Goal: Task Accomplishment & Management: Manage account settings

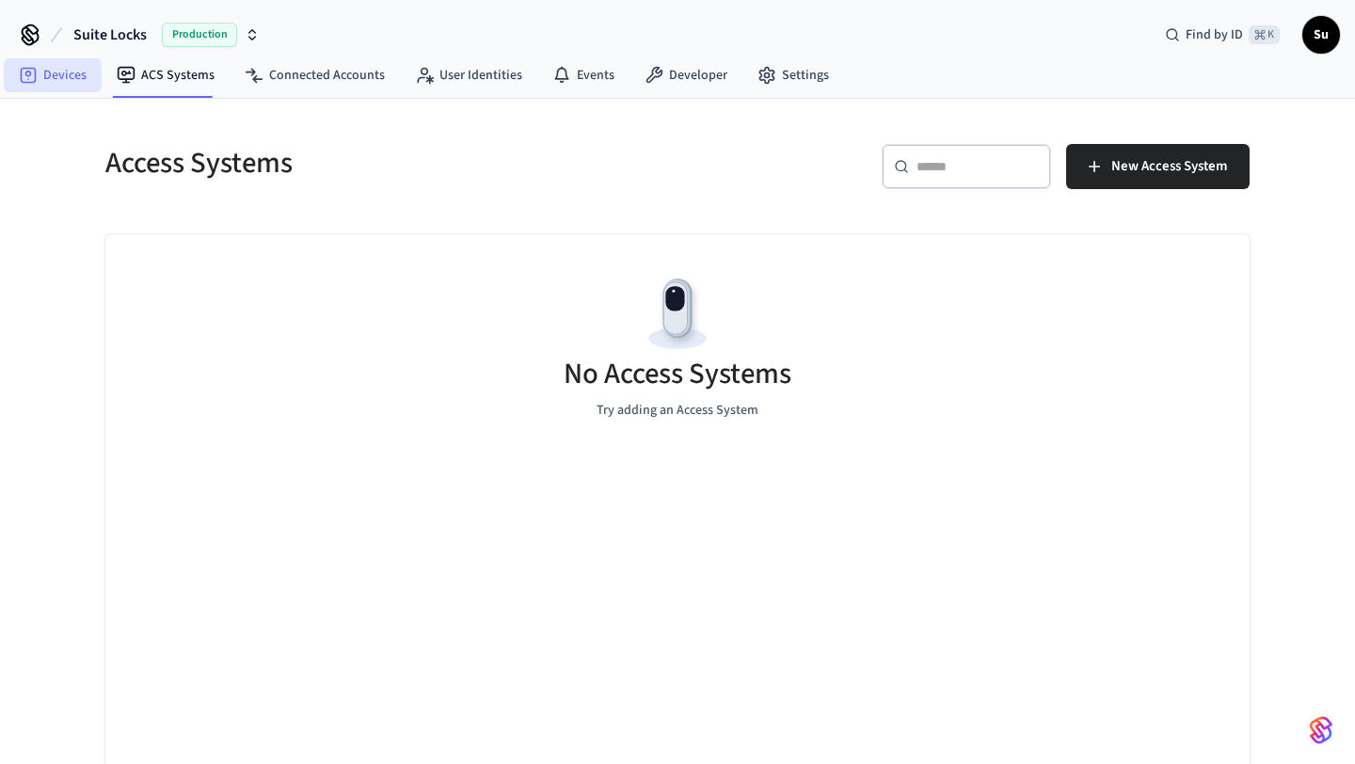
click at [73, 78] on link "Devices" at bounding box center [53, 75] width 98 height 34
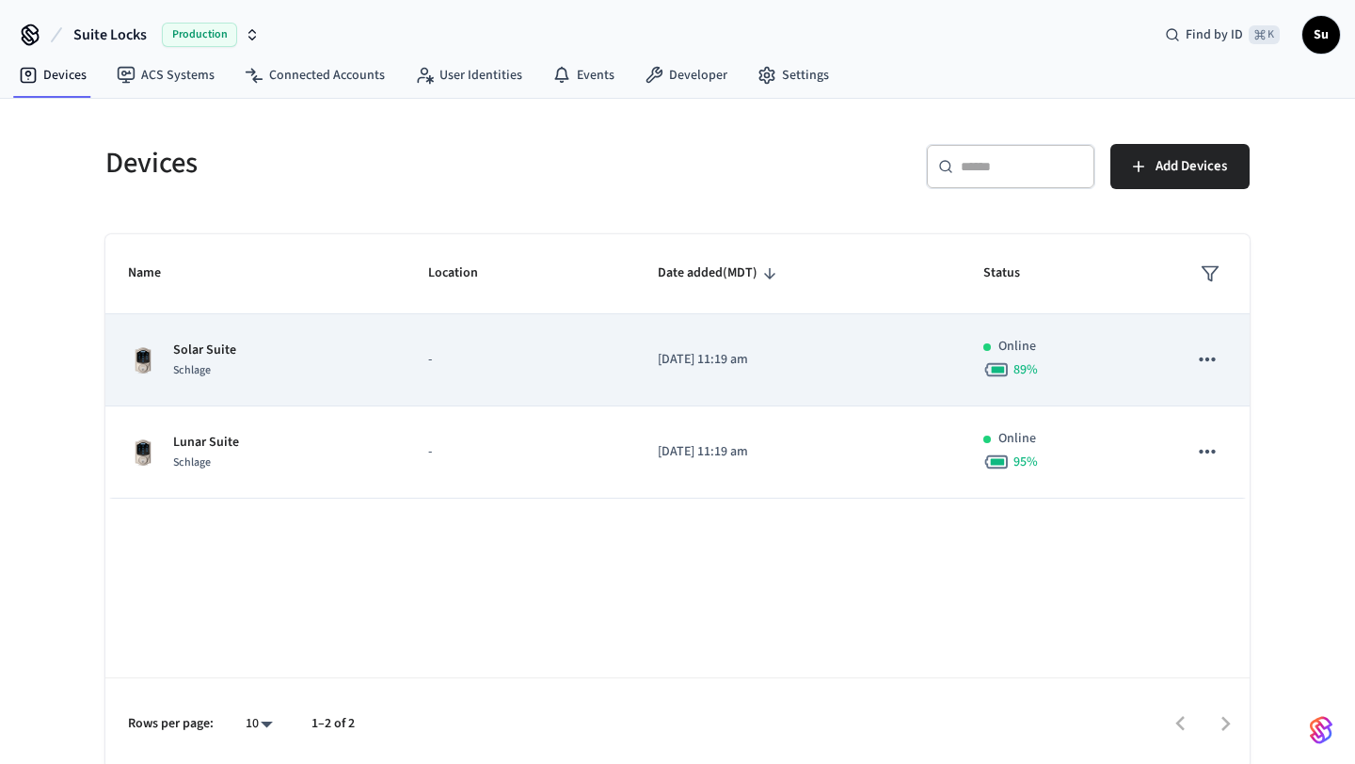
click at [309, 342] on div "Solar Suite Schlage" at bounding box center [255, 361] width 255 height 40
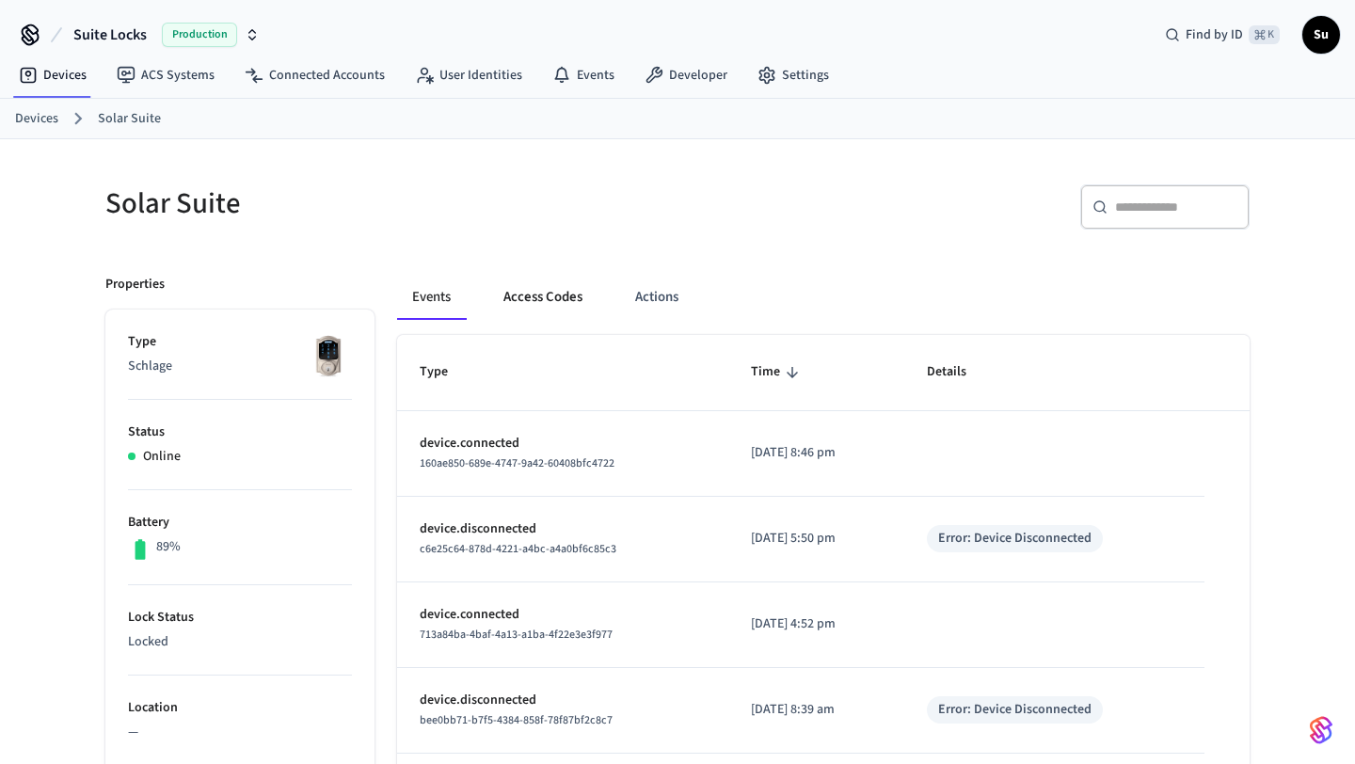
click at [545, 299] on button "Access Codes" at bounding box center [542, 297] width 109 height 45
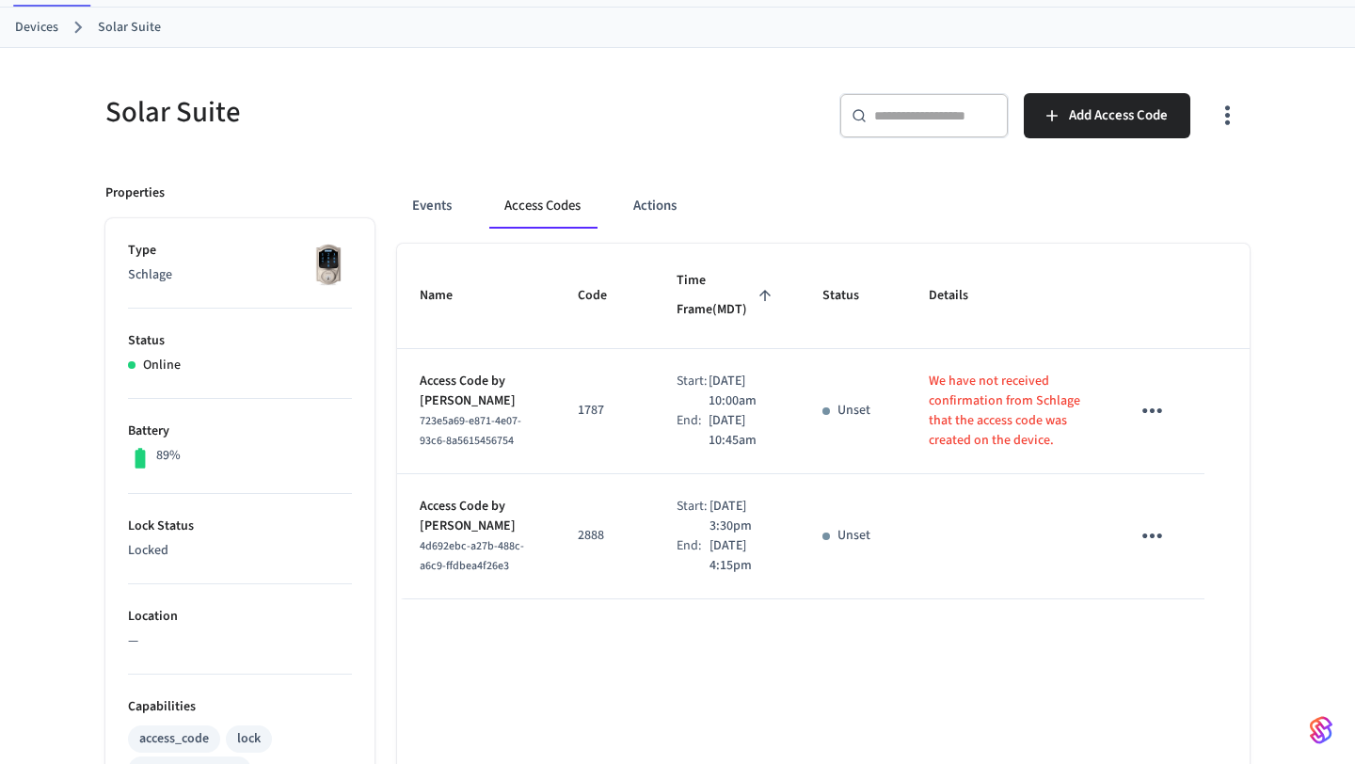
scroll to position [98, 0]
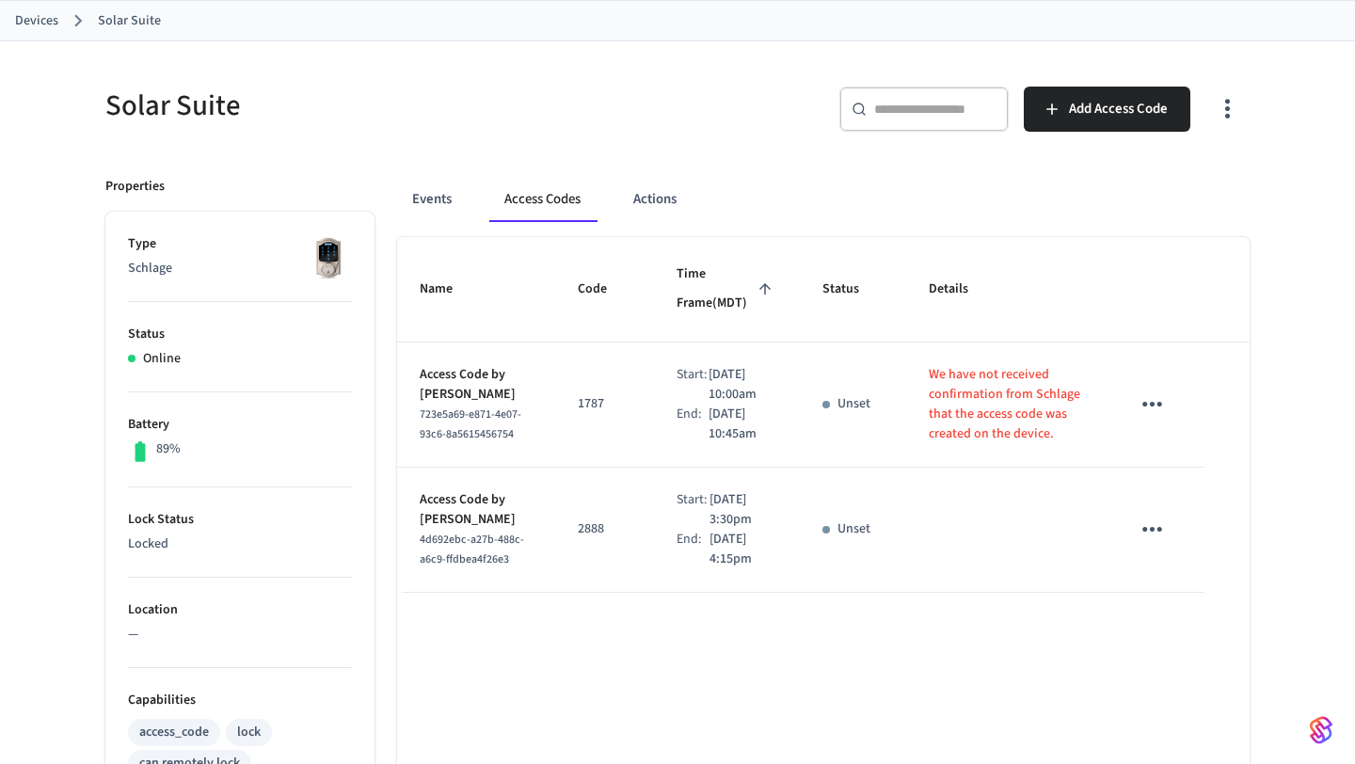
click at [44, 18] on link "Devices" at bounding box center [36, 21] width 43 height 20
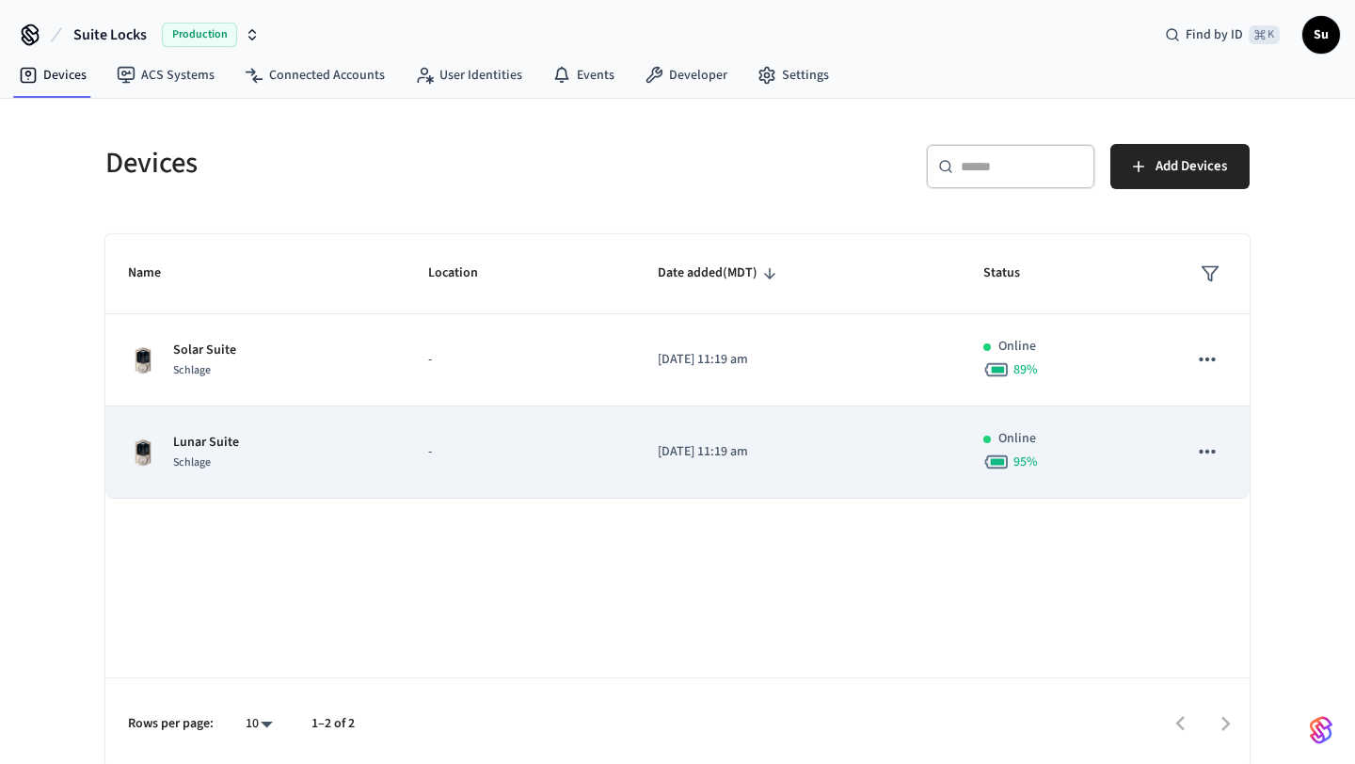
click at [281, 467] on div "Lunar Suite Schlage" at bounding box center [255, 453] width 255 height 40
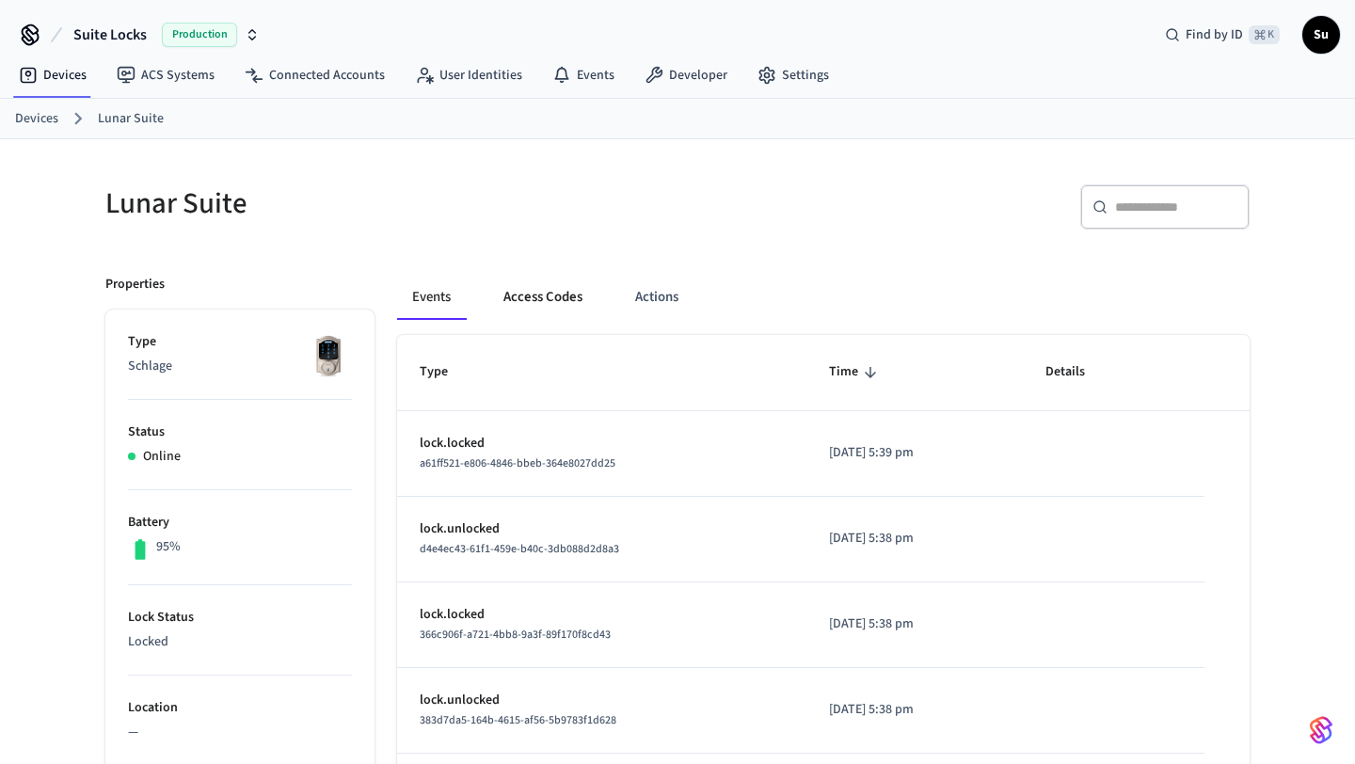
click at [542, 304] on button "Access Codes" at bounding box center [542, 297] width 109 height 45
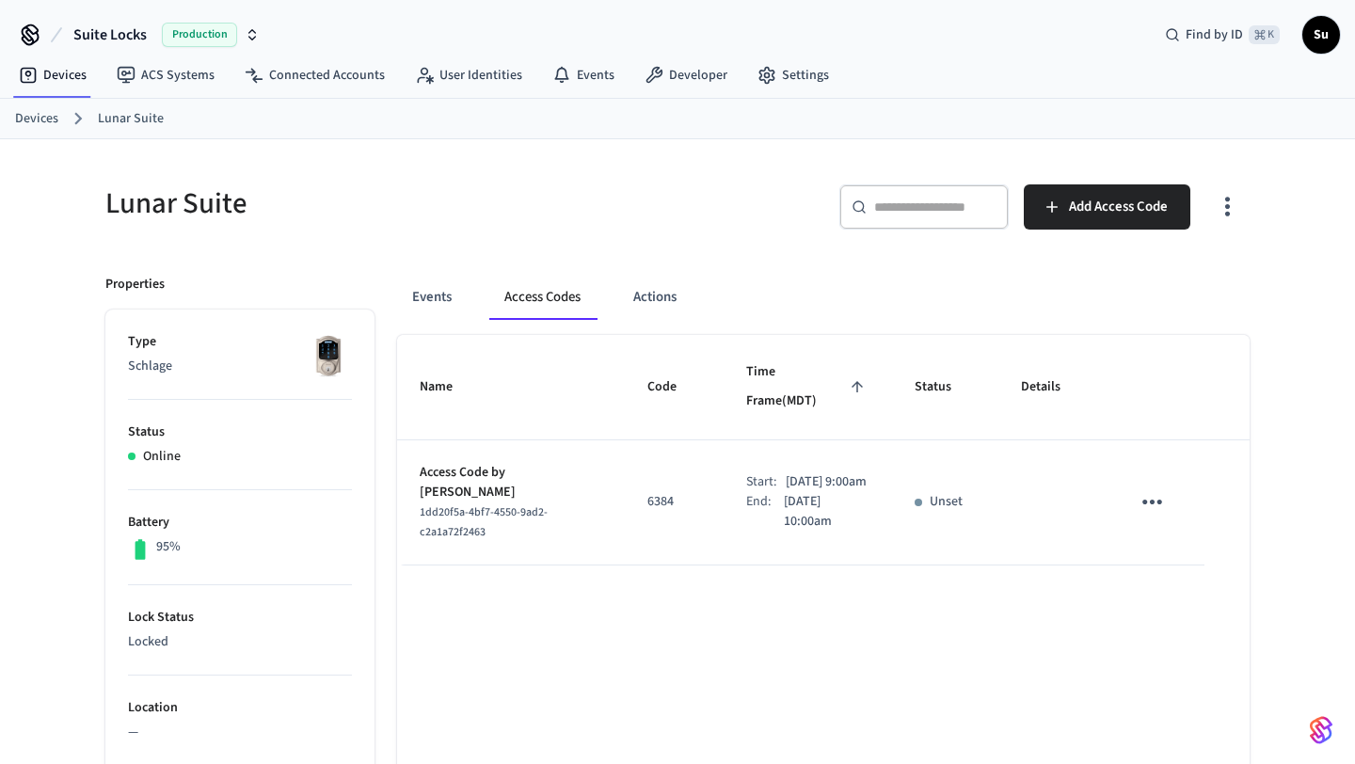
click at [47, 119] on link "Devices" at bounding box center [36, 119] width 43 height 20
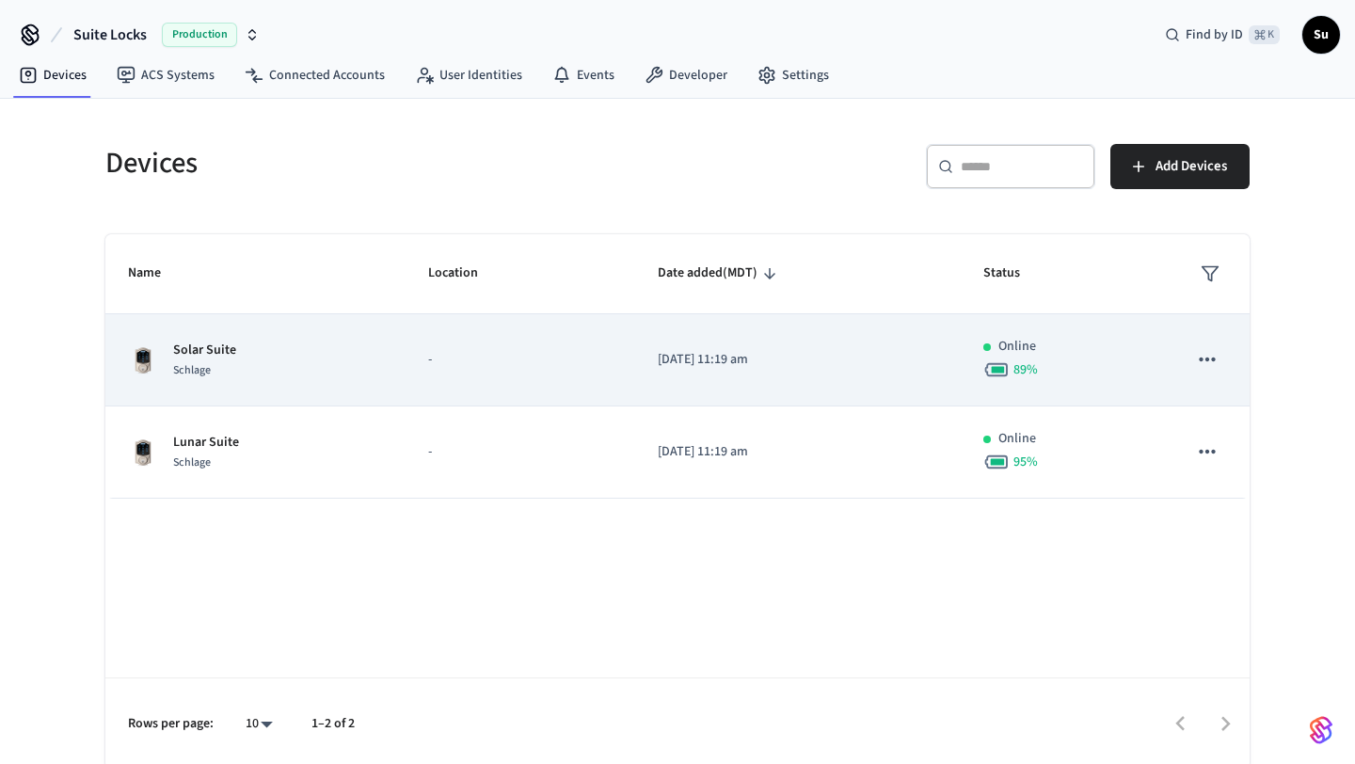
click at [412, 356] on td "-" at bounding box center [521, 360] width 230 height 92
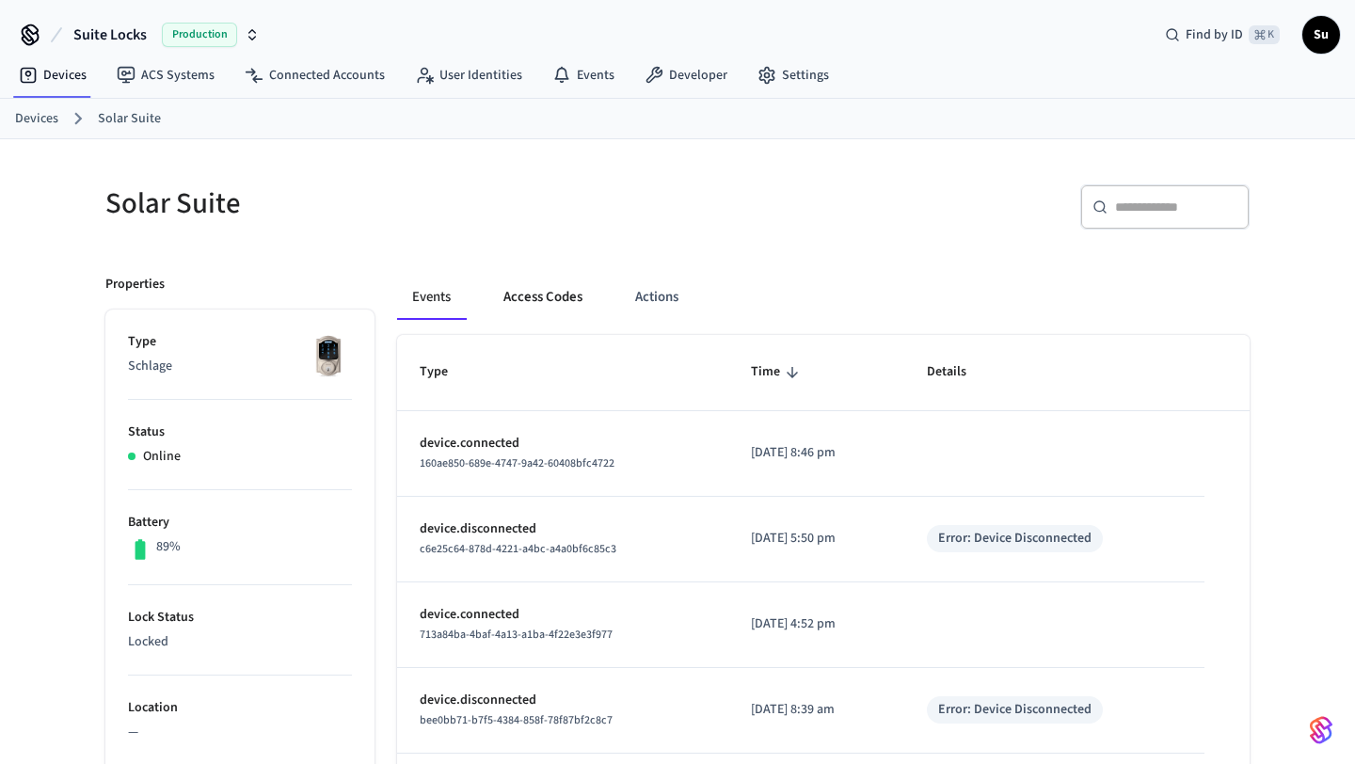
click at [535, 301] on button "Access Codes" at bounding box center [542, 297] width 109 height 45
click at [46, 120] on link "Devices" at bounding box center [36, 119] width 43 height 20
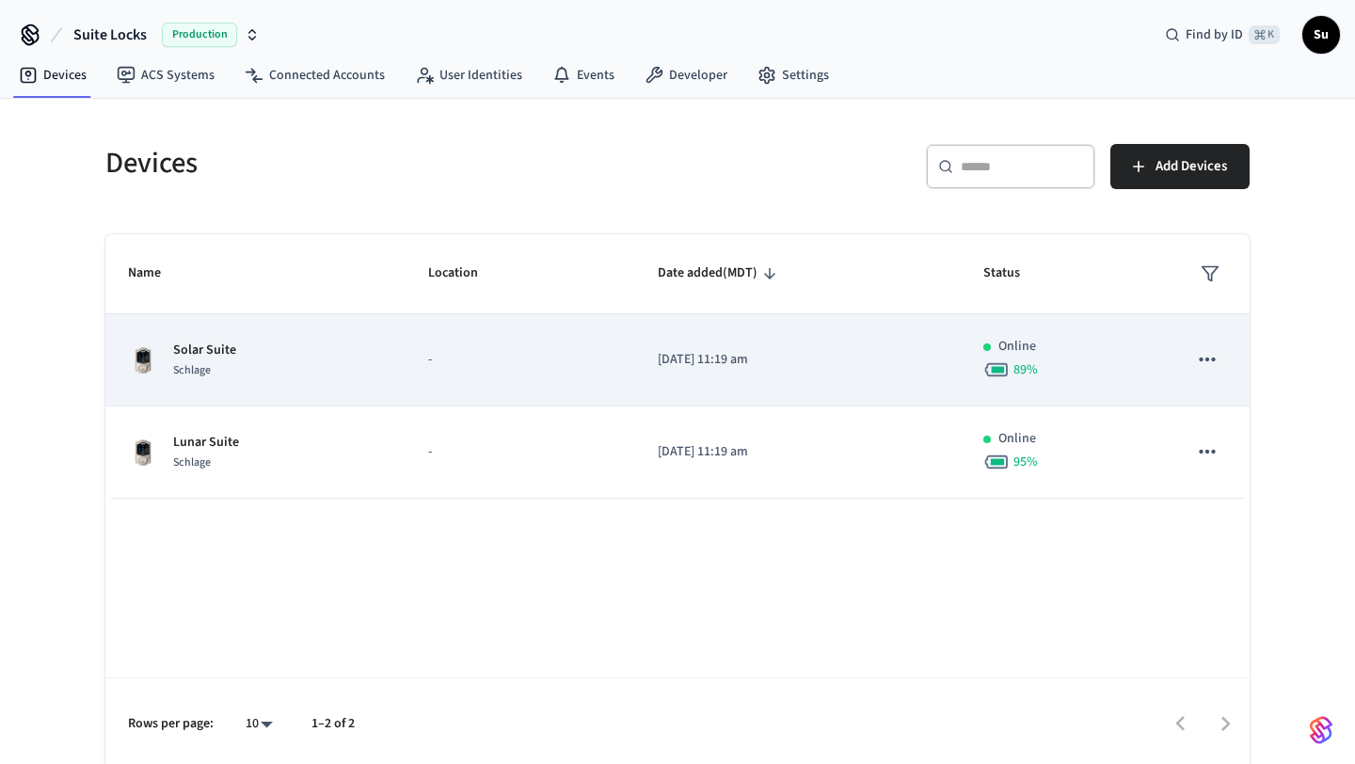
click at [247, 349] on div "Solar Suite Schlage" at bounding box center [255, 361] width 255 height 40
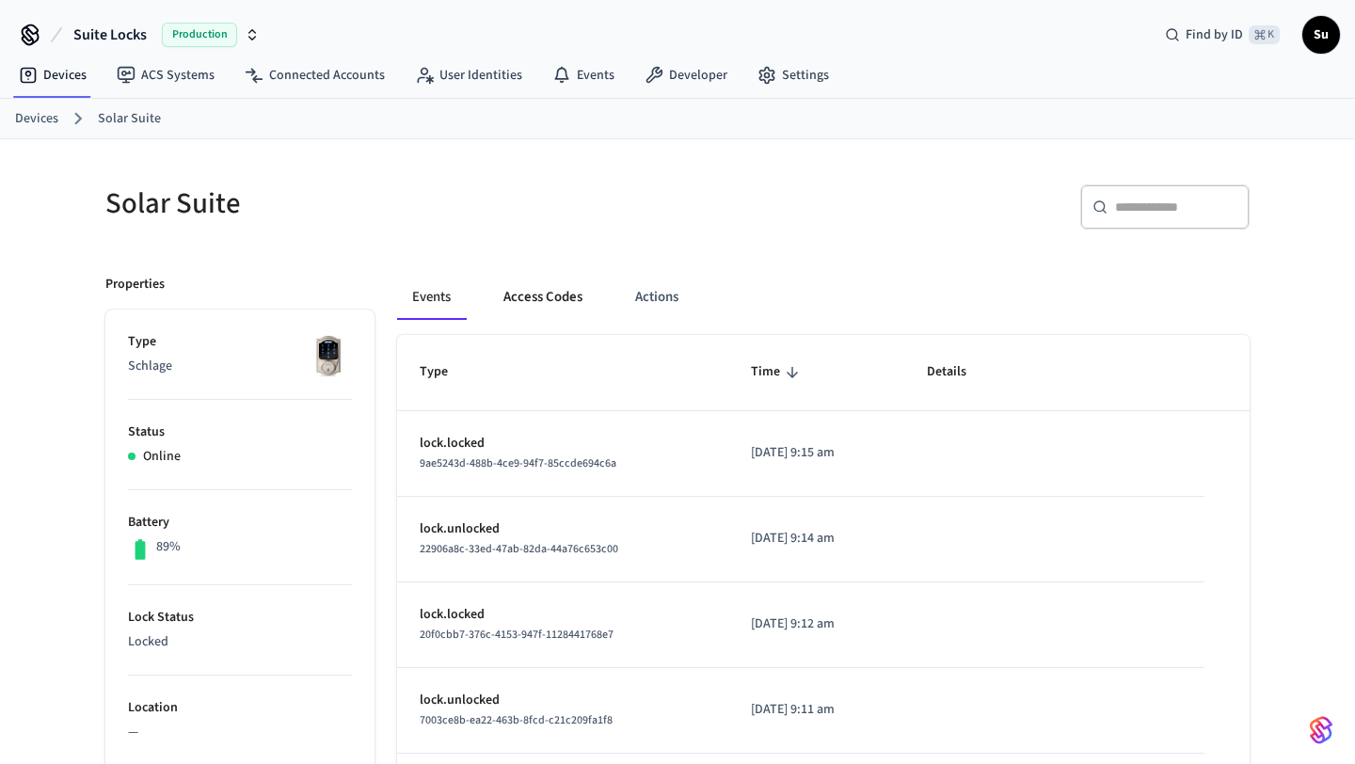
click at [525, 295] on button "Access Codes" at bounding box center [542, 297] width 109 height 45
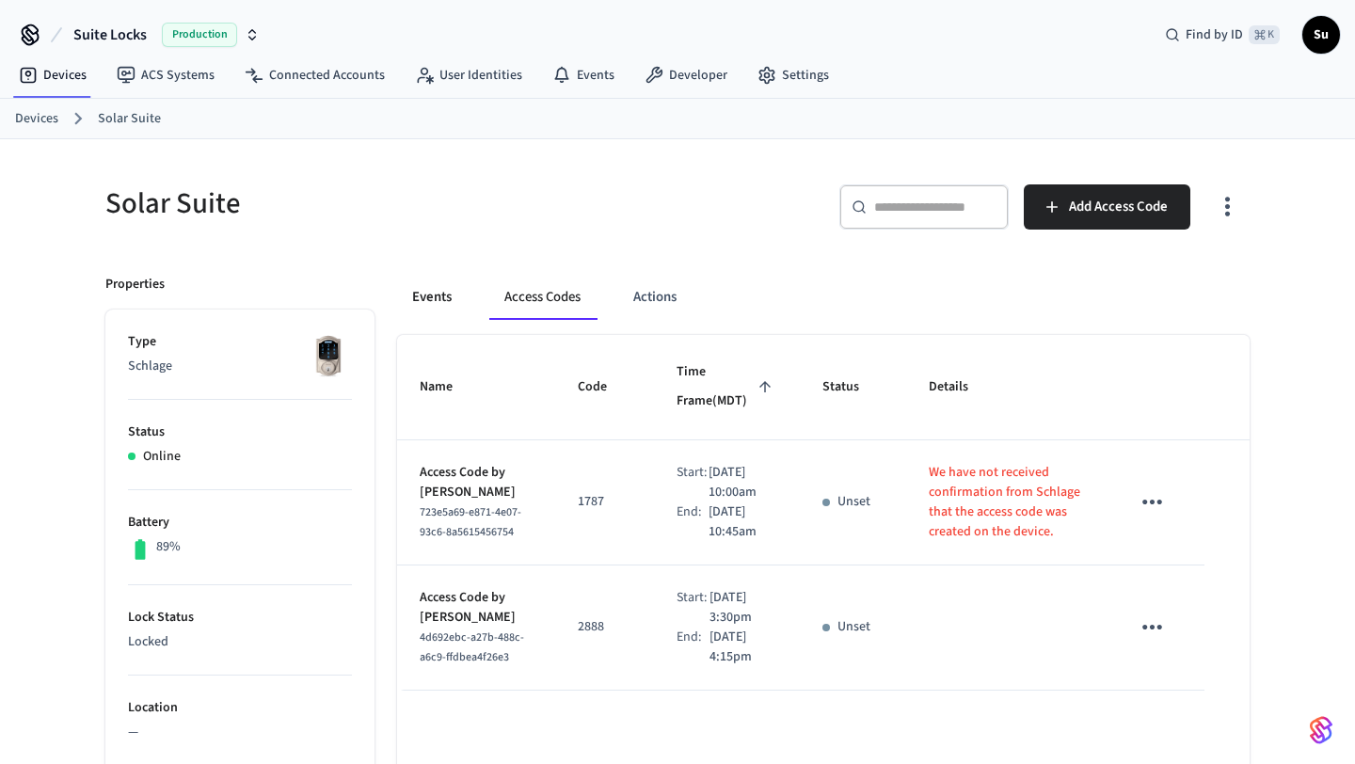
click at [440, 300] on button "Events" at bounding box center [432, 297] width 70 height 45
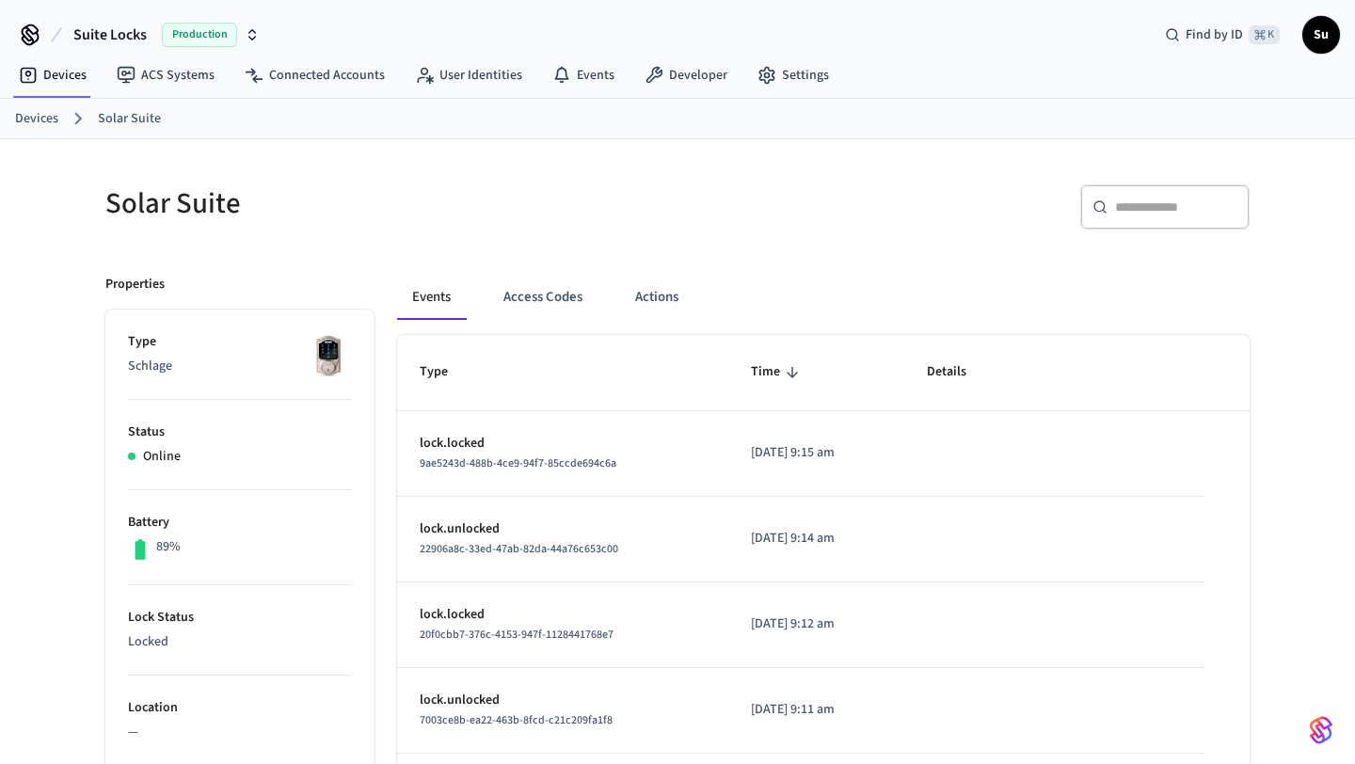
click at [127, 116] on link "Solar Suite" at bounding box center [129, 119] width 63 height 20
click at [49, 119] on link "Devices" at bounding box center [36, 119] width 43 height 20
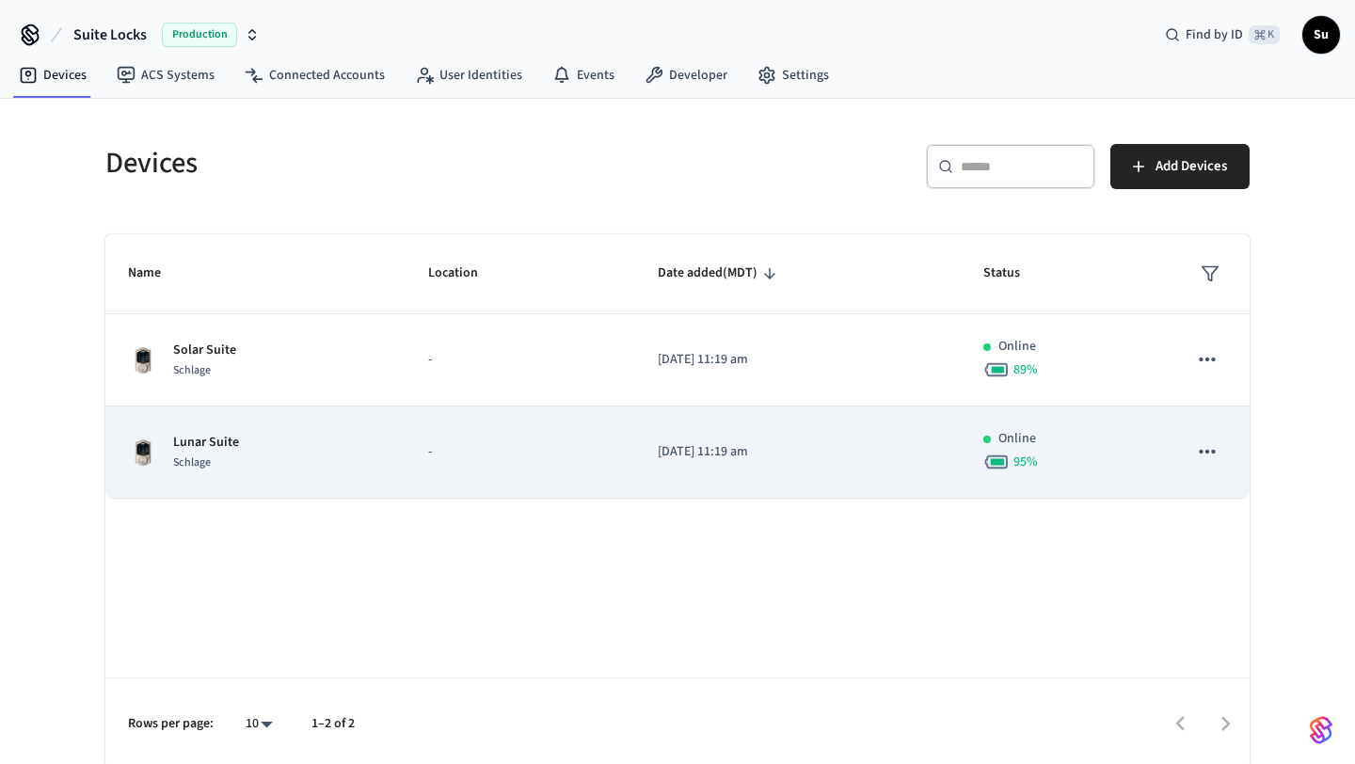
click at [470, 451] on p "-" at bounding box center [520, 452] width 184 height 20
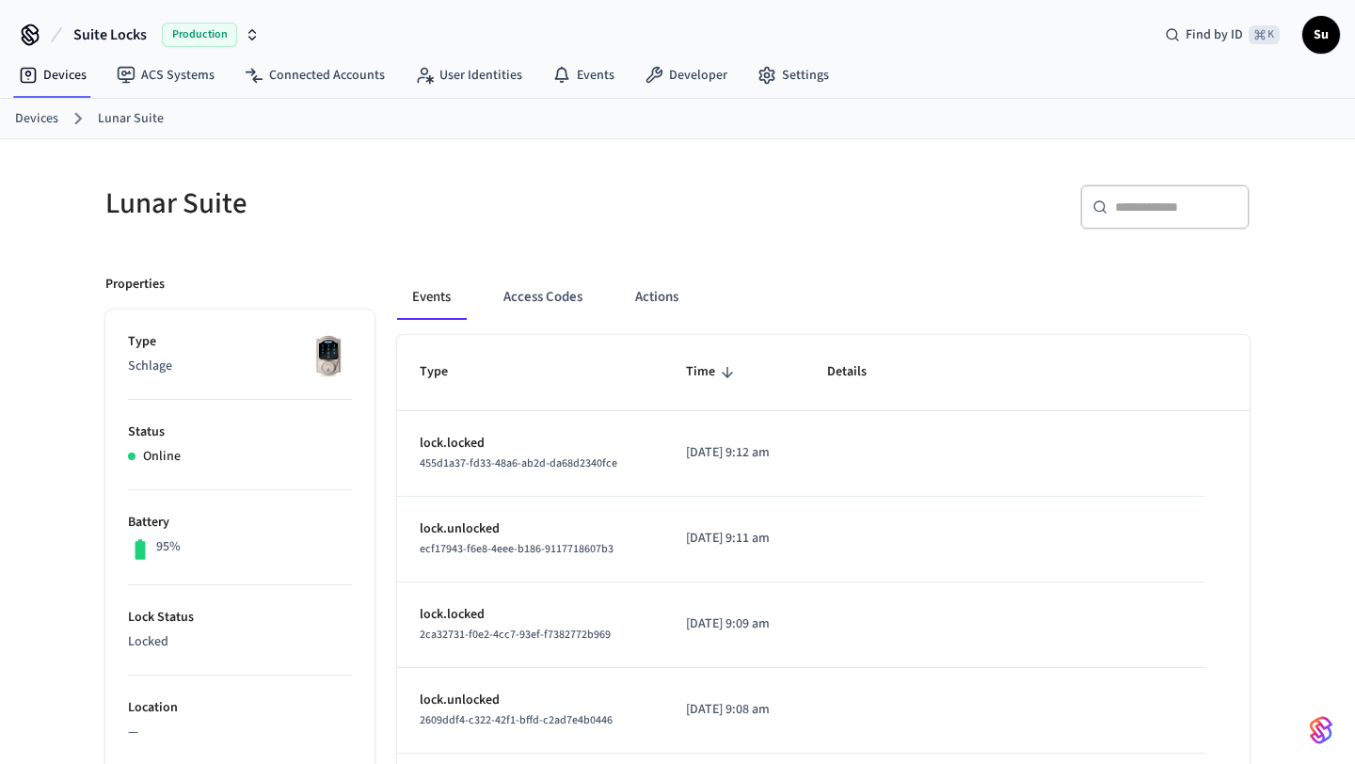
click at [35, 126] on link "Devices" at bounding box center [36, 119] width 43 height 20
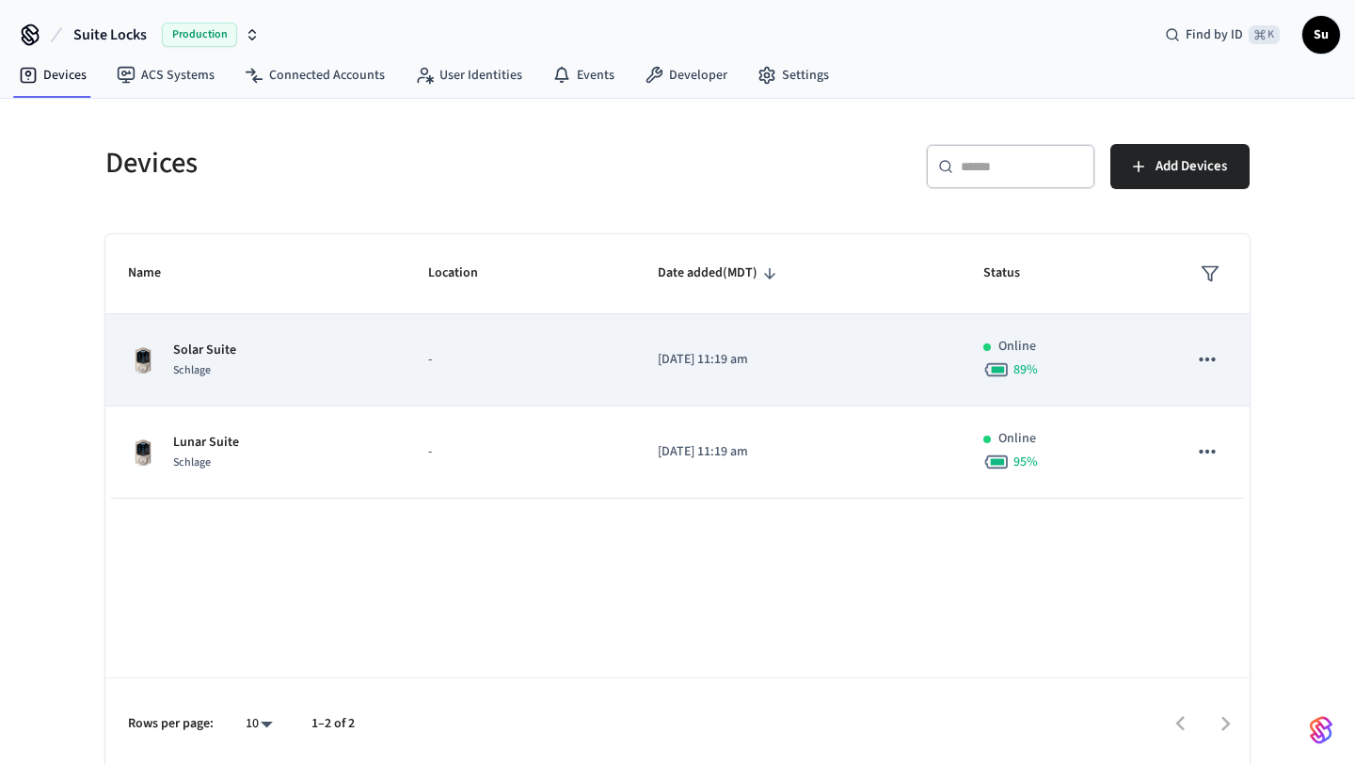
click at [289, 353] on div "Solar Suite Schlage" at bounding box center [255, 361] width 255 height 40
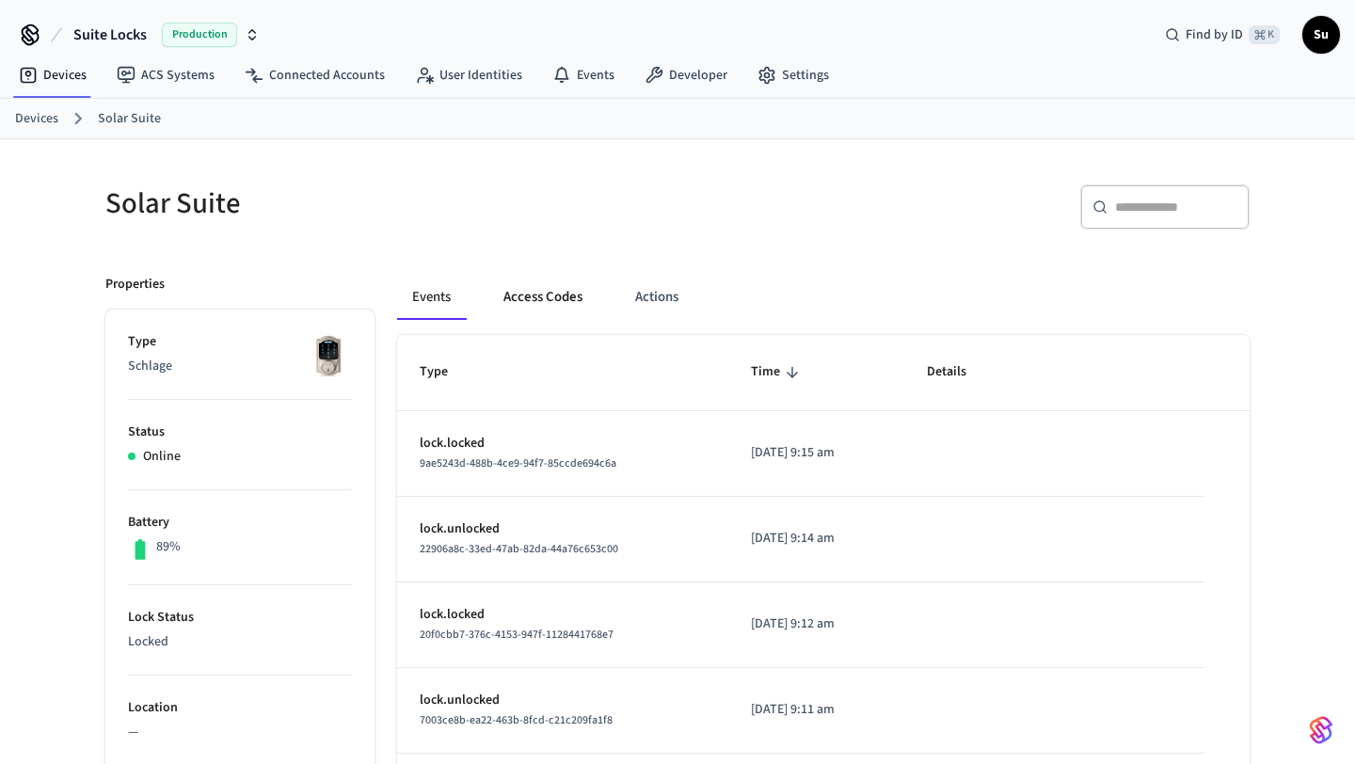
click at [531, 304] on button "Access Codes" at bounding box center [542, 297] width 109 height 45
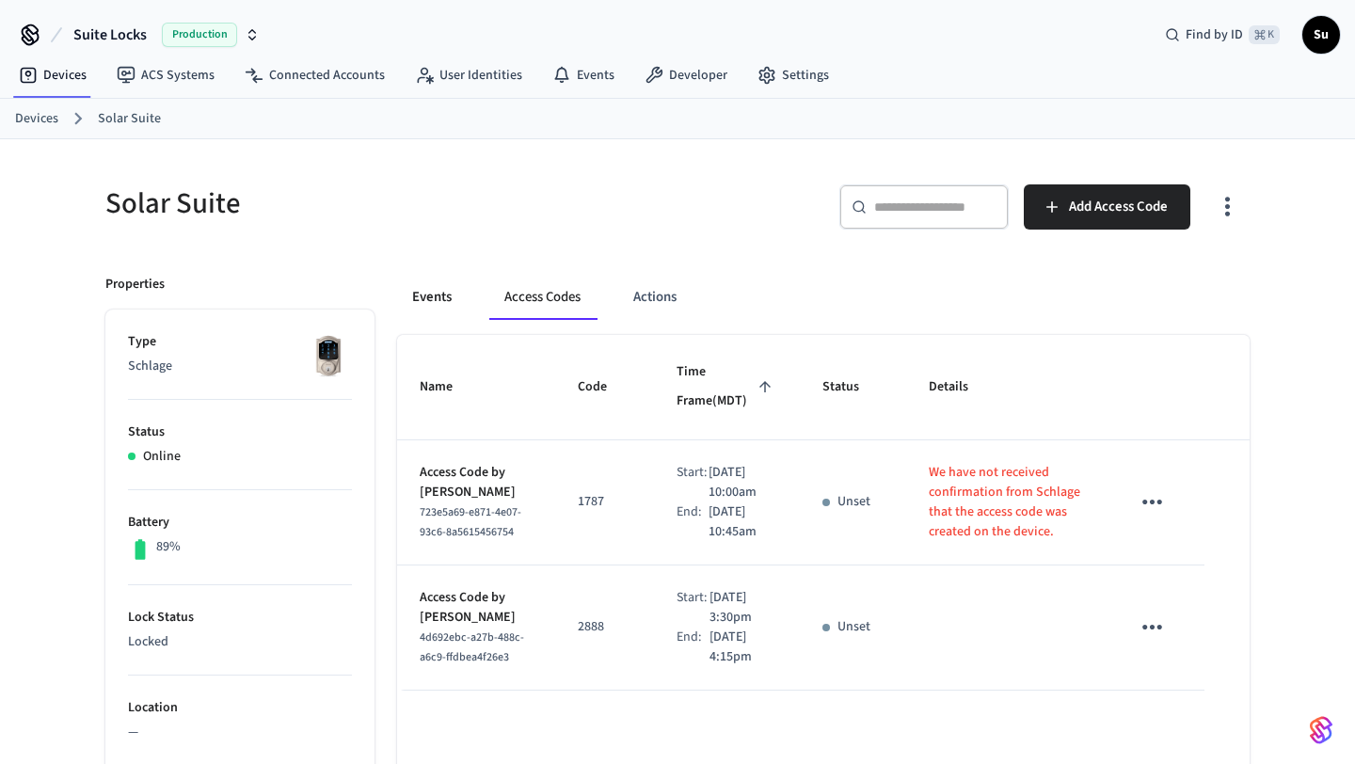
click at [438, 300] on button "Events" at bounding box center [432, 297] width 70 height 45
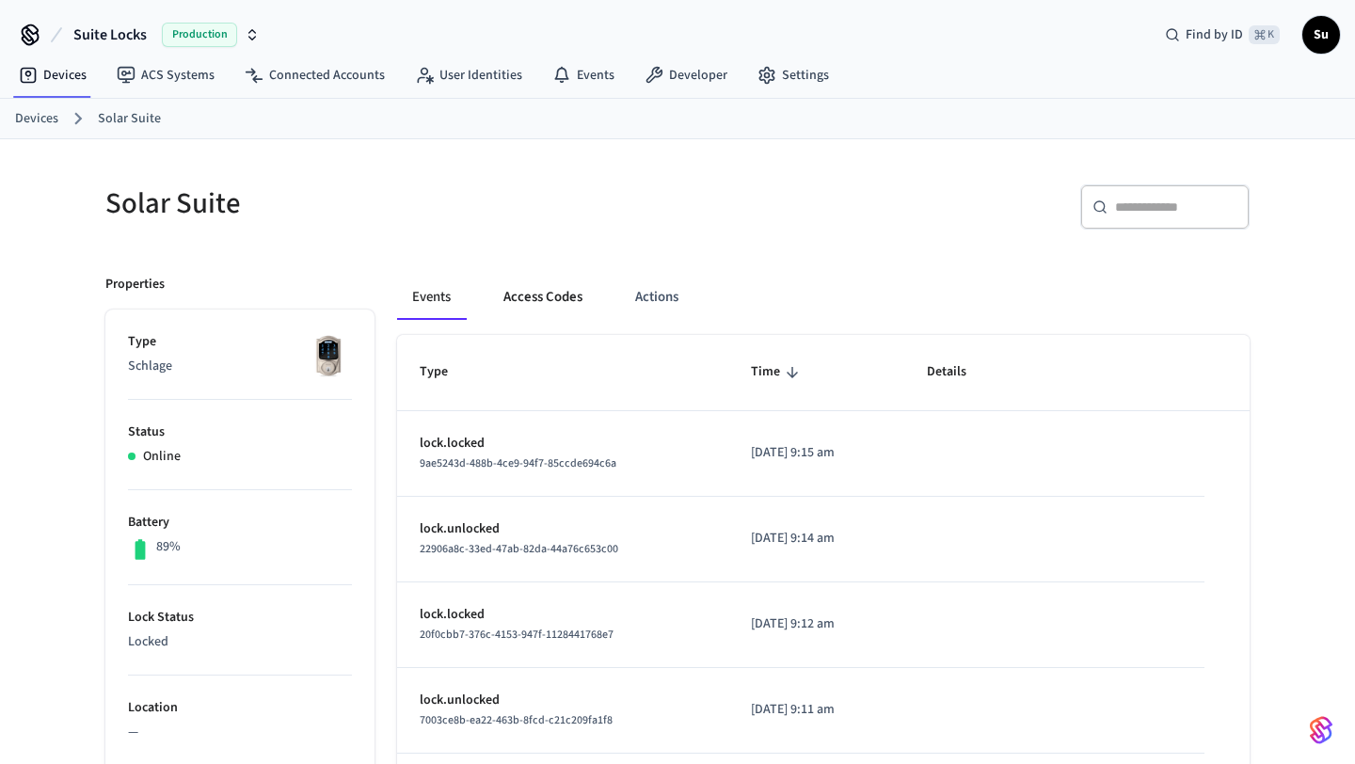
click at [528, 298] on button "Access Codes" at bounding box center [542, 297] width 109 height 45
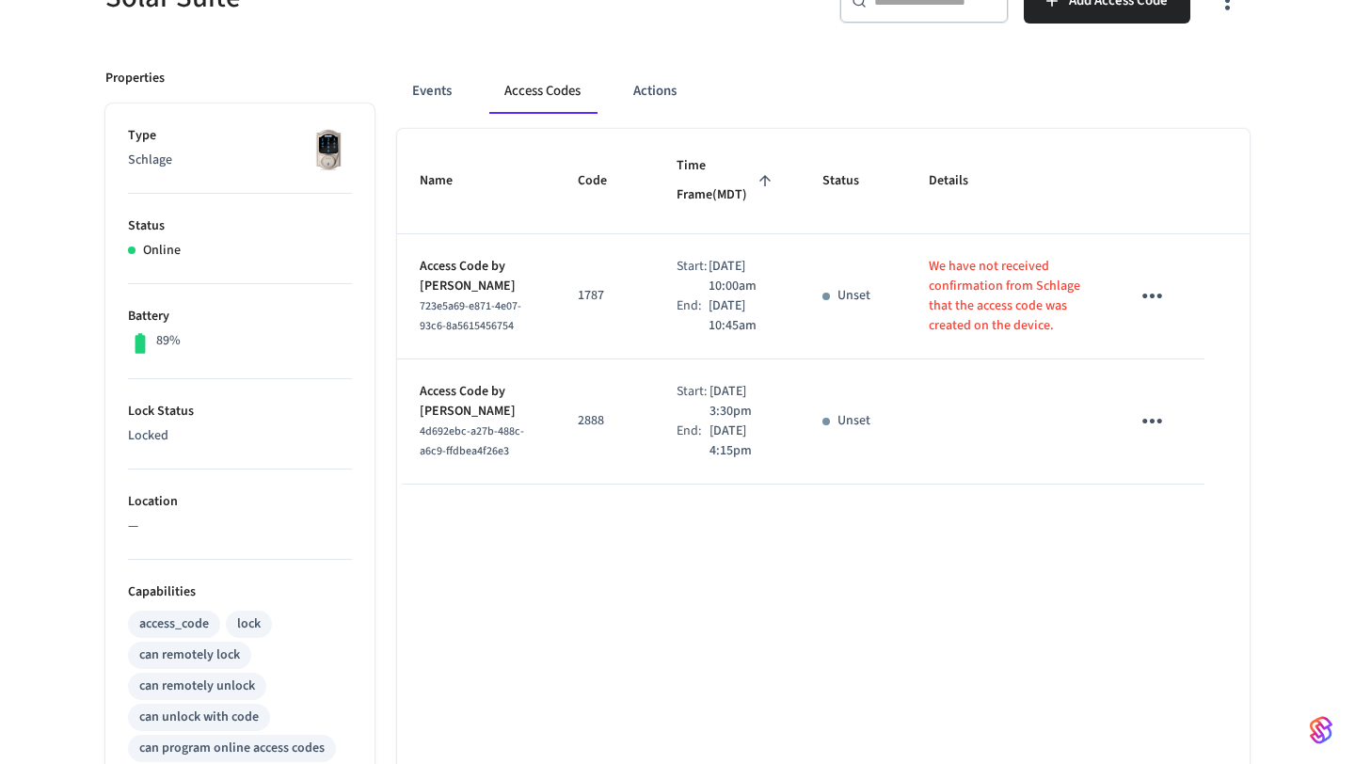
scroll to position [207, 0]
click at [1156, 435] on icon "sticky table" at bounding box center [1152, 420] width 29 height 29
click at [1186, 561] on li "Delete" at bounding box center [1197, 556] width 89 height 50
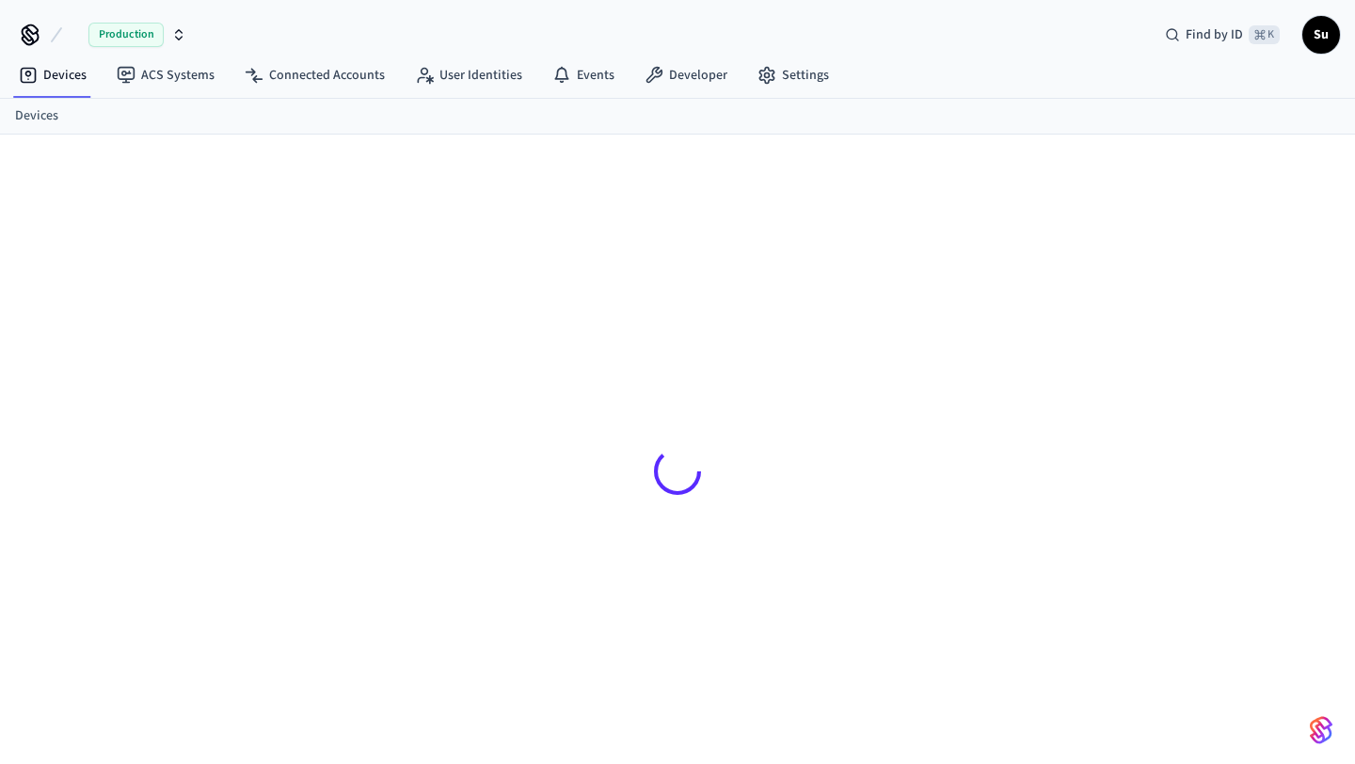
scroll to position [25, 0]
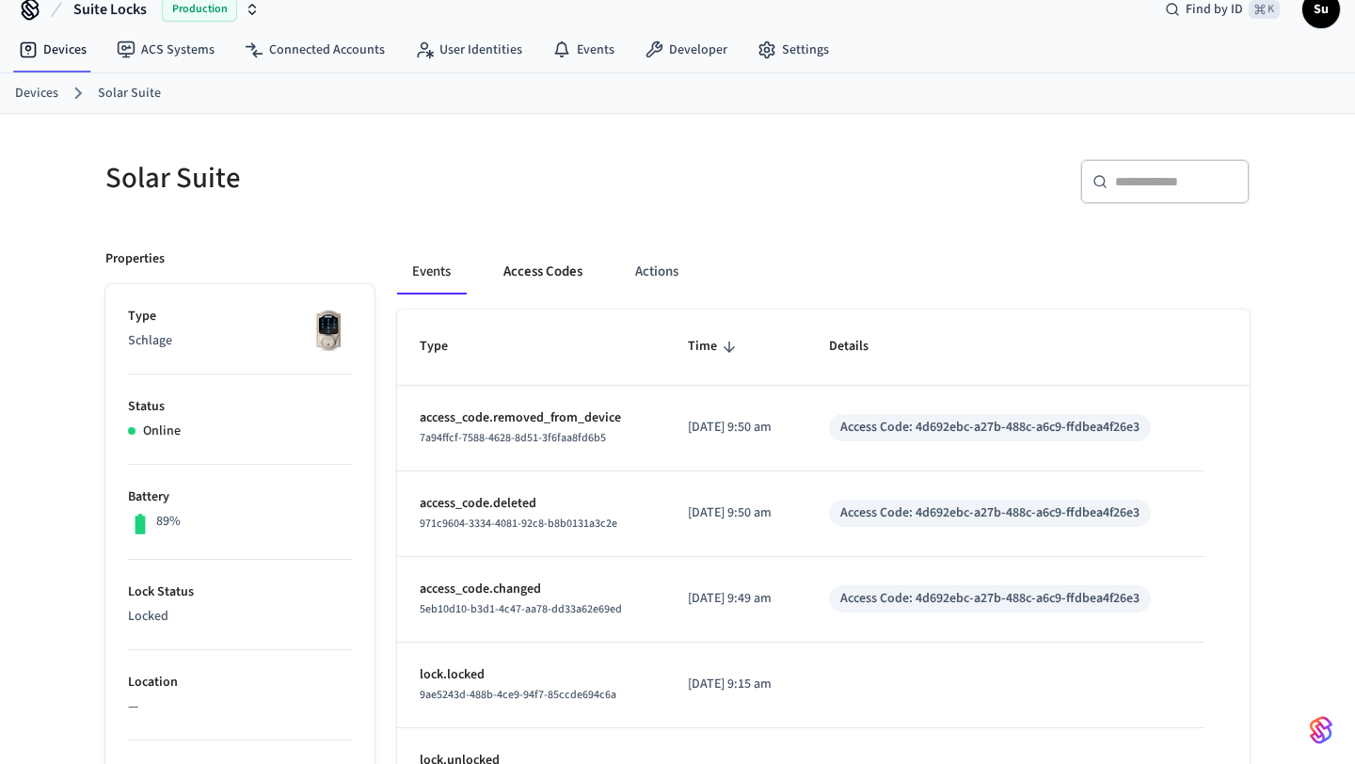
click at [545, 276] on button "Access Codes" at bounding box center [542, 271] width 109 height 45
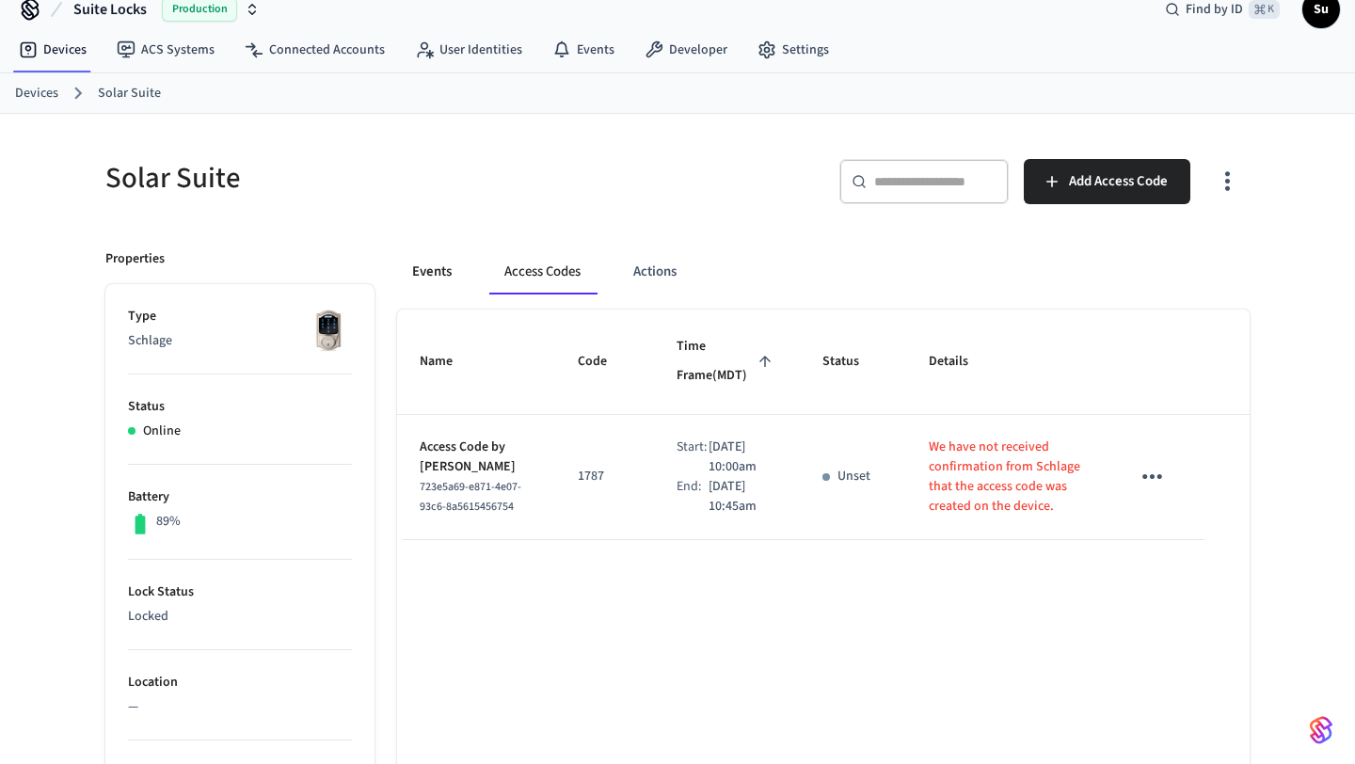
click at [431, 275] on button "Events" at bounding box center [432, 271] width 70 height 45
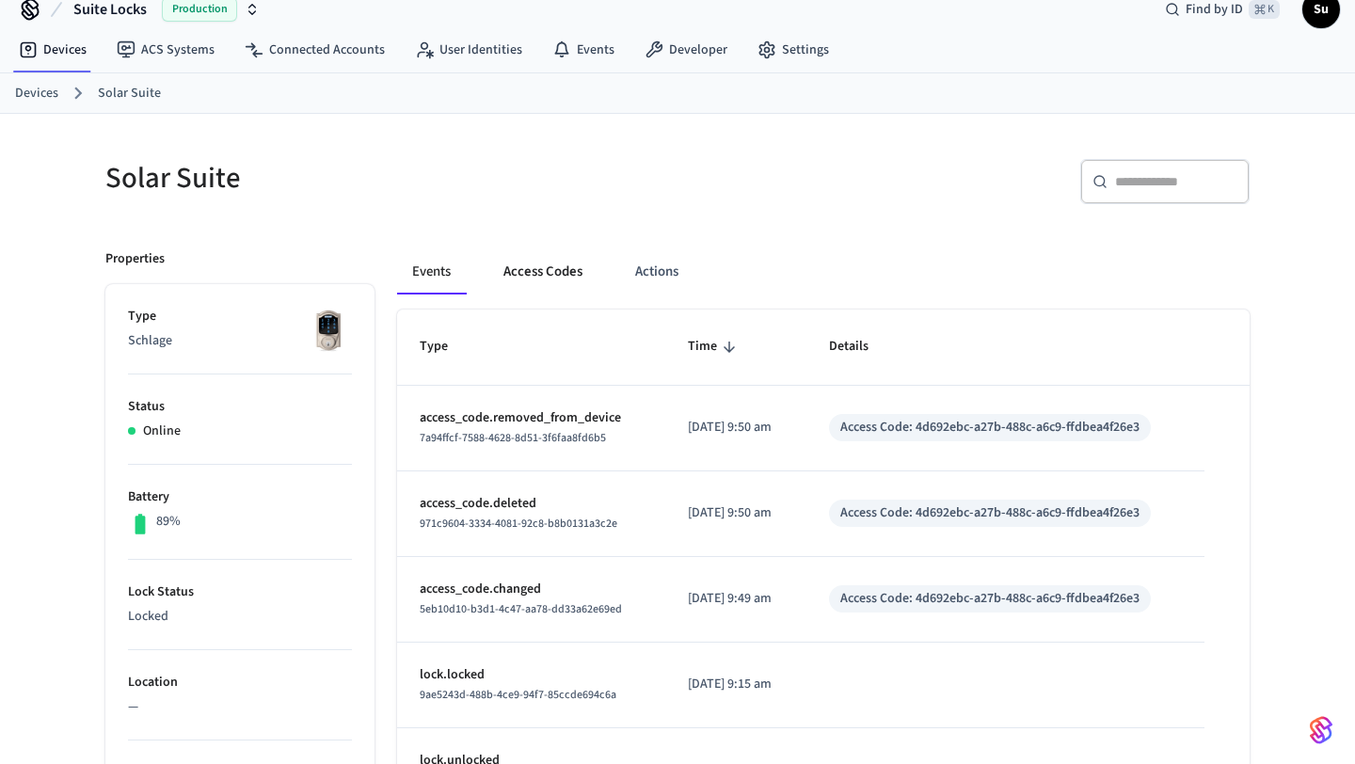
click at [533, 279] on button "Access Codes" at bounding box center [542, 271] width 109 height 45
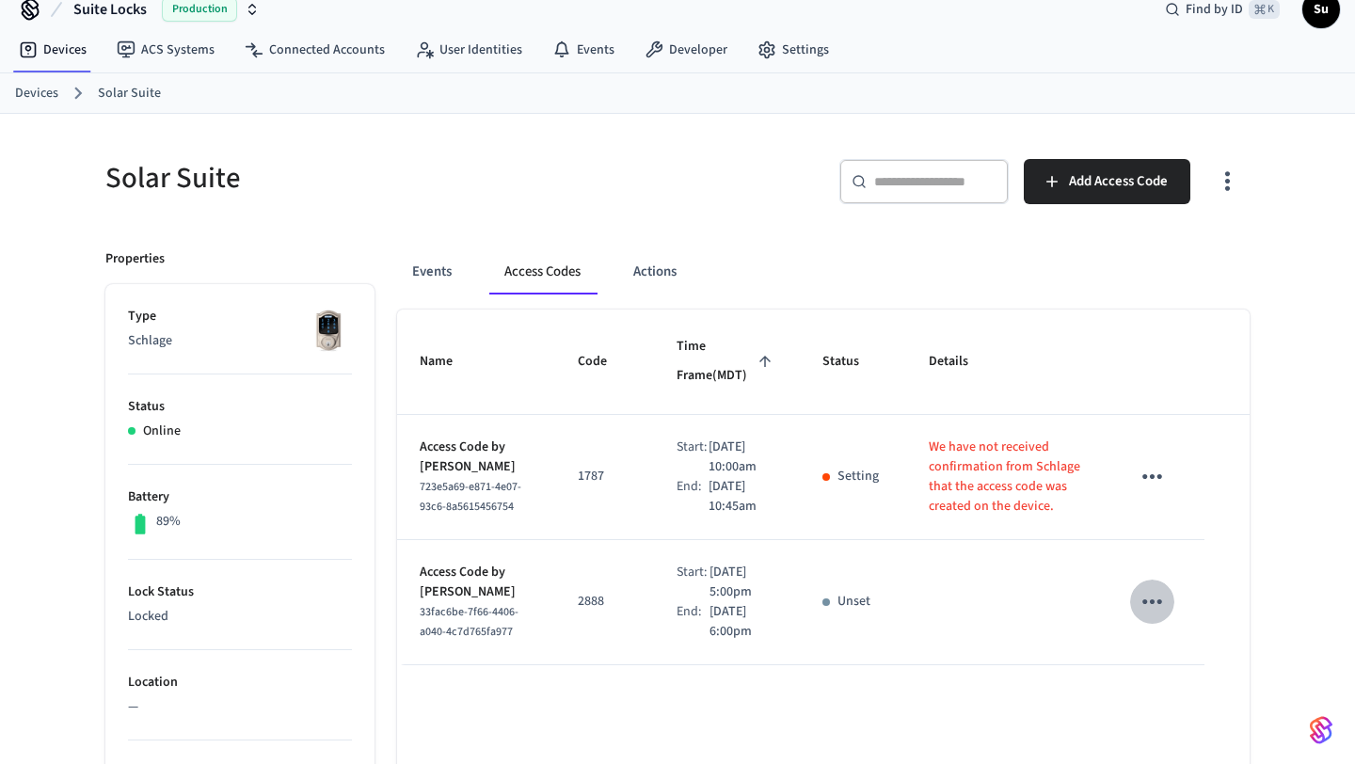
click at [1153, 616] on icon "sticky table" at bounding box center [1152, 601] width 29 height 29
click at [1173, 706] on icon at bounding box center [1175, 709] width 8 height 11
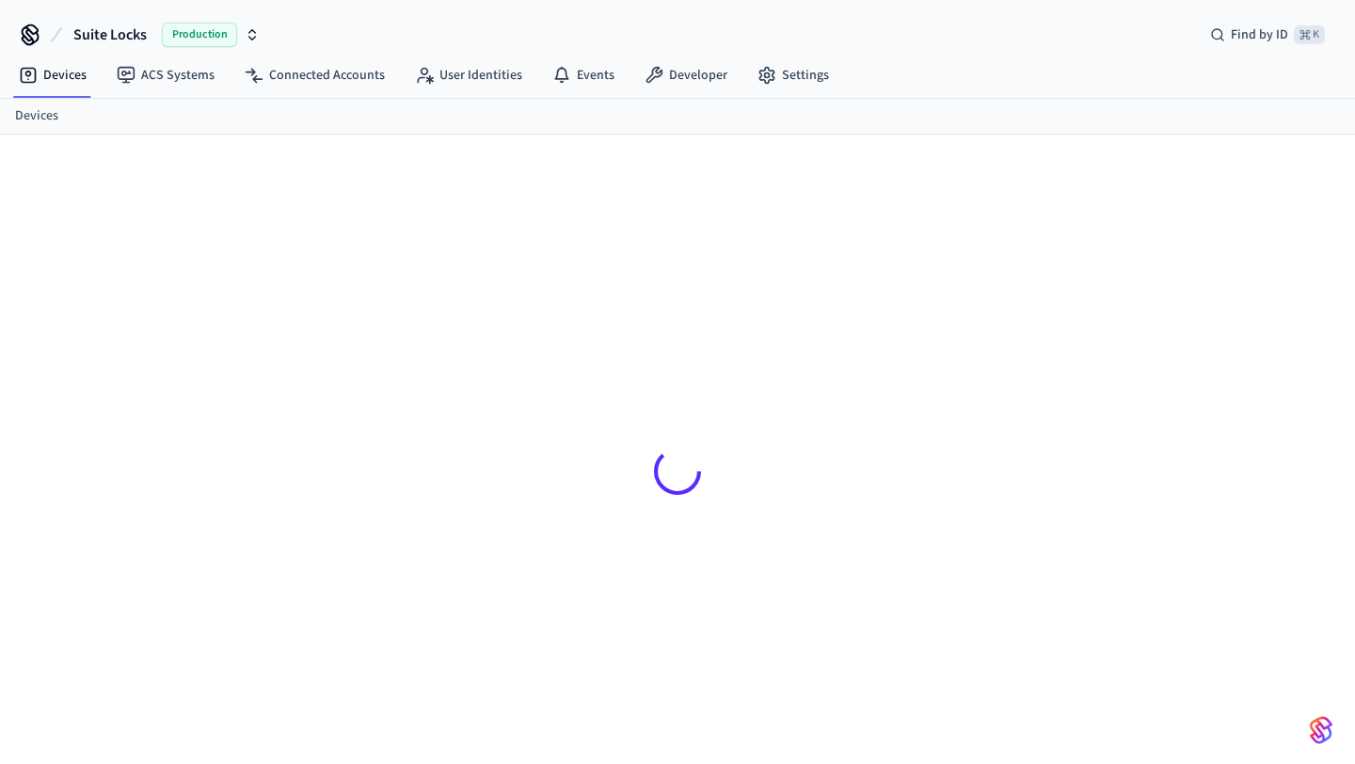
scroll to position [25, 0]
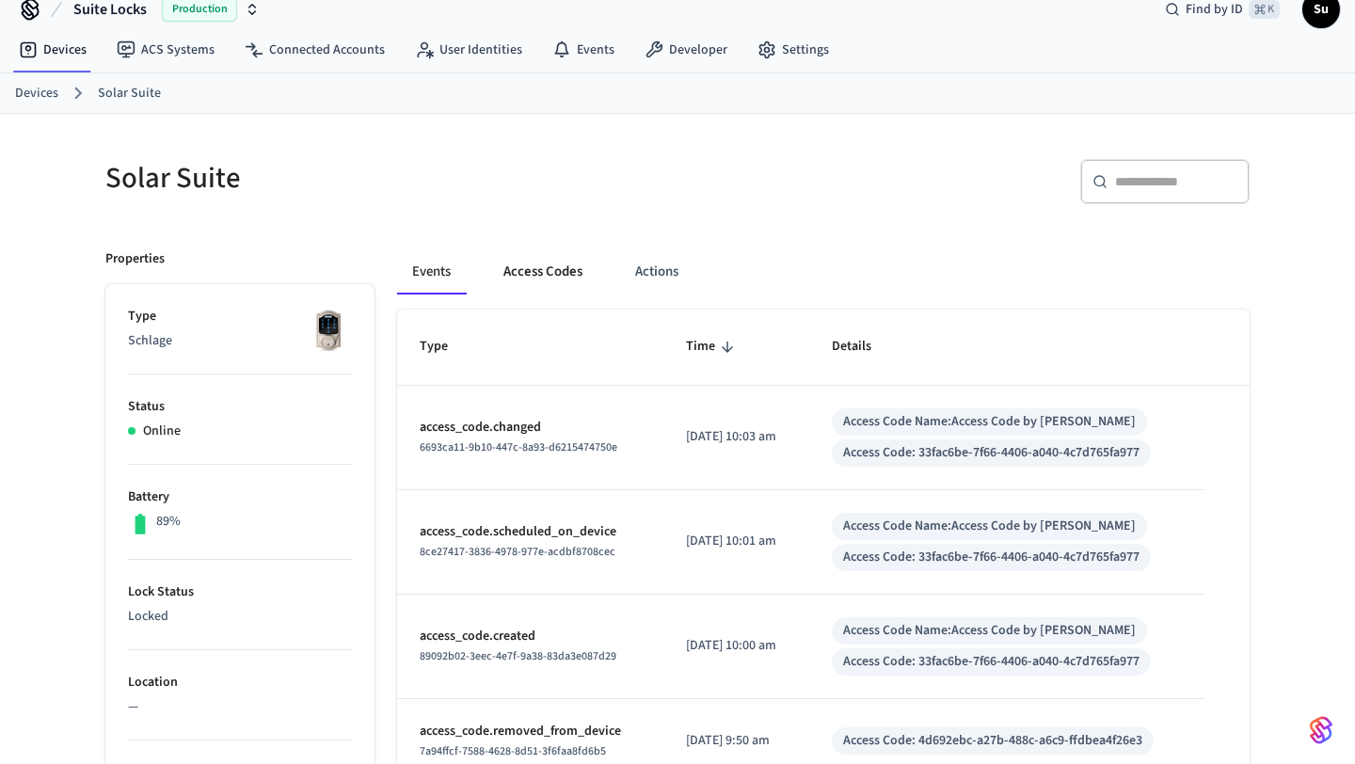
click at [535, 271] on button "Access Codes" at bounding box center [542, 271] width 109 height 45
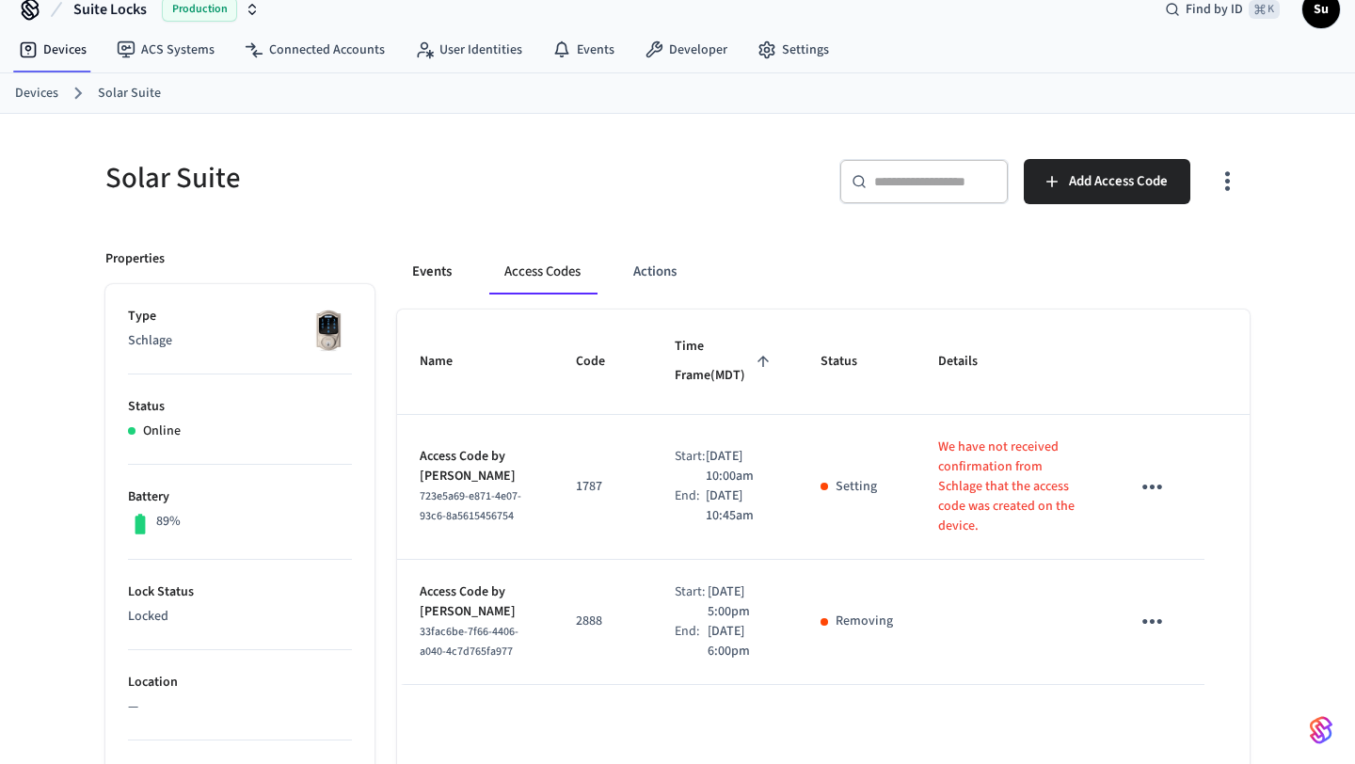
click at [432, 278] on button "Events" at bounding box center [432, 271] width 70 height 45
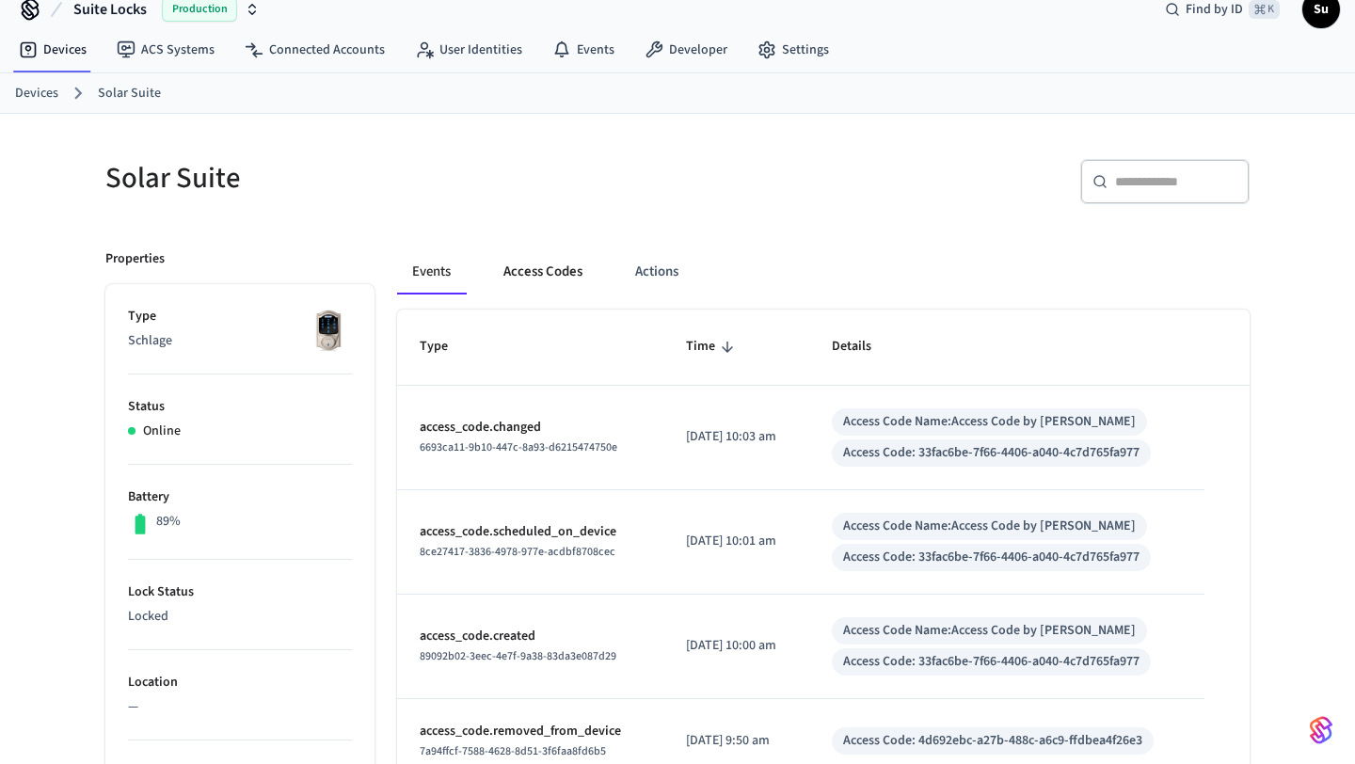
click at [550, 276] on button "Access Codes" at bounding box center [542, 271] width 109 height 45
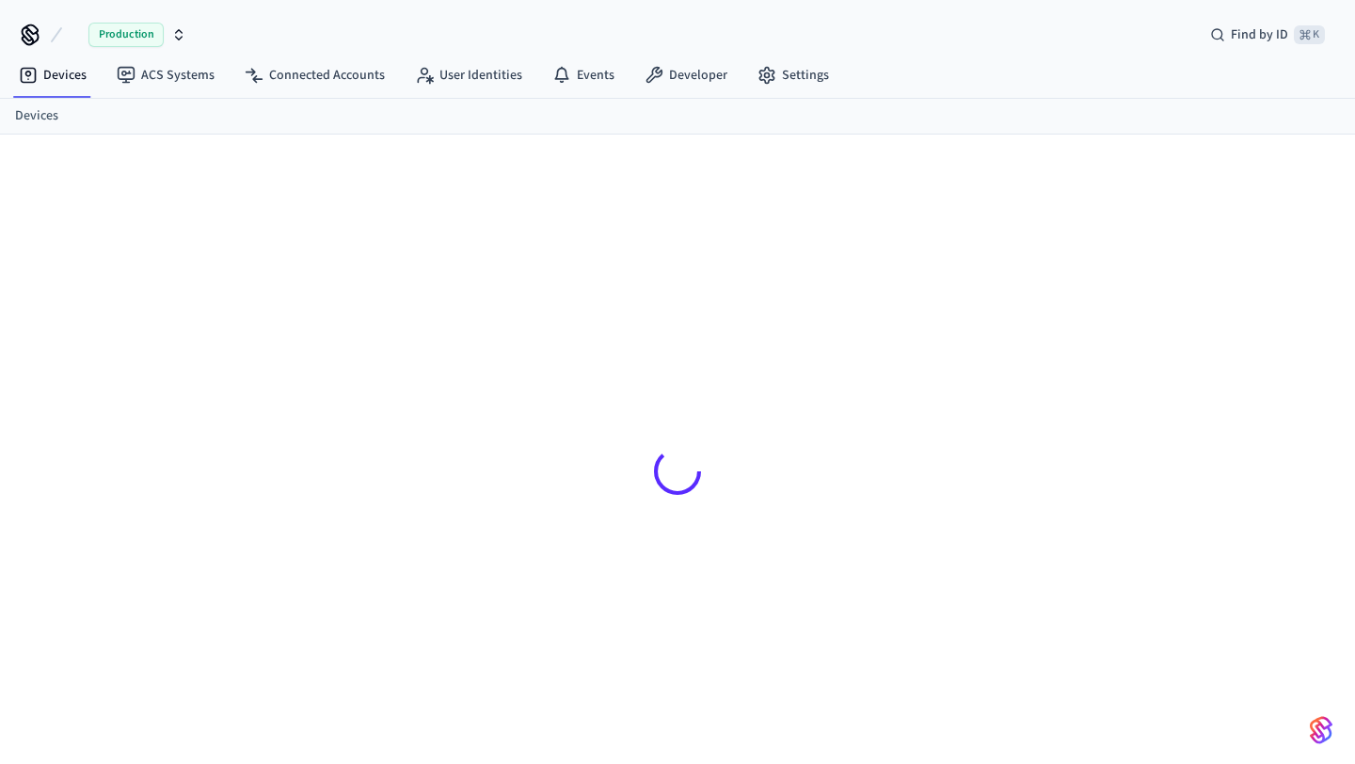
scroll to position [25, 0]
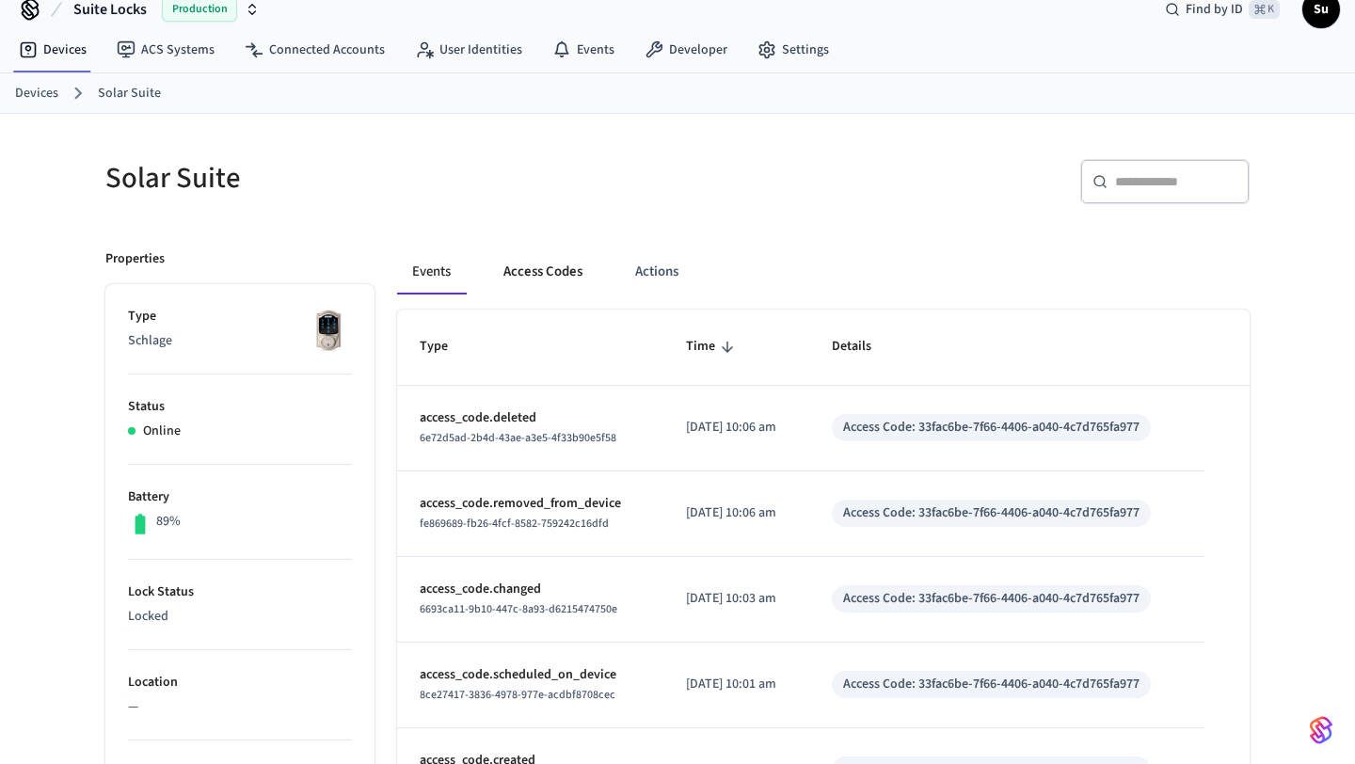
click at [534, 265] on button "Access Codes" at bounding box center [542, 271] width 109 height 45
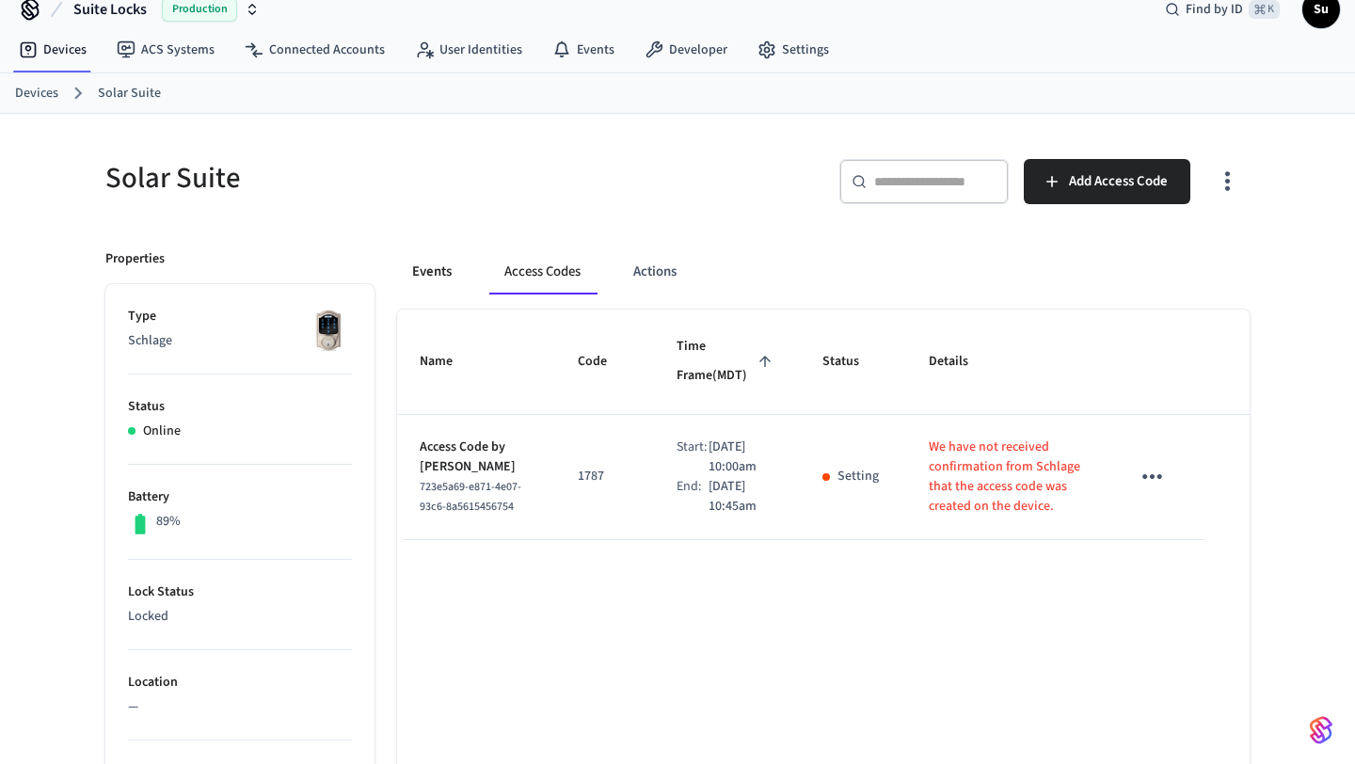
click at [447, 278] on button "Events" at bounding box center [432, 271] width 70 height 45
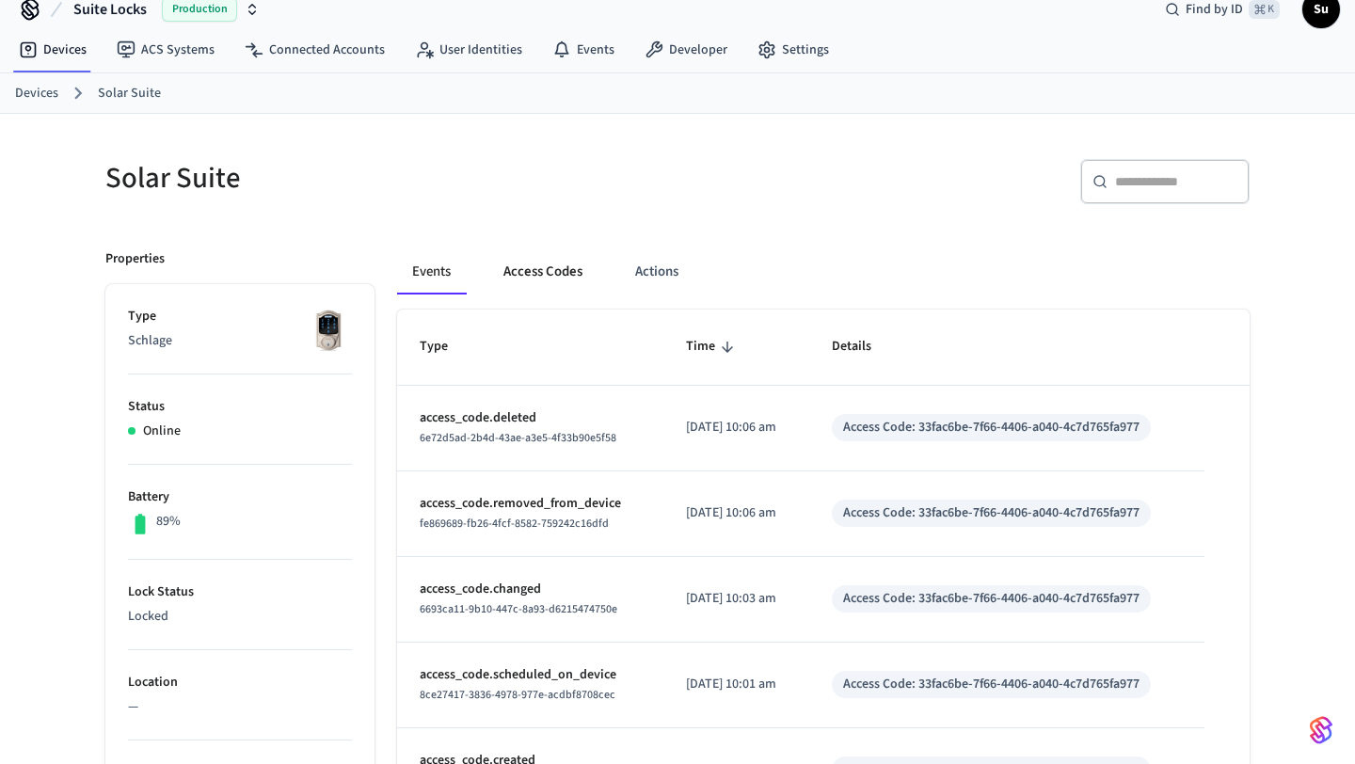
click at [516, 279] on button "Access Codes" at bounding box center [542, 271] width 109 height 45
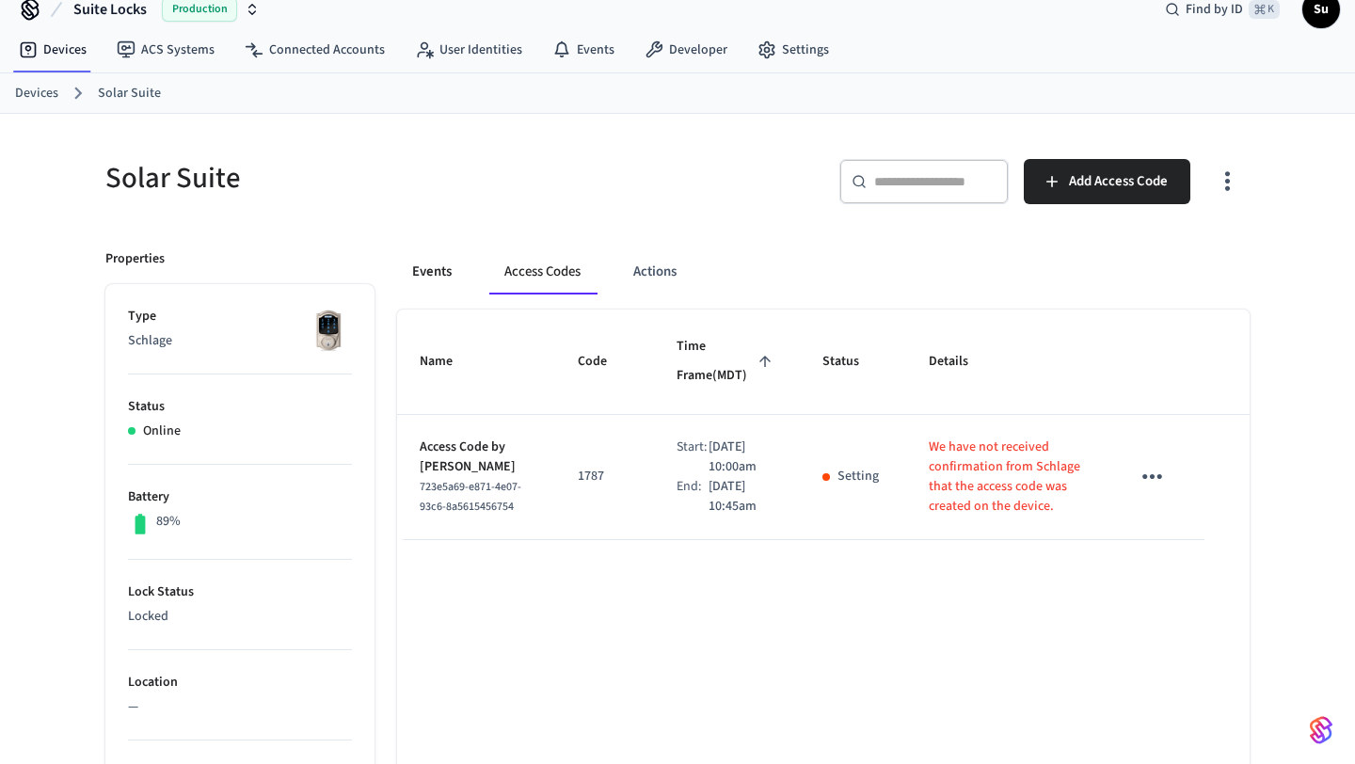
click at [434, 270] on button "Events" at bounding box center [432, 271] width 70 height 45
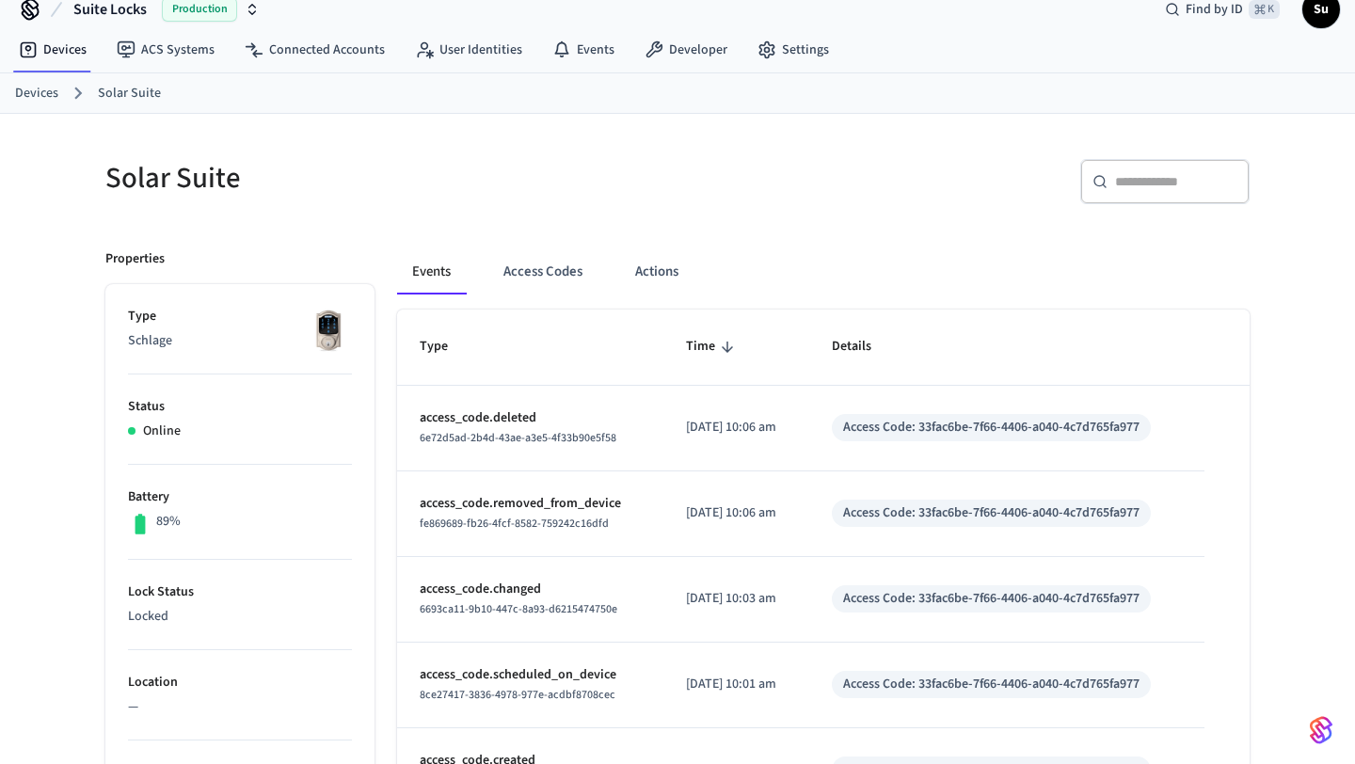
click at [53, 89] on link "Devices" at bounding box center [36, 94] width 43 height 20
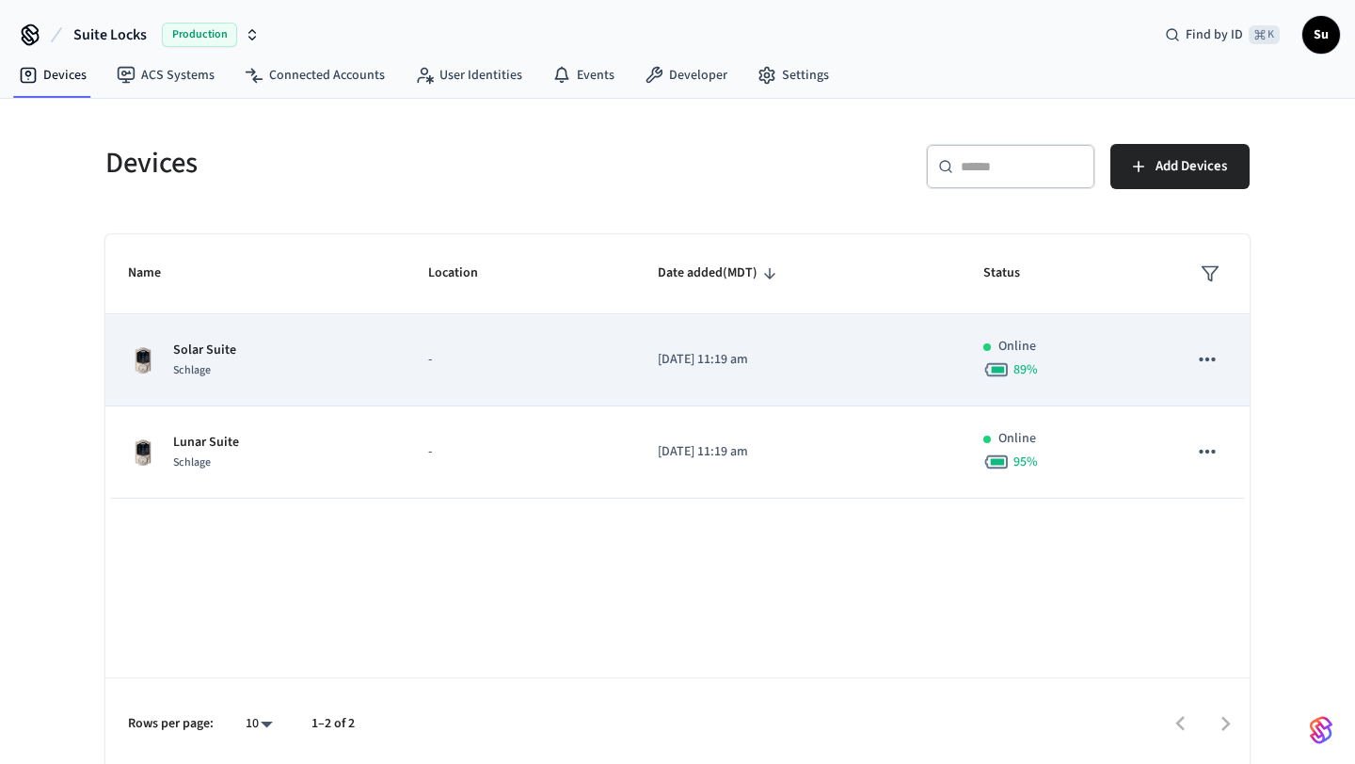
click at [310, 351] on div "Solar Suite Schlage" at bounding box center [255, 361] width 255 height 40
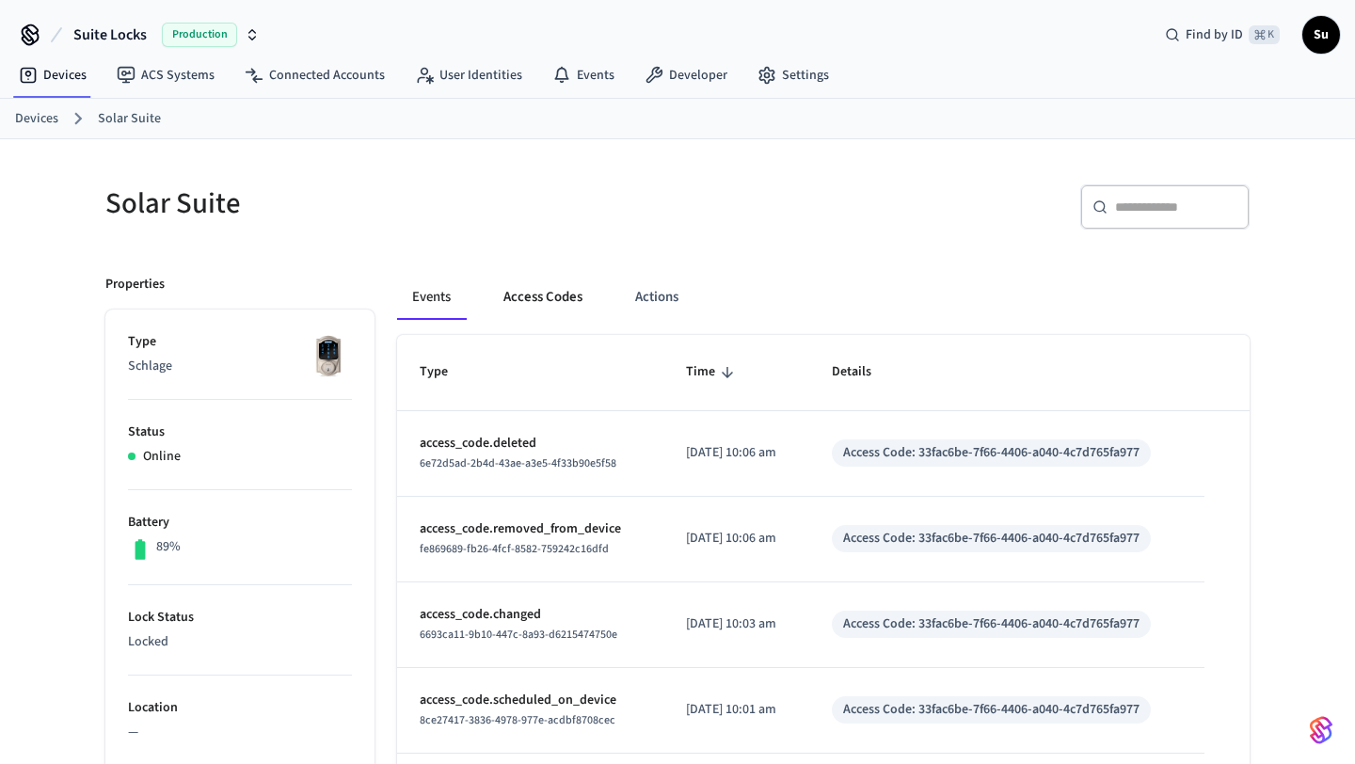
click at [539, 295] on button "Access Codes" at bounding box center [542, 297] width 109 height 45
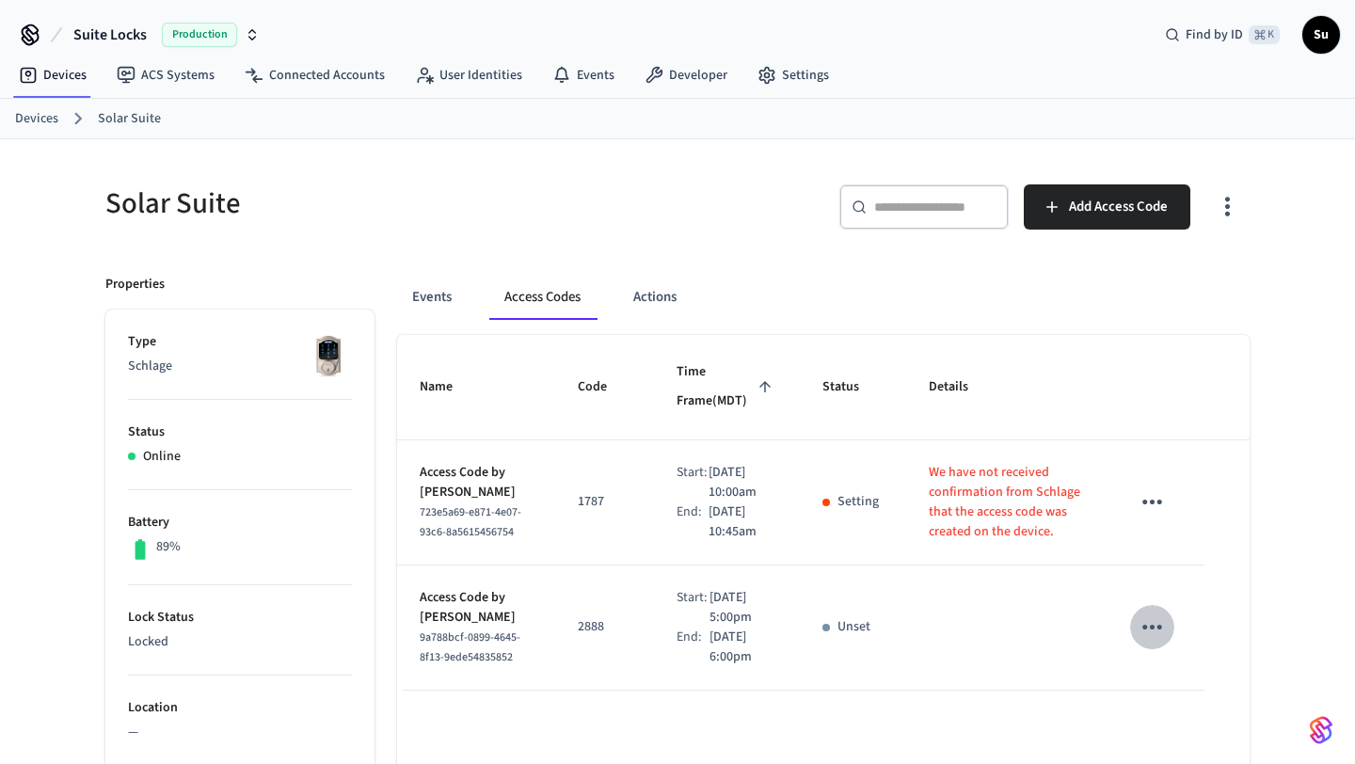
click at [1149, 642] on icon "sticky table" at bounding box center [1152, 627] width 29 height 29
click at [1180, 718] on li "Delete" at bounding box center [1197, 709] width 89 height 50
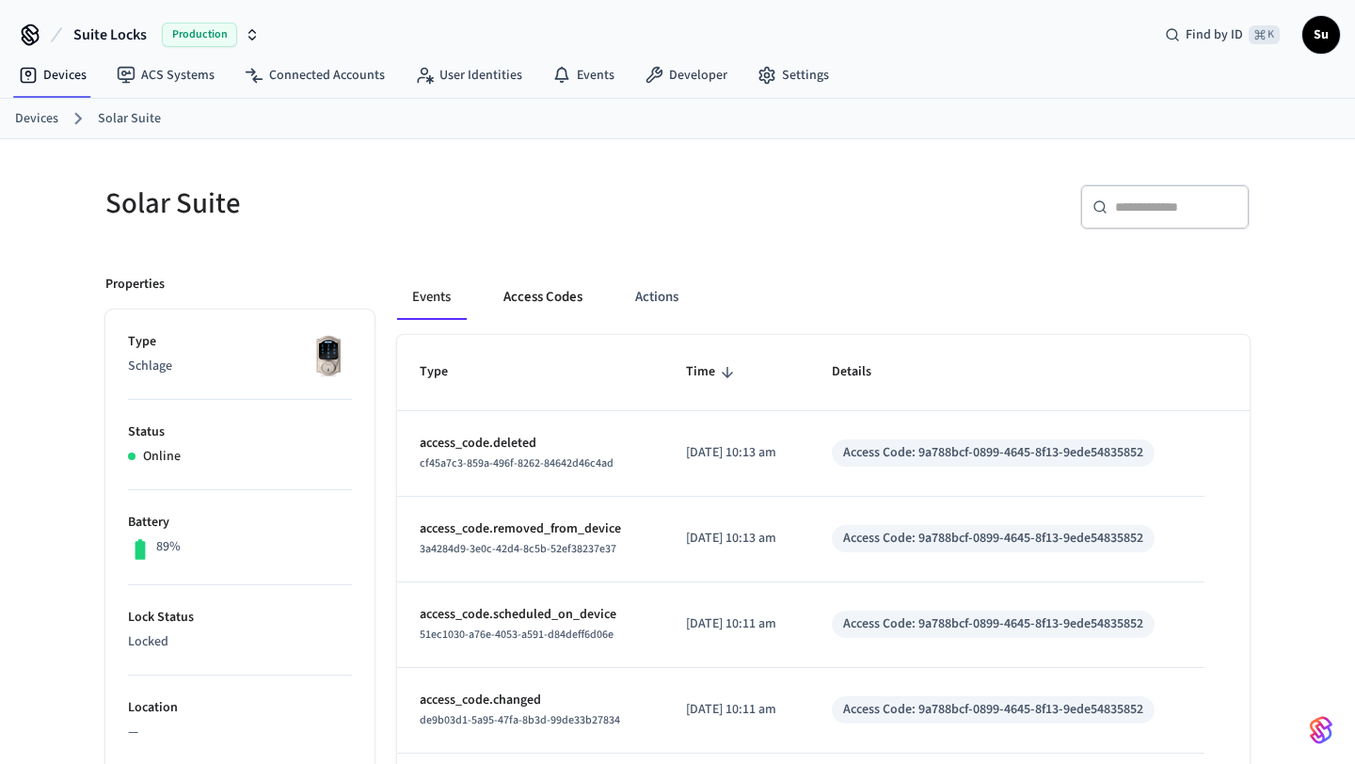
click at [552, 309] on button "Access Codes" at bounding box center [542, 297] width 109 height 45
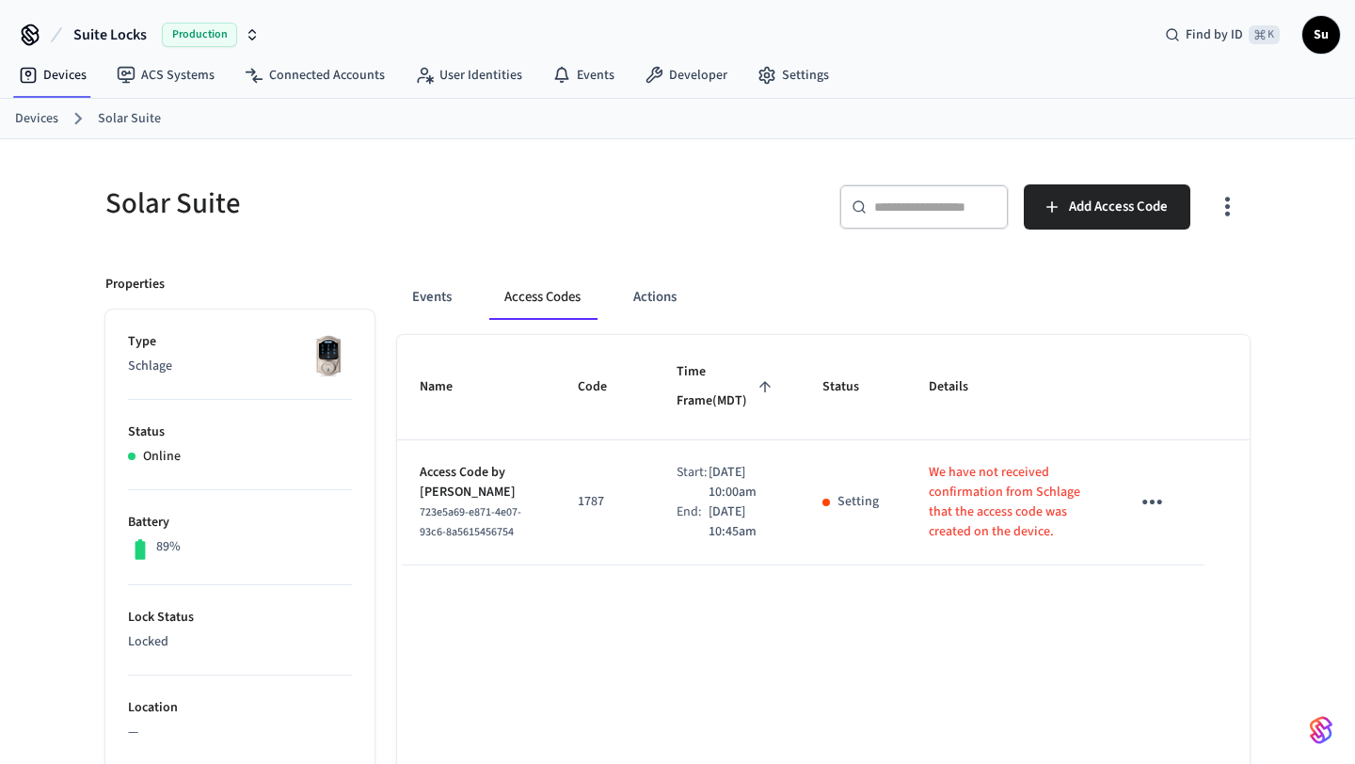
click at [51, 118] on link "Devices" at bounding box center [36, 119] width 43 height 20
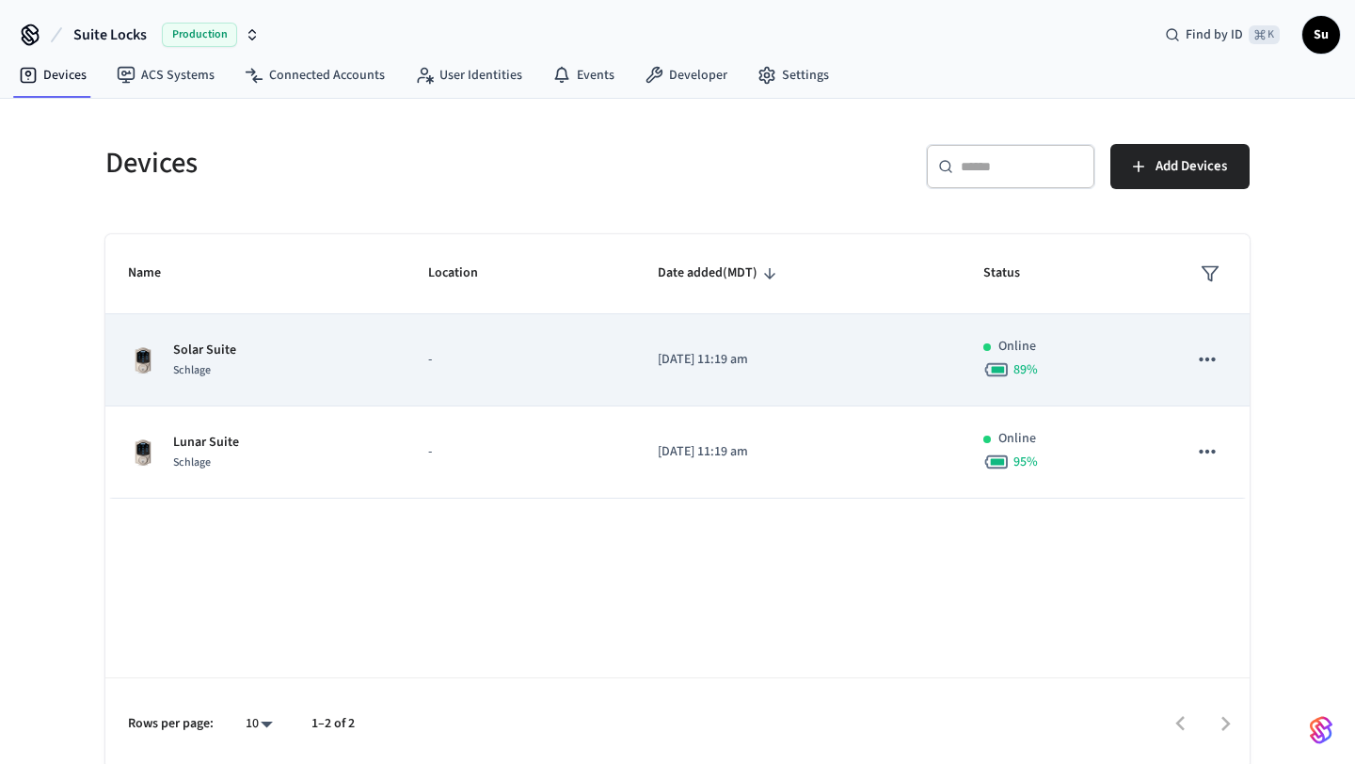
click at [331, 367] on div "Solar Suite Schlage" at bounding box center [255, 361] width 255 height 40
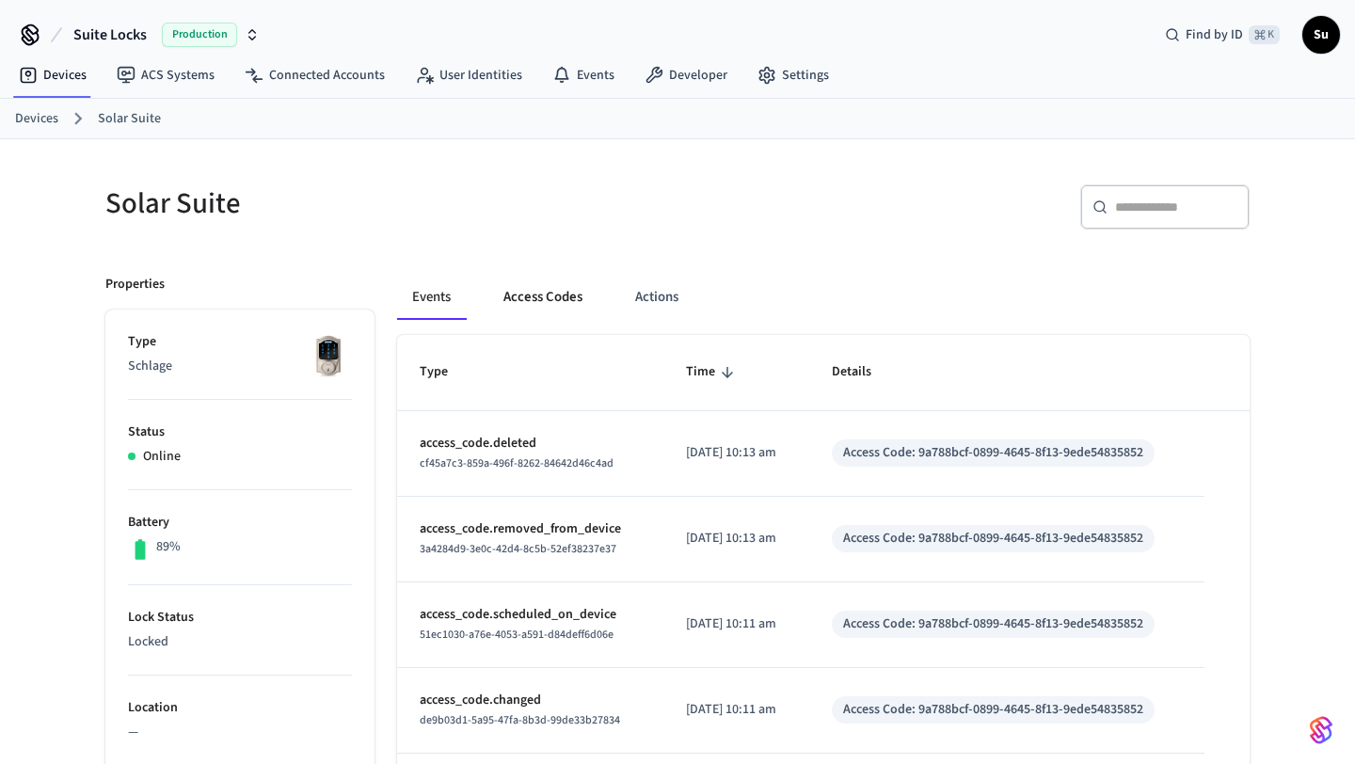
click at [569, 302] on button "Access Codes" at bounding box center [542, 297] width 109 height 45
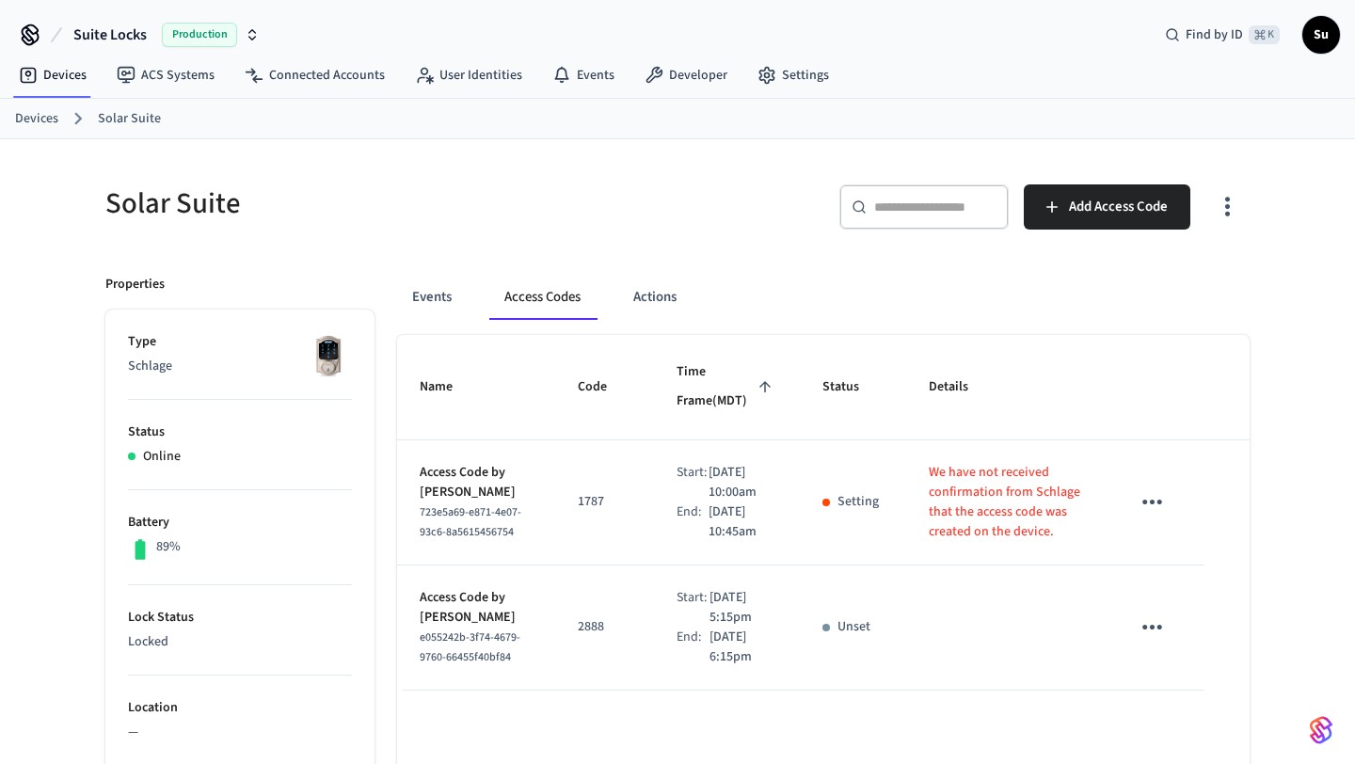
click at [1156, 642] on icon "sticky table" at bounding box center [1152, 627] width 29 height 29
click at [1199, 712] on li "Delete" at bounding box center [1197, 709] width 89 height 50
click at [28, 118] on link "Devices" at bounding box center [36, 119] width 43 height 20
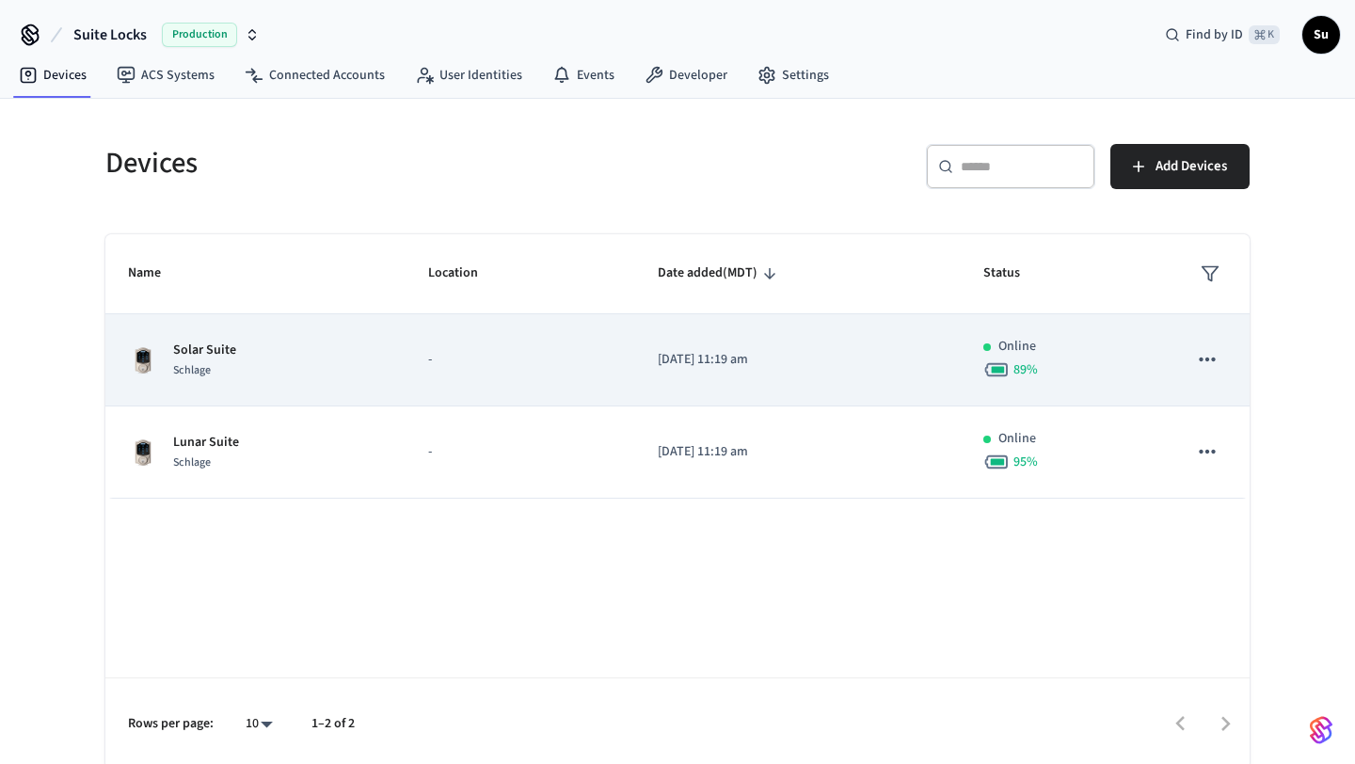
click at [344, 354] on div "Solar Suite Schlage" at bounding box center [255, 361] width 255 height 40
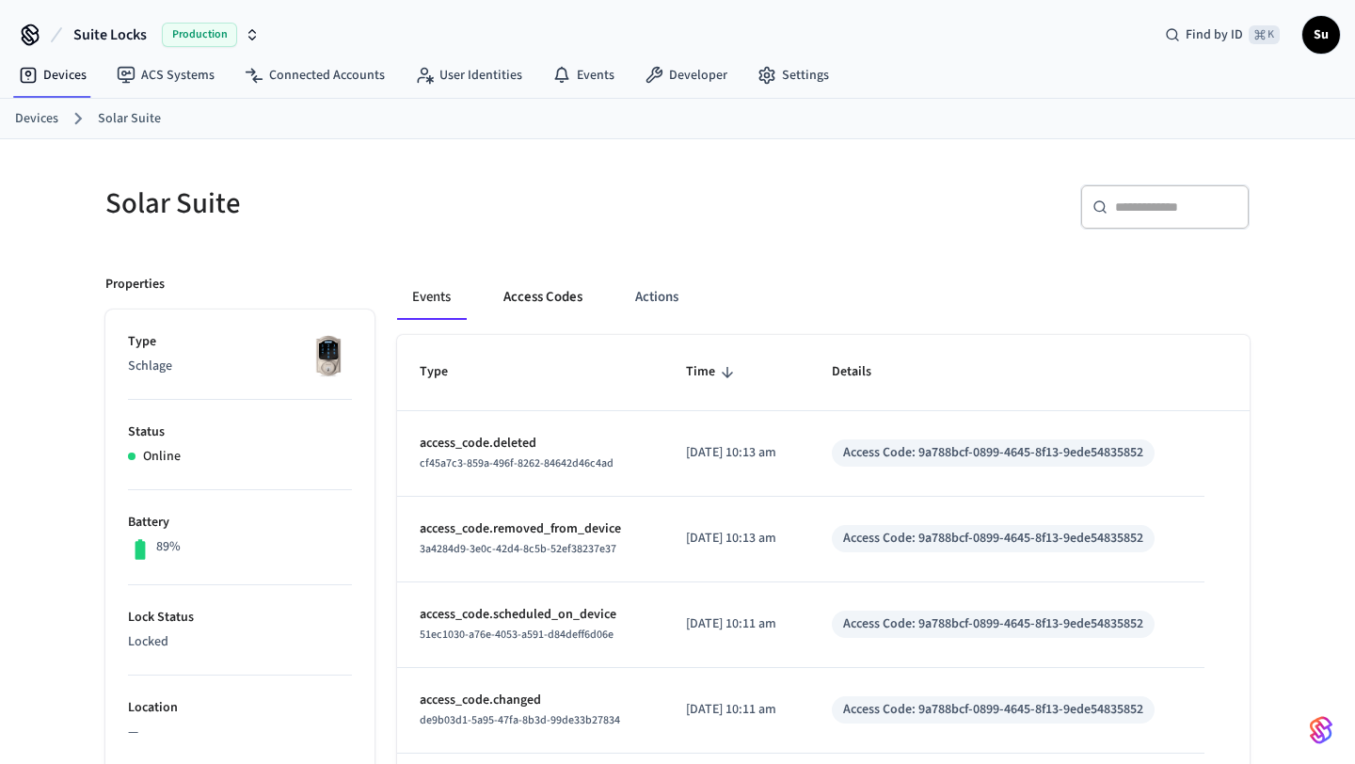
click at [541, 303] on button "Access Codes" at bounding box center [542, 297] width 109 height 45
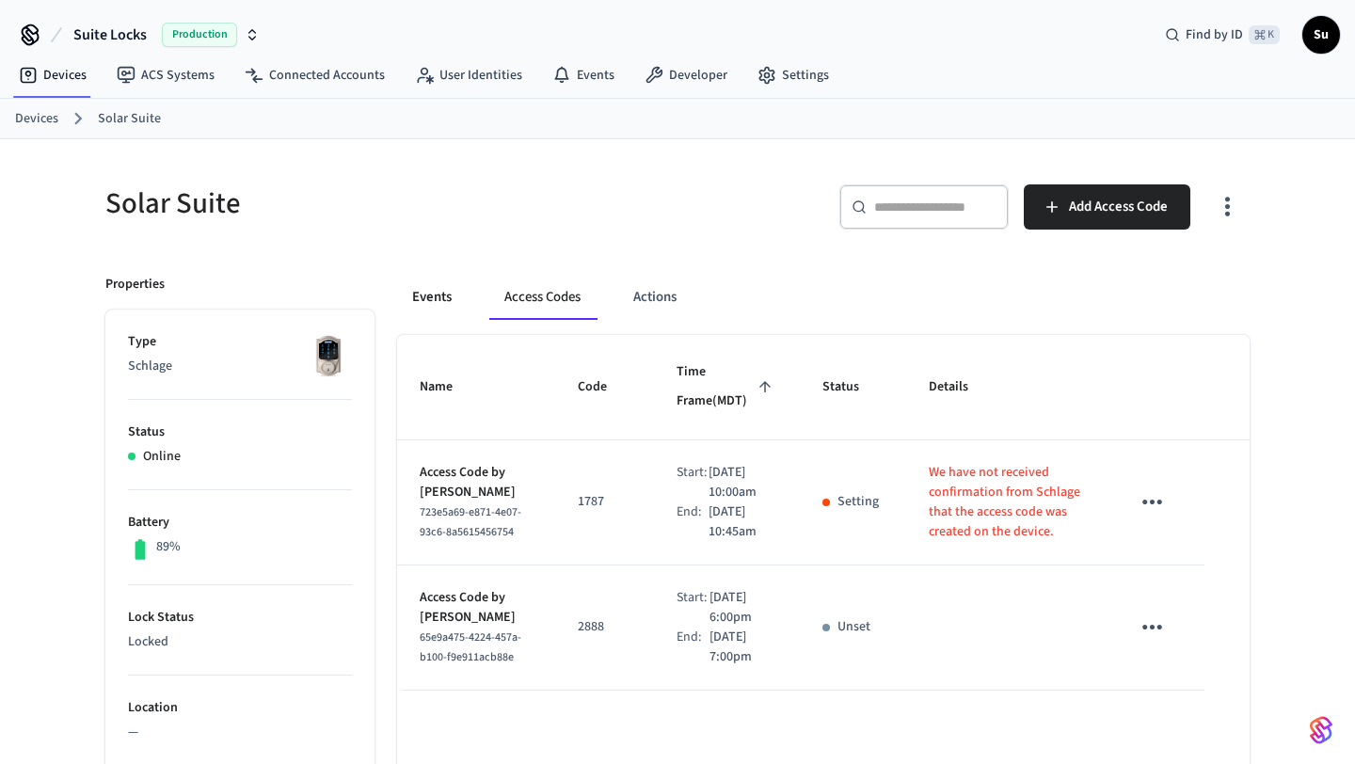
click at [440, 299] on button "Events" at bounding box center [432, 297] width 70 height 45
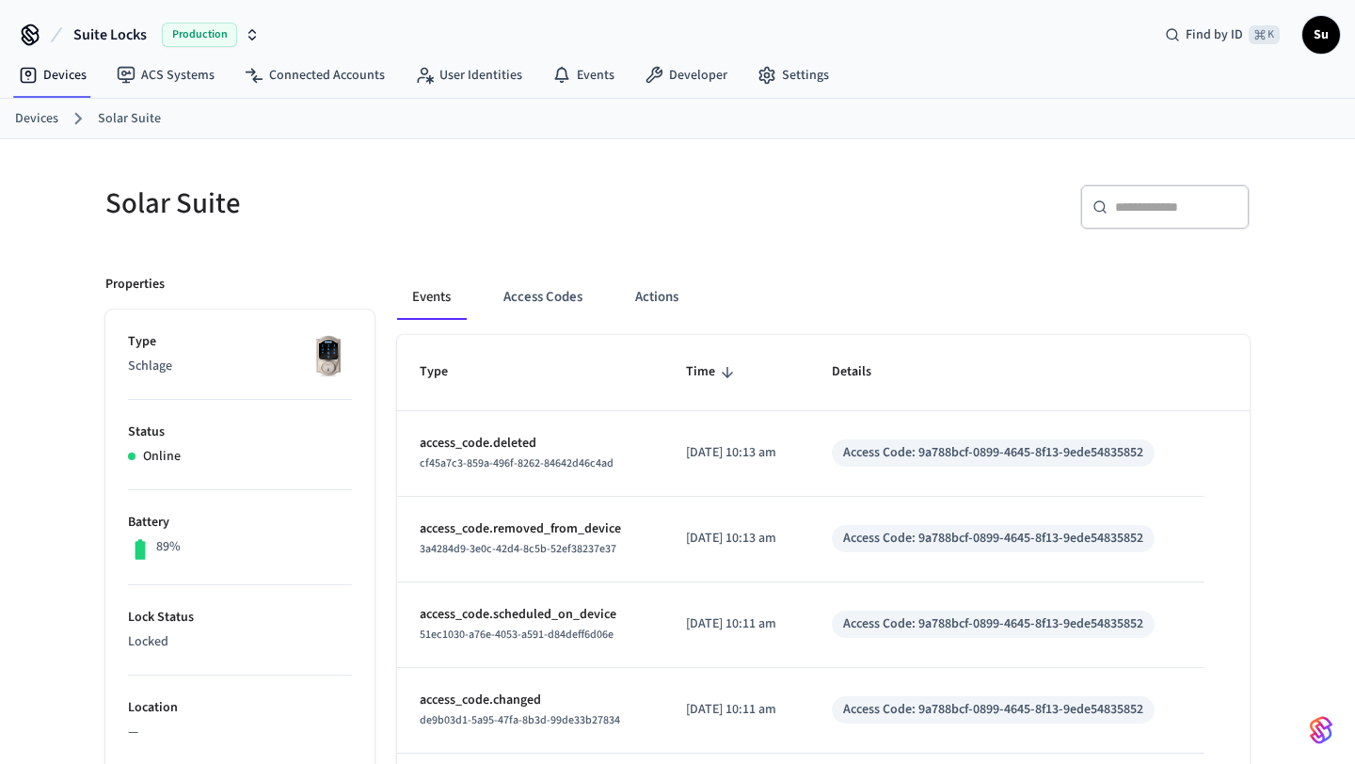
click at [32, 113] on link "Devices" at bounding box center [36, 119] width 43 height 20
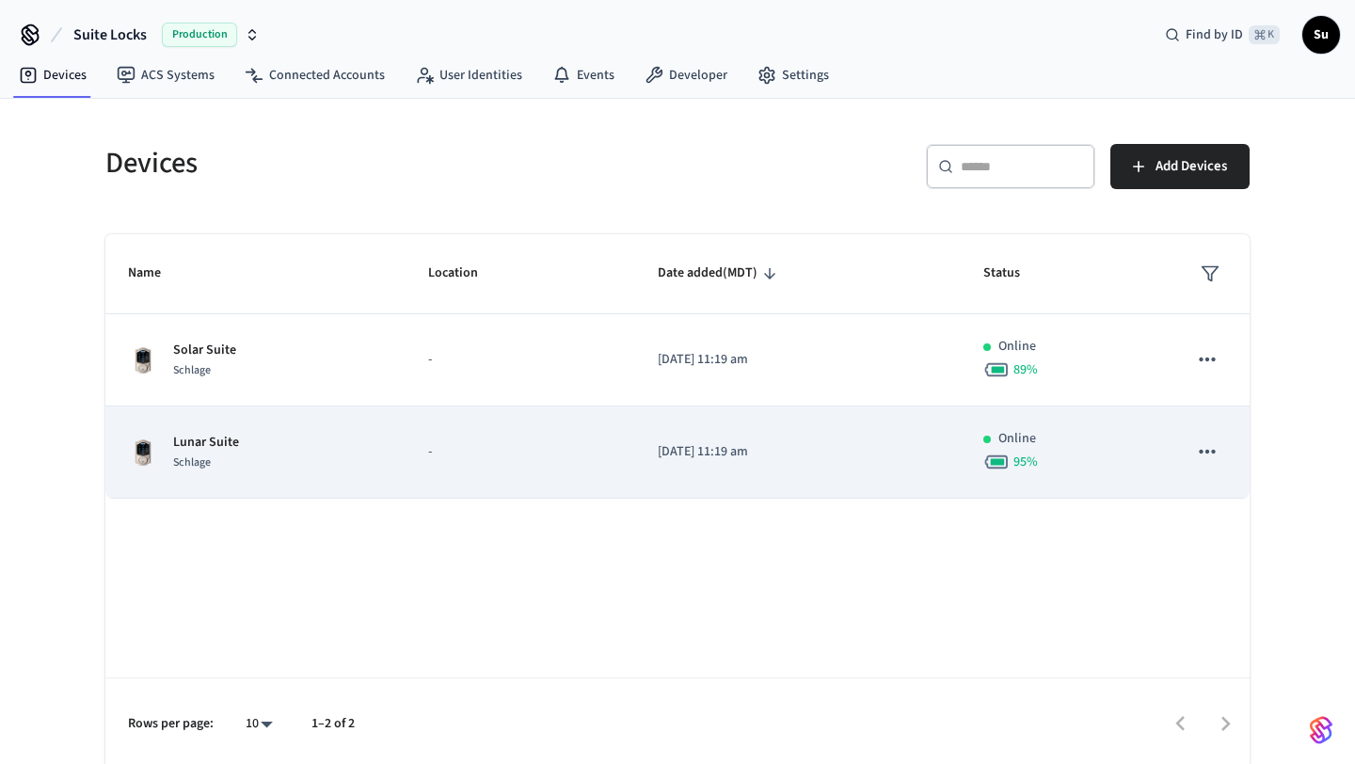
click at [513, 461] on p "-" at bounding box center [520, 452] width 184 height 20
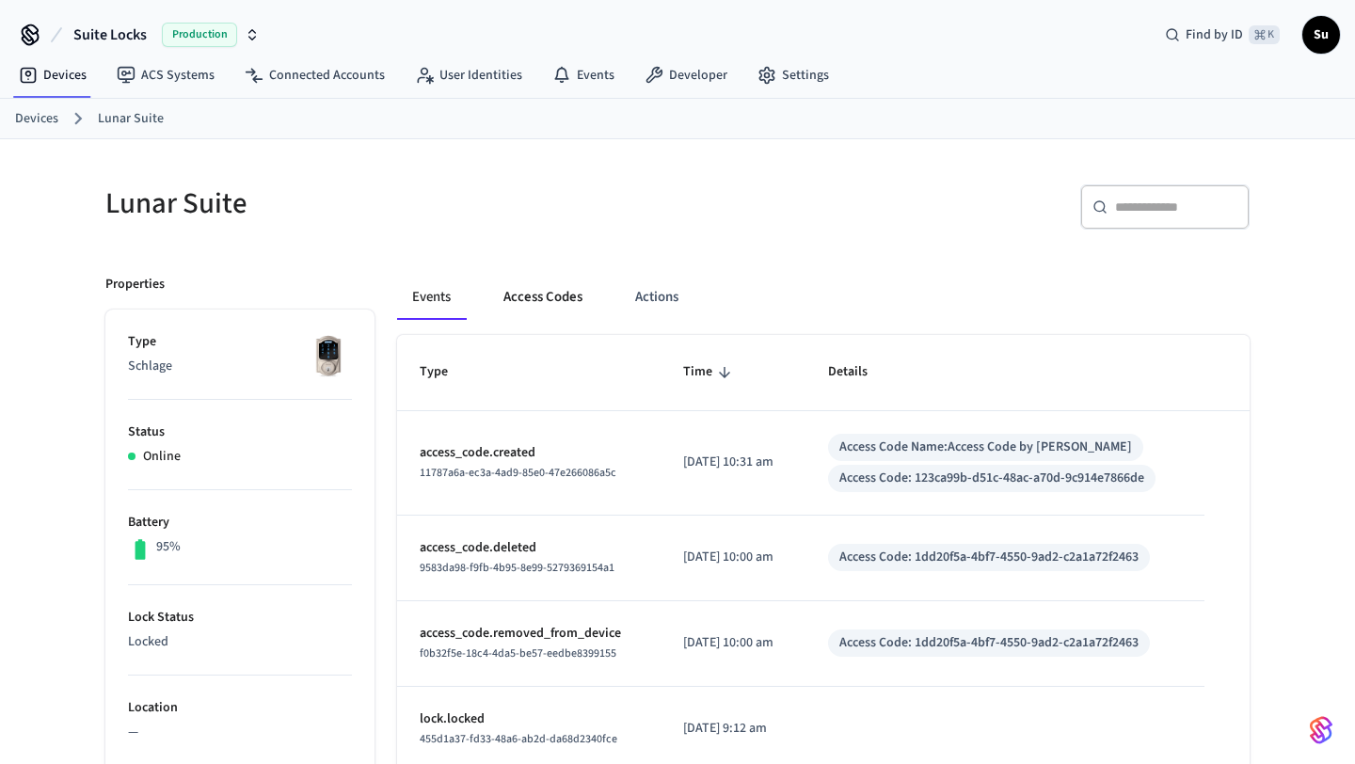
click at [524, 303] on button "Access Codes" at bounding box center [542, 297] width 109 height 45
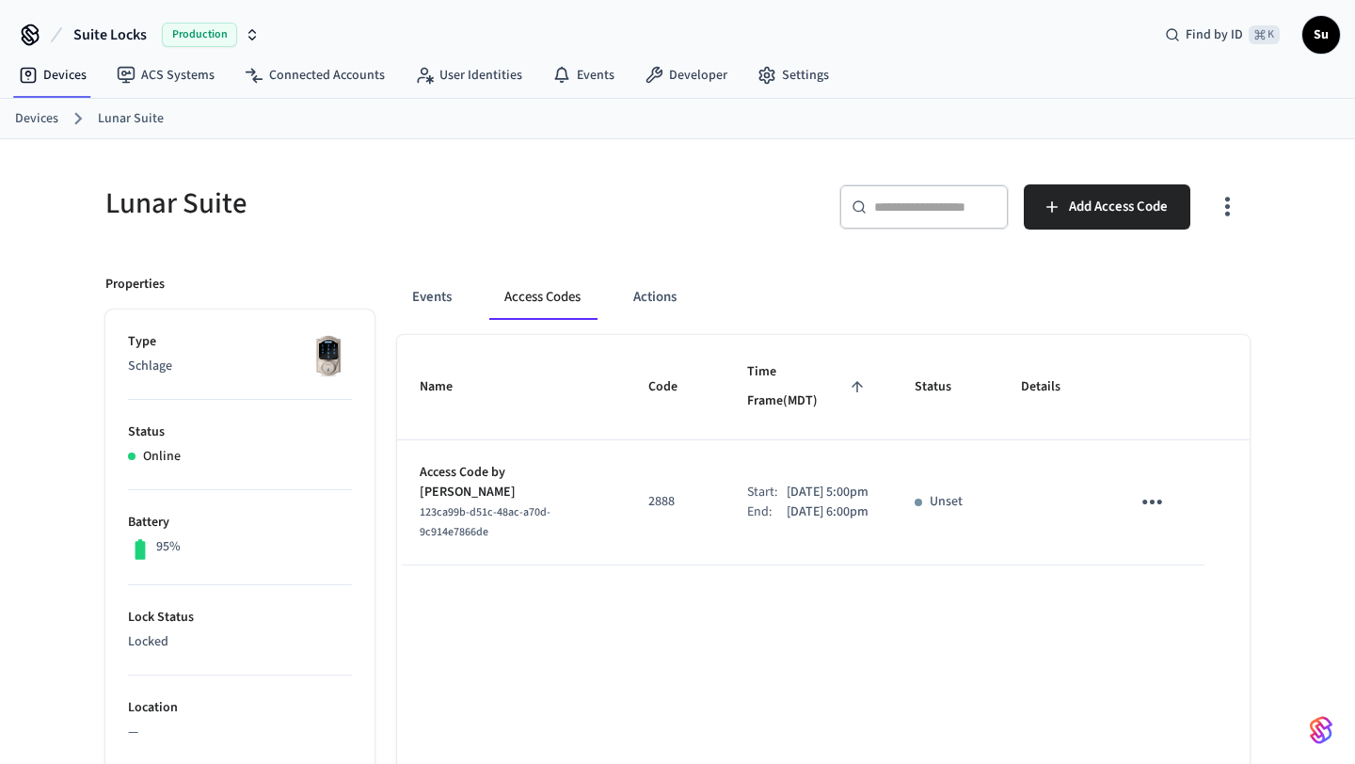
click at [1153, 487] on icon "sticky table" at bounding box center [1152, 501] width 29 height 29
click at [1185, 578] on li "Delete" at bounding box center [1197, 579] width 89 height 50
click at [55, 119] on link "Devices" at bounding box center [36, 119] width 43 height 20
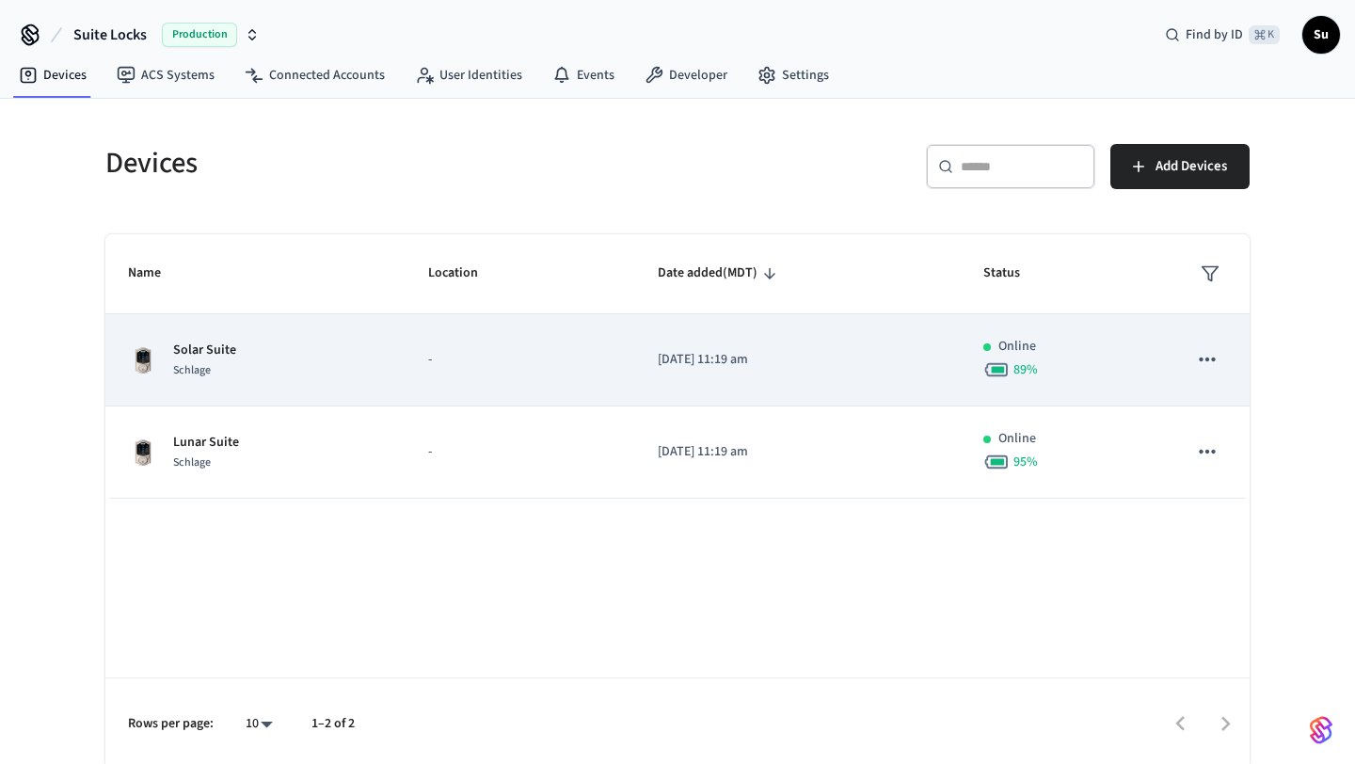
click at [1038, 367] on span "89 %" at bounding box center [1025, 369] width 24 height 19
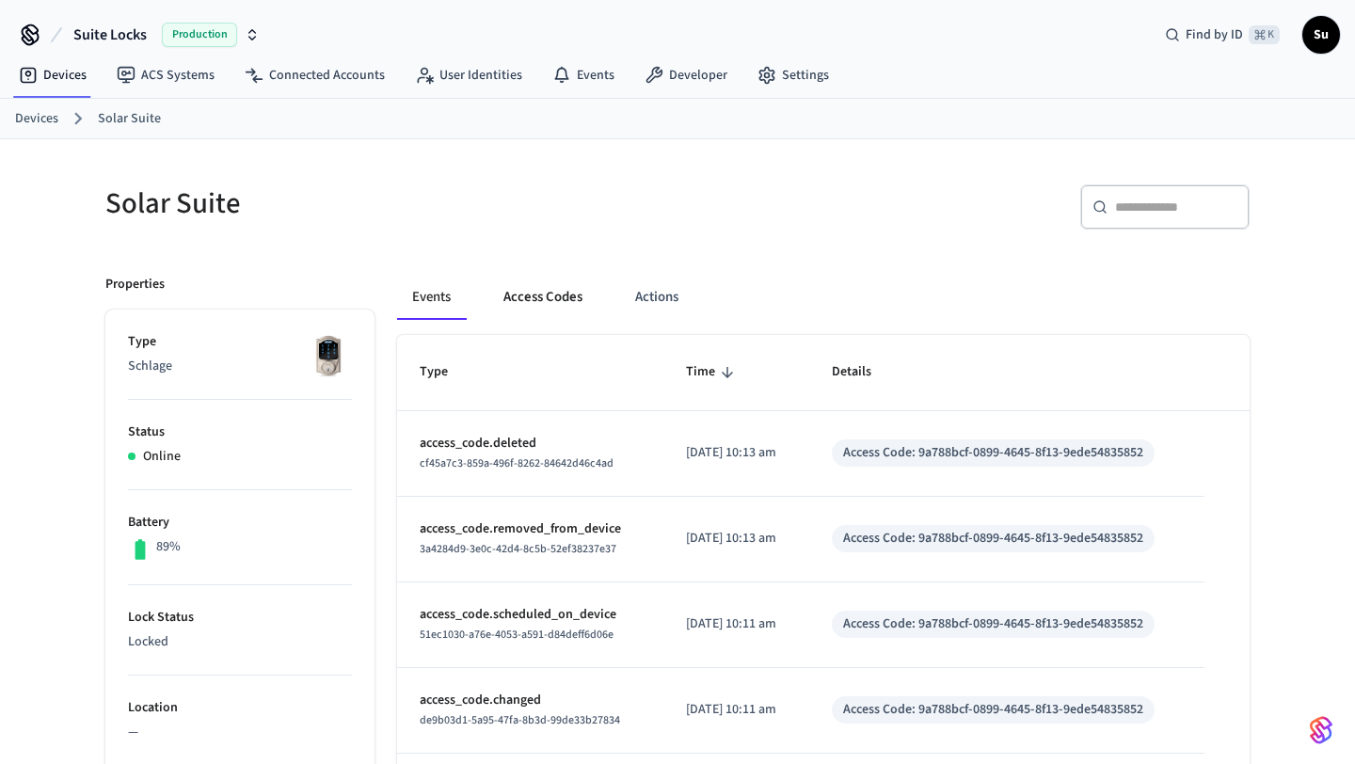
click at [563, 295] on button "Access Codes" at bounding box center [542, 297] width 109 height 45
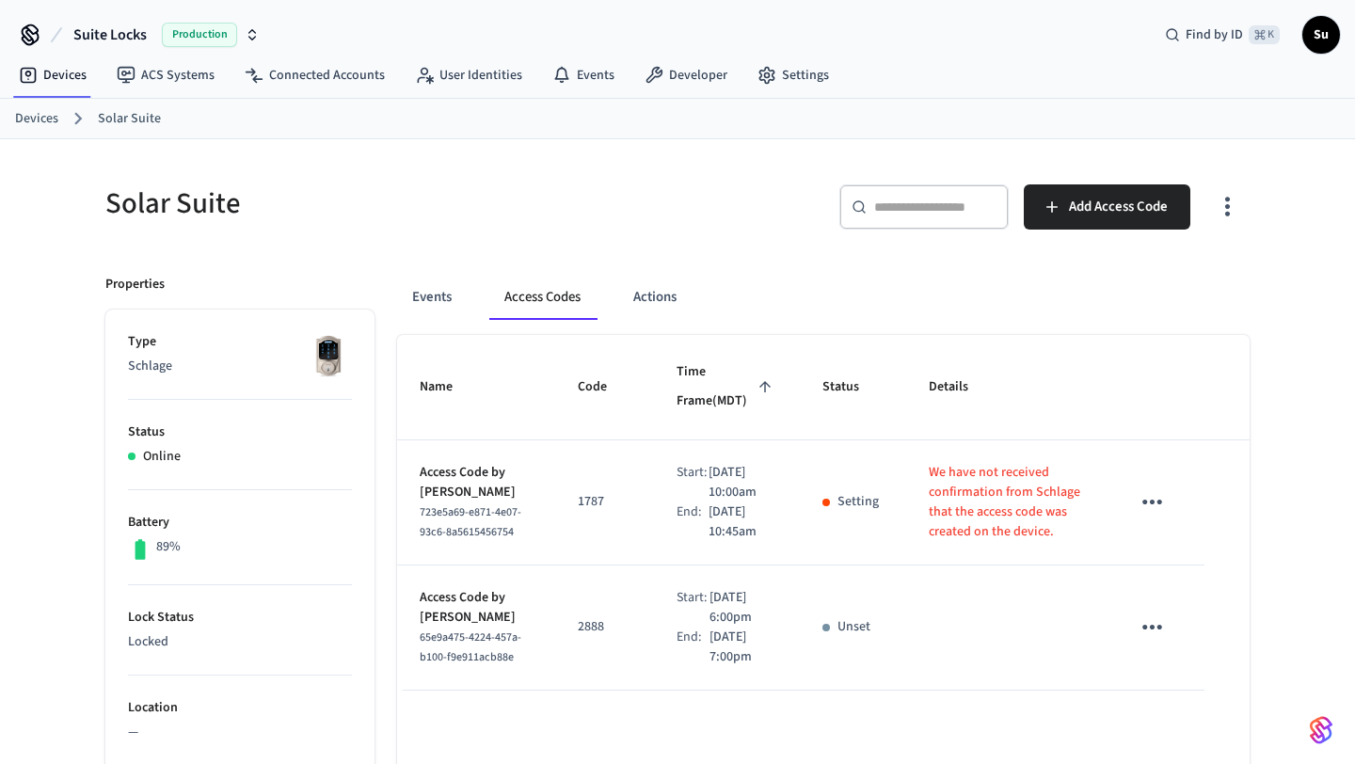
click at [1155, 642] on icon "sticky table" at bounding box center [1152, 627] width 29 height 29
click at [1171, 685] on li "Delete" at bounding box center [1197, 709] width 89 height 50
click at [37, 123] on link "Devices" at bounding box center [36, 119] width 43 height 20
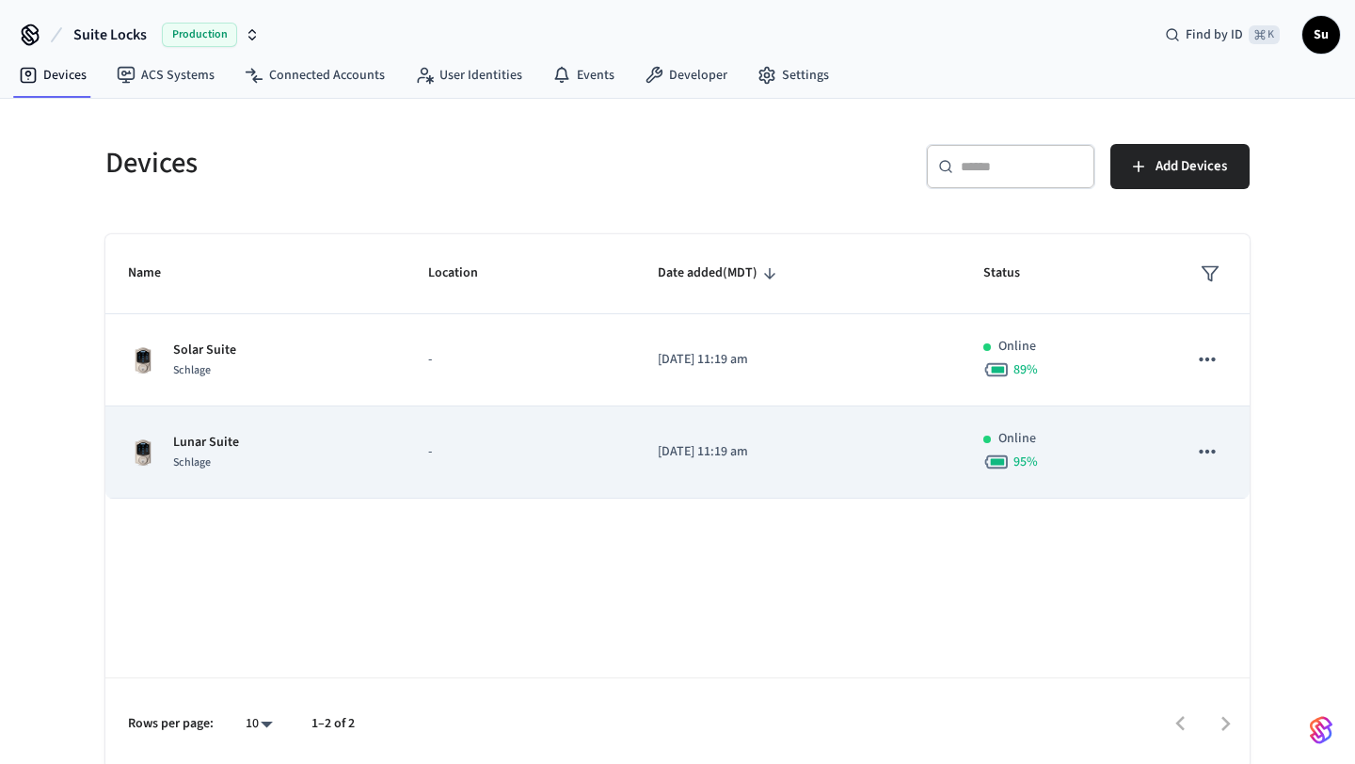
click at [562, 462] on td "-" at bounding box center [521, 452] width 230 height 92
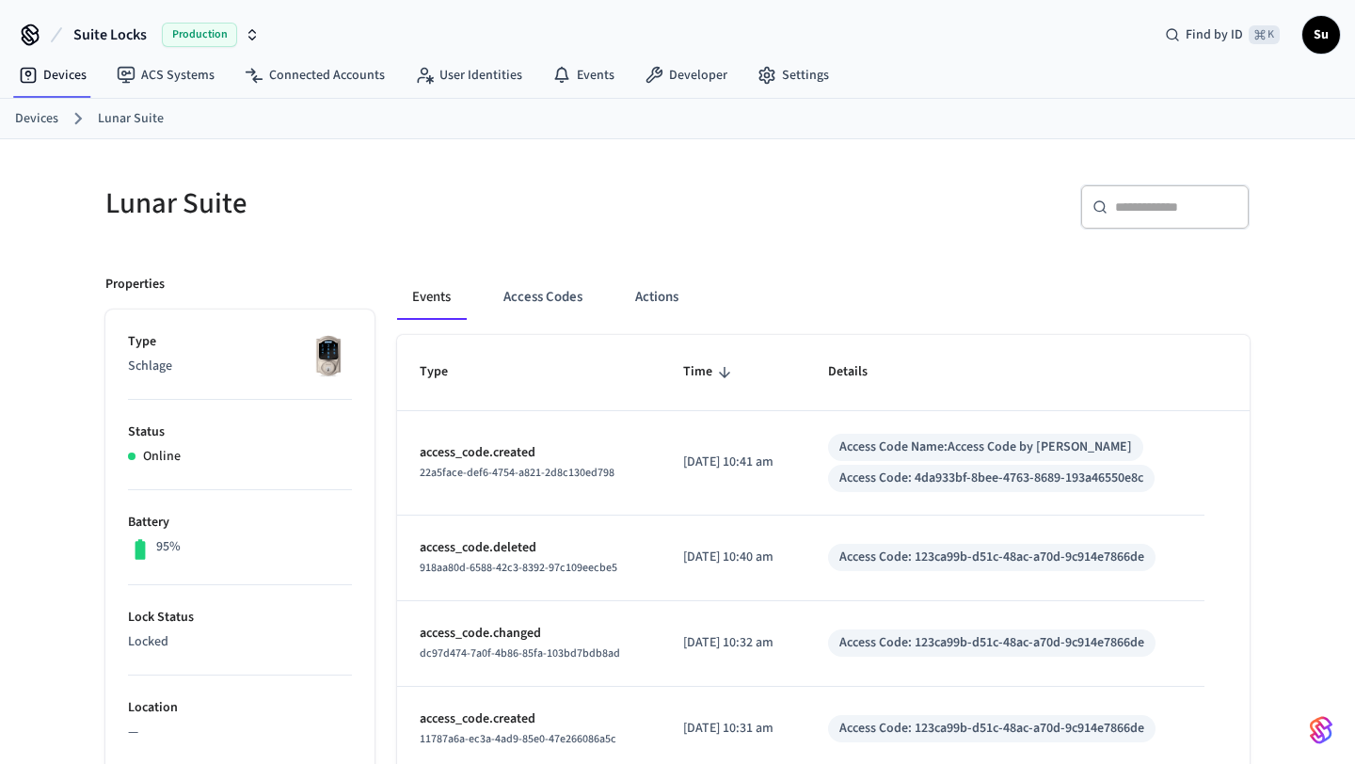
click at [151, 113] on link "Lunar Suite" at bounding box center [131, 119] width 66 height 20
click at [551, 288] on button "Access Codes" at bounding box center [542, 297] width 109 height 45
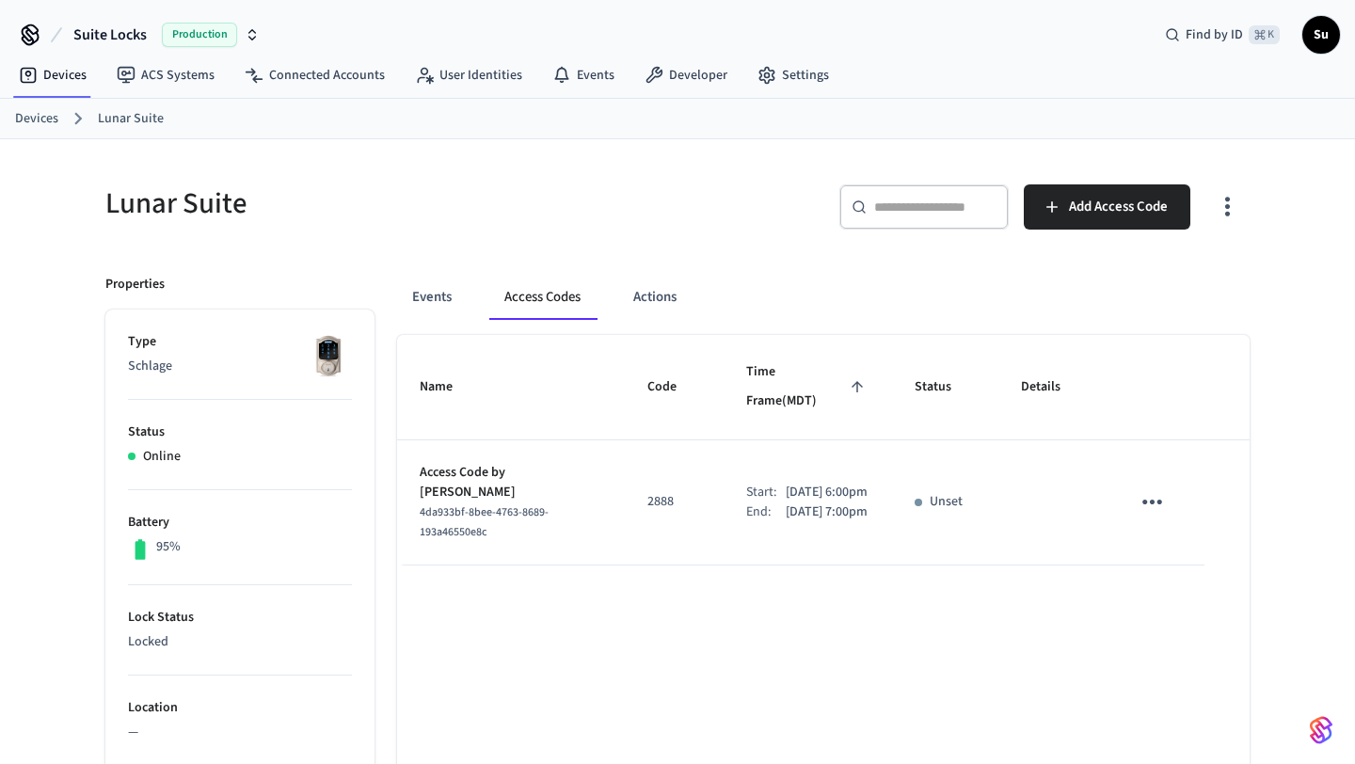
click at [1153, 500] on icon "sticky table" at bounding box center [1152, 502] width 20 height 5
click at [1176, 571] on icon at bounding box center [1179, 567] width 8 height 11
click at [46, 118] on link "Devices" at bounding box center [36, 119] width 43 height 20
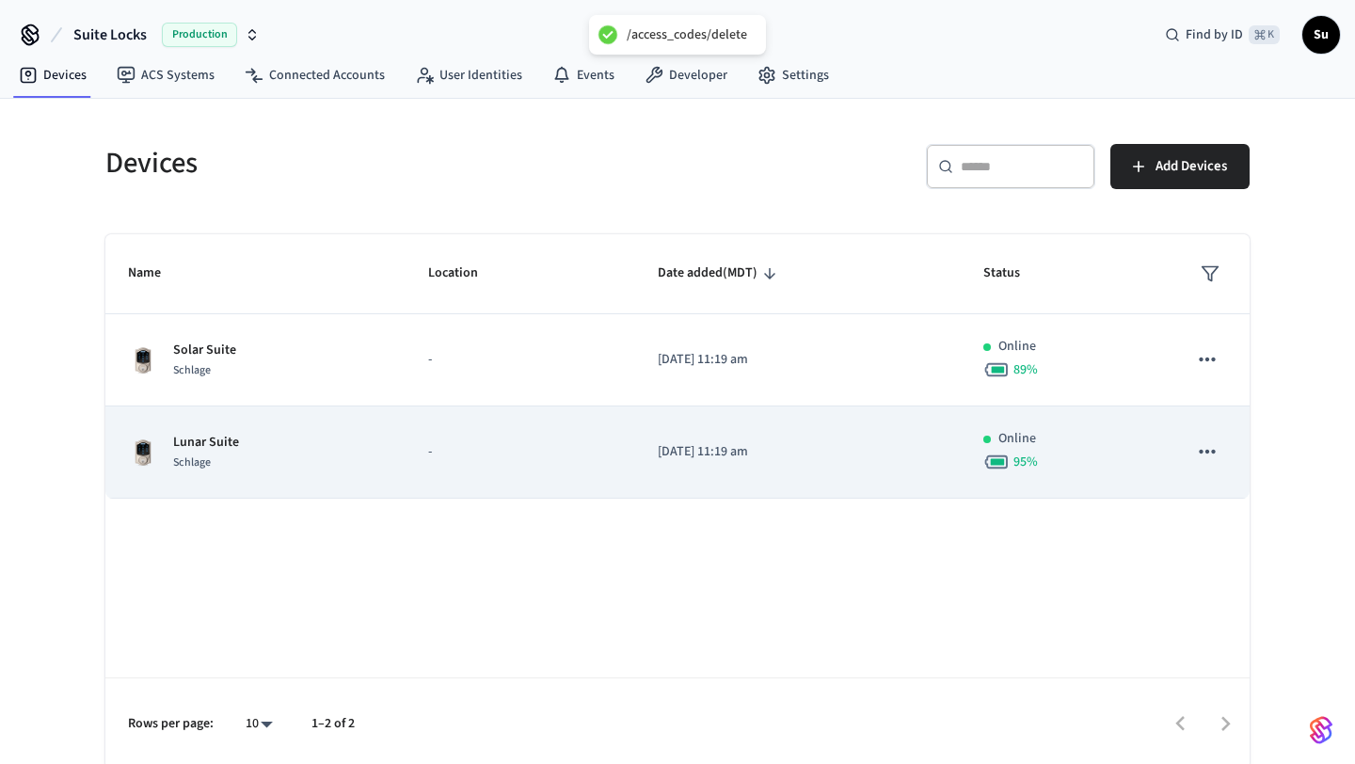
click at [325, 475] on td "Lunar Suite Schlage" at bounding box center [255, 452] width 300 height 92
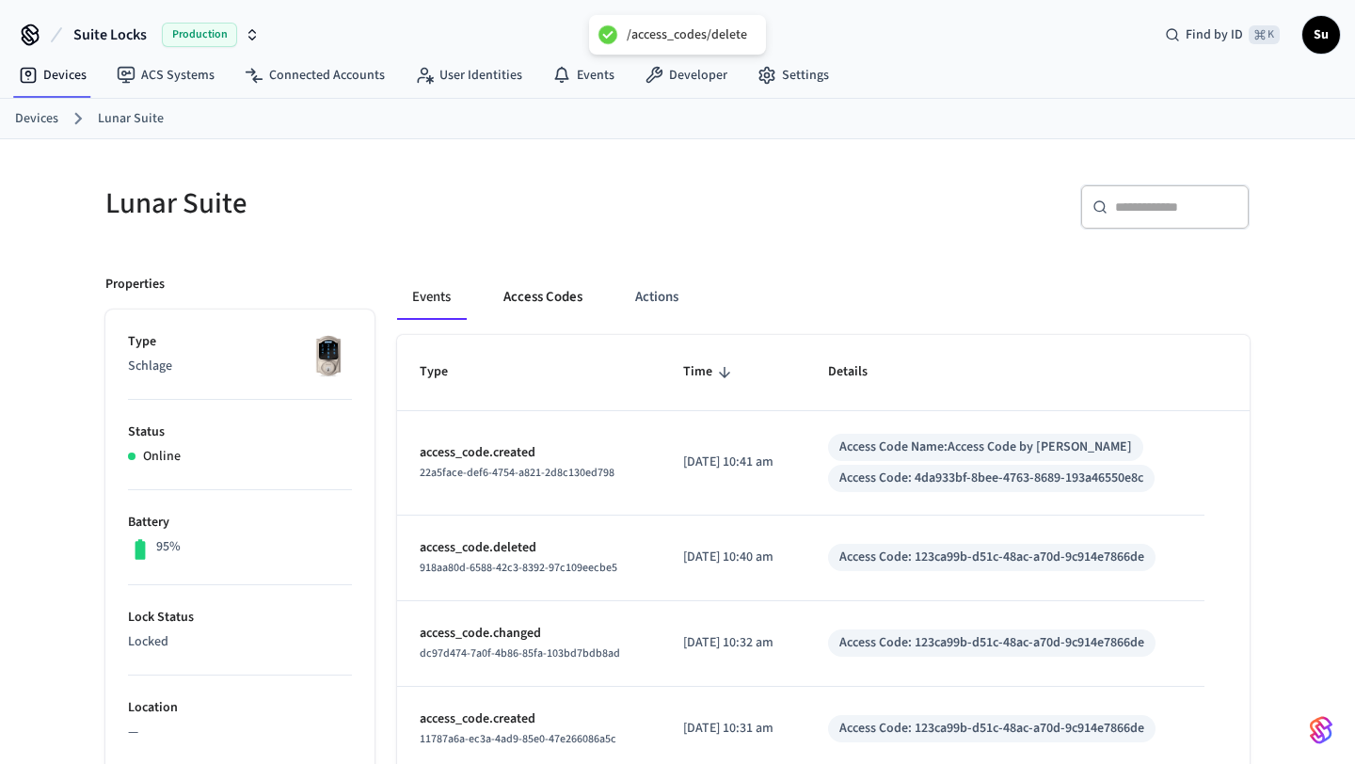
click at [529, 300] on button "Access Codes" at bounding box center [542, 297] width 109 height 45
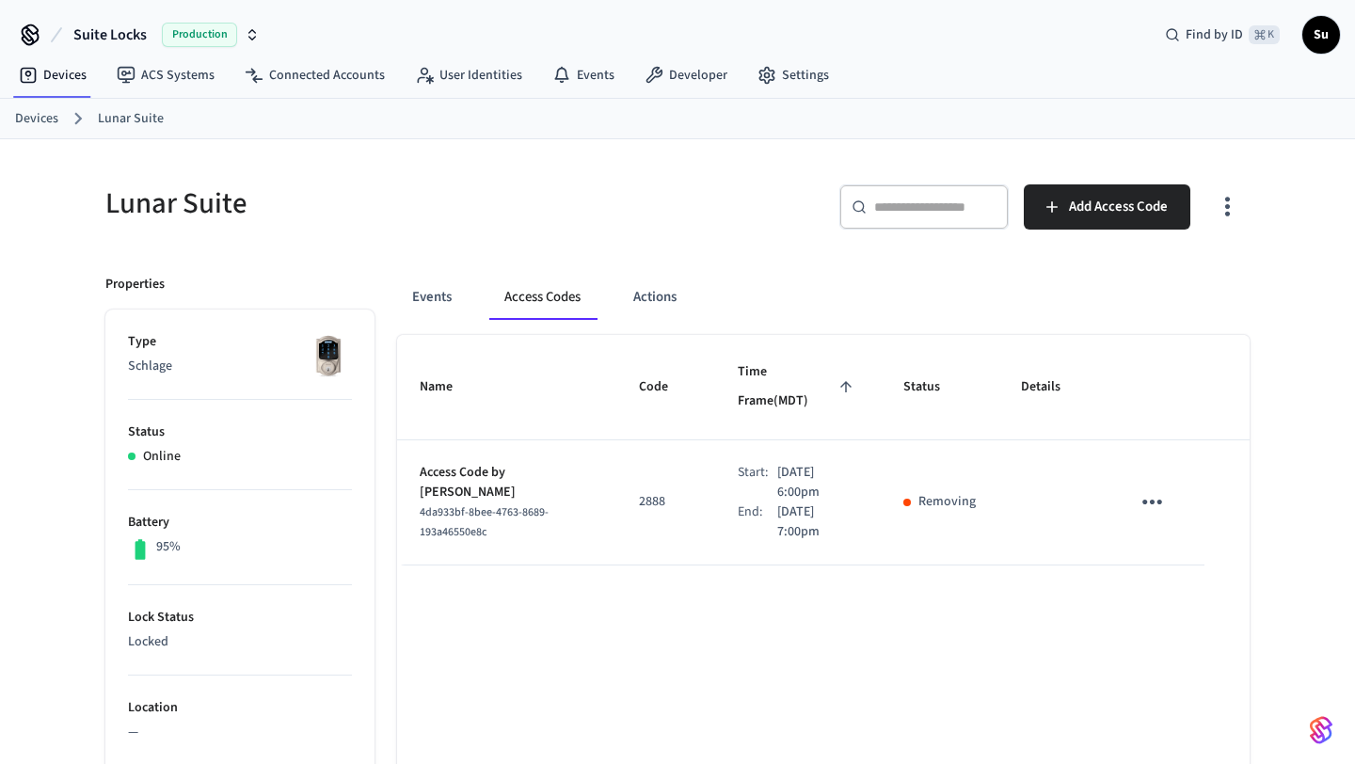
click at [34, 115] on link "Devices" at bounding box center [36, 119] width 43 height 20
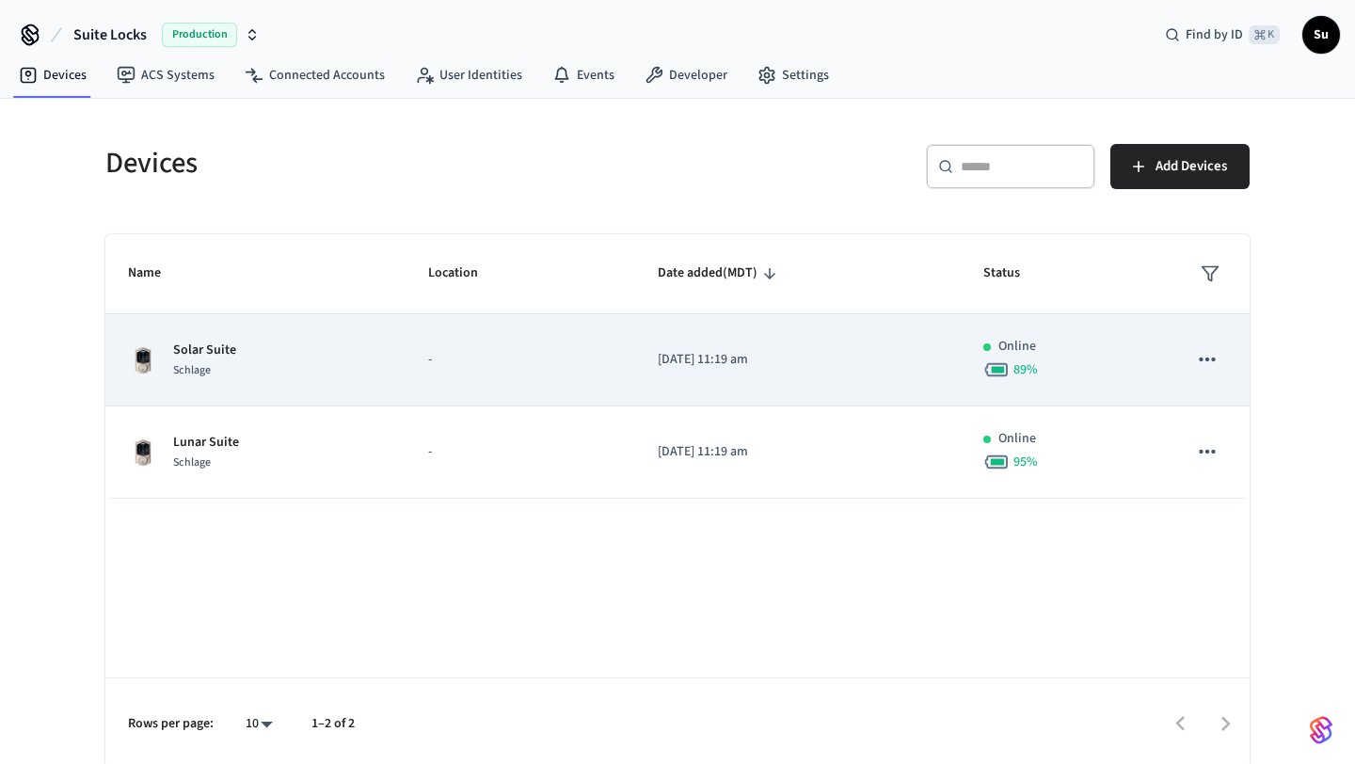
click at [272, 375] on div "Solar Suite Schlage" at bounding box center [255, 361] width 255 height 40
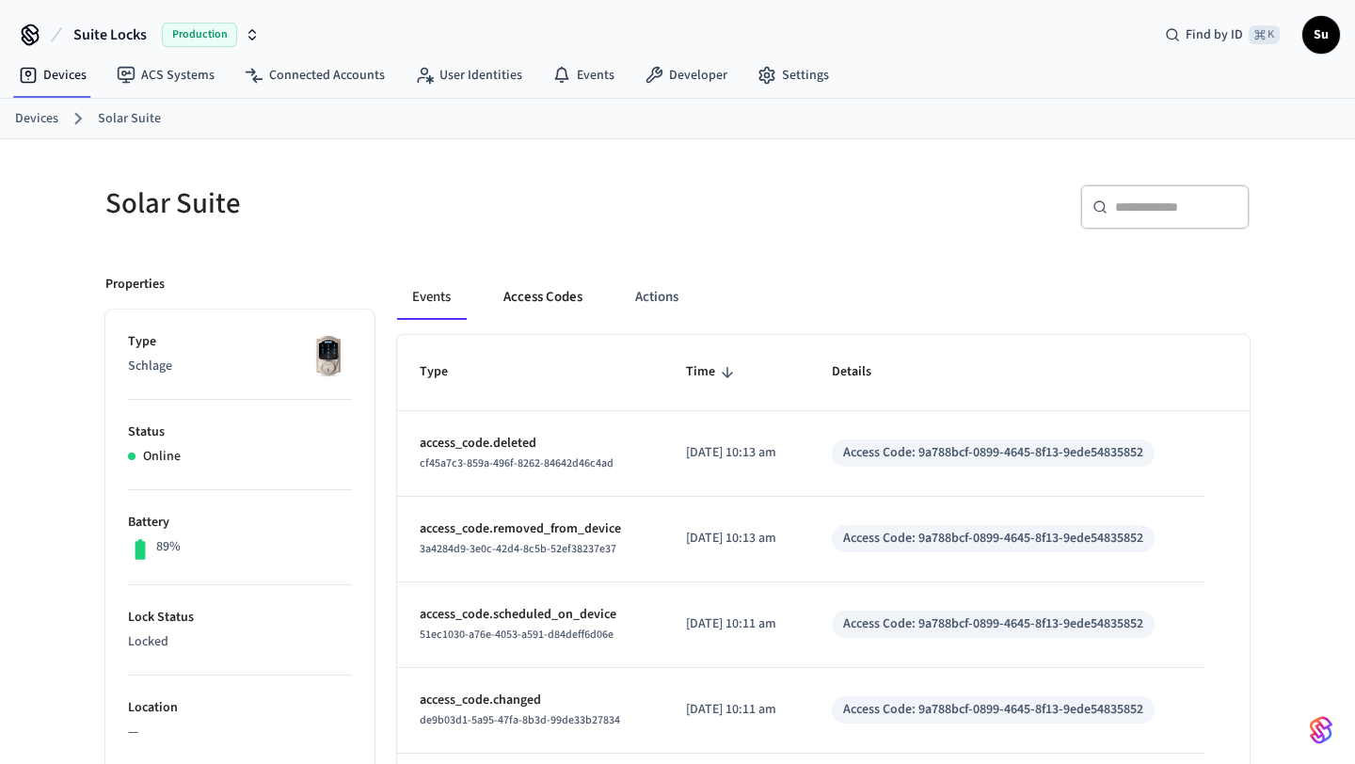
click at [526, 294] on button "Access Codes" at bounding box center [542, 297] width 109 height 45
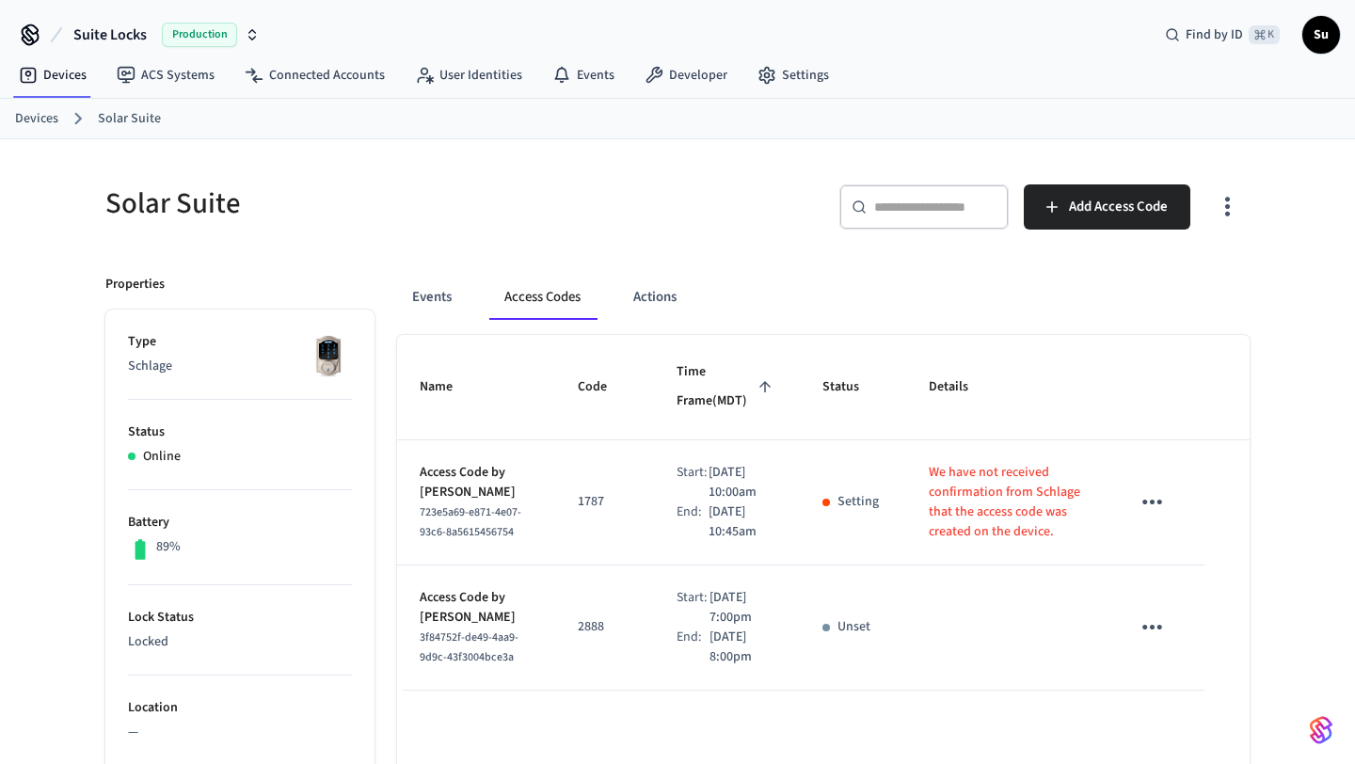
click at [1153, 629] on icon "sticky table" at bounding box center [1152, 627] width 20 height 5
click at [1191, 705] on li "Delete" at bounding box center [1201, 709] width 89 height 50
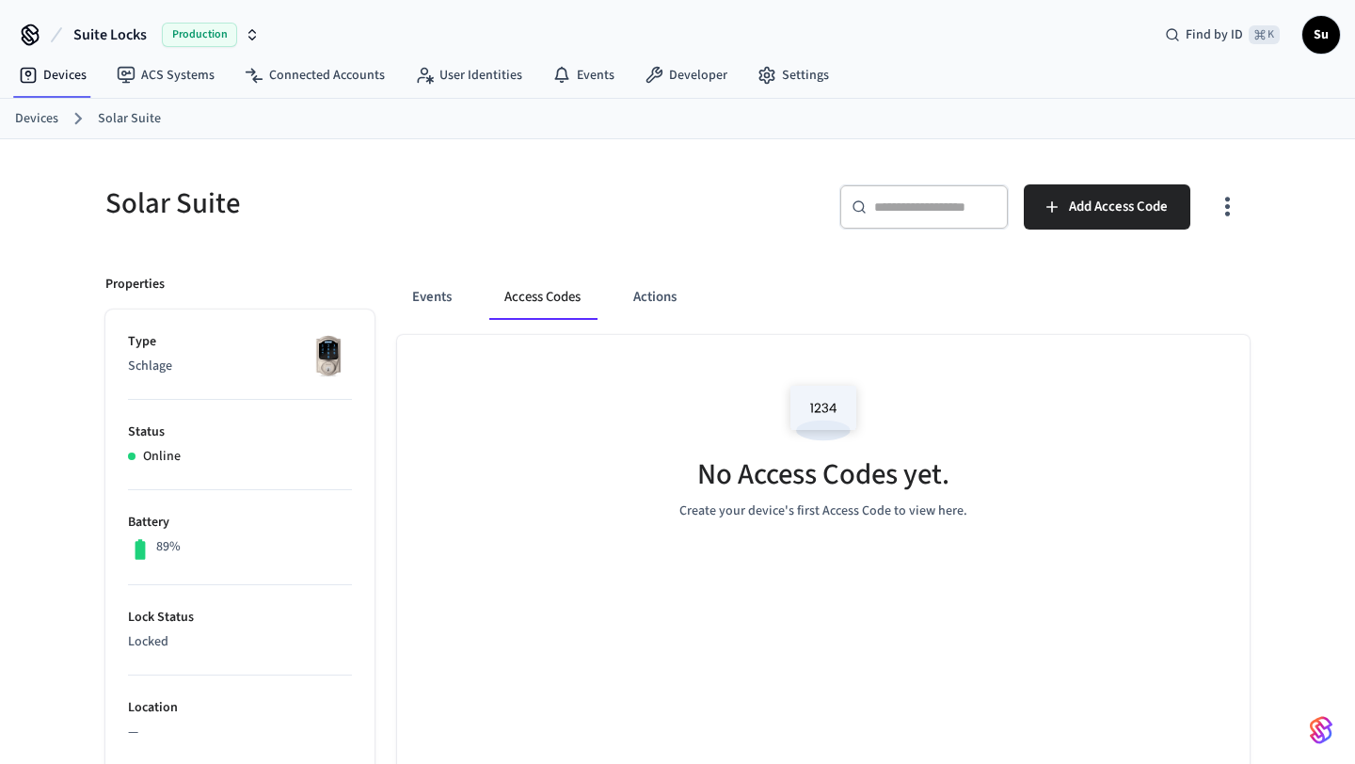
click at [46, 118] on link "Devices" at bounding box center [36, 119] width 43 height 20
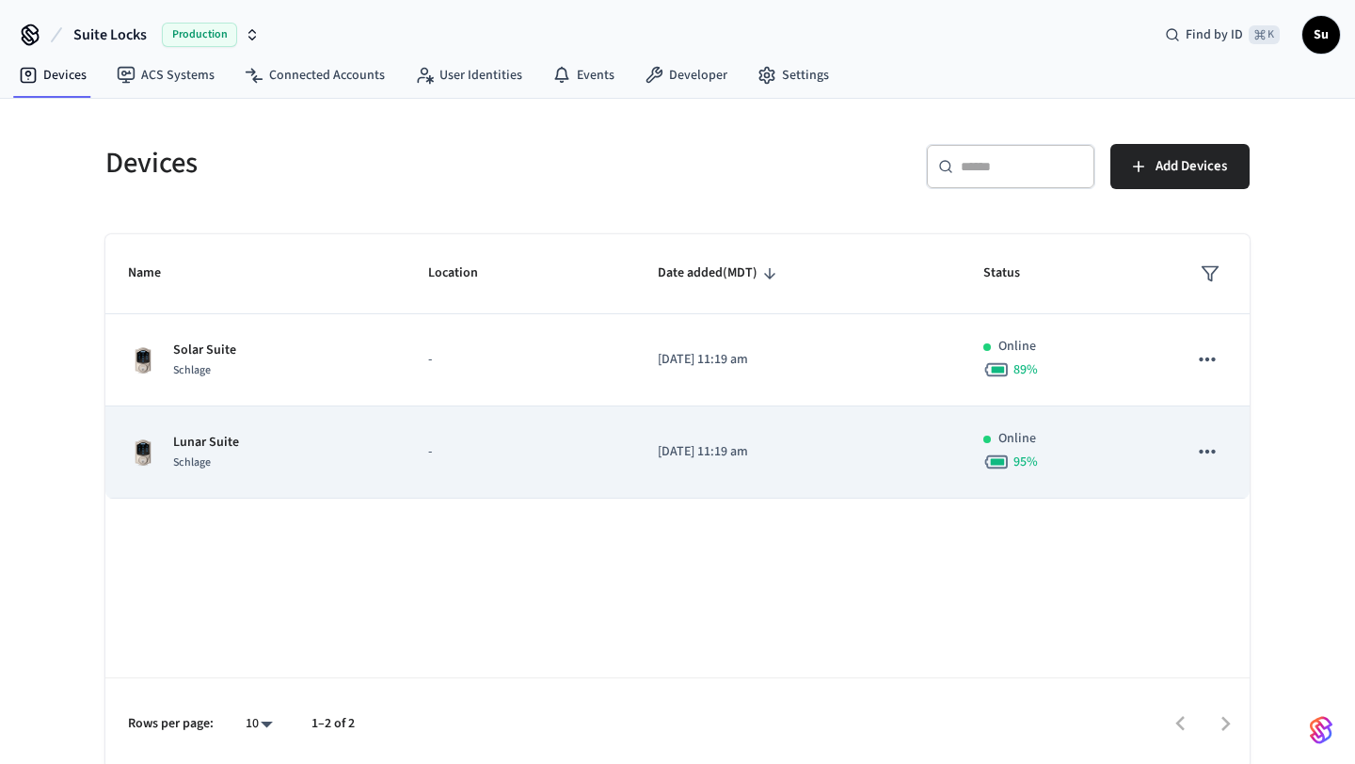
click at [248, 454] on div "Lunar Suite Schlage" at bounding box center [255, 453] width 255 height 40
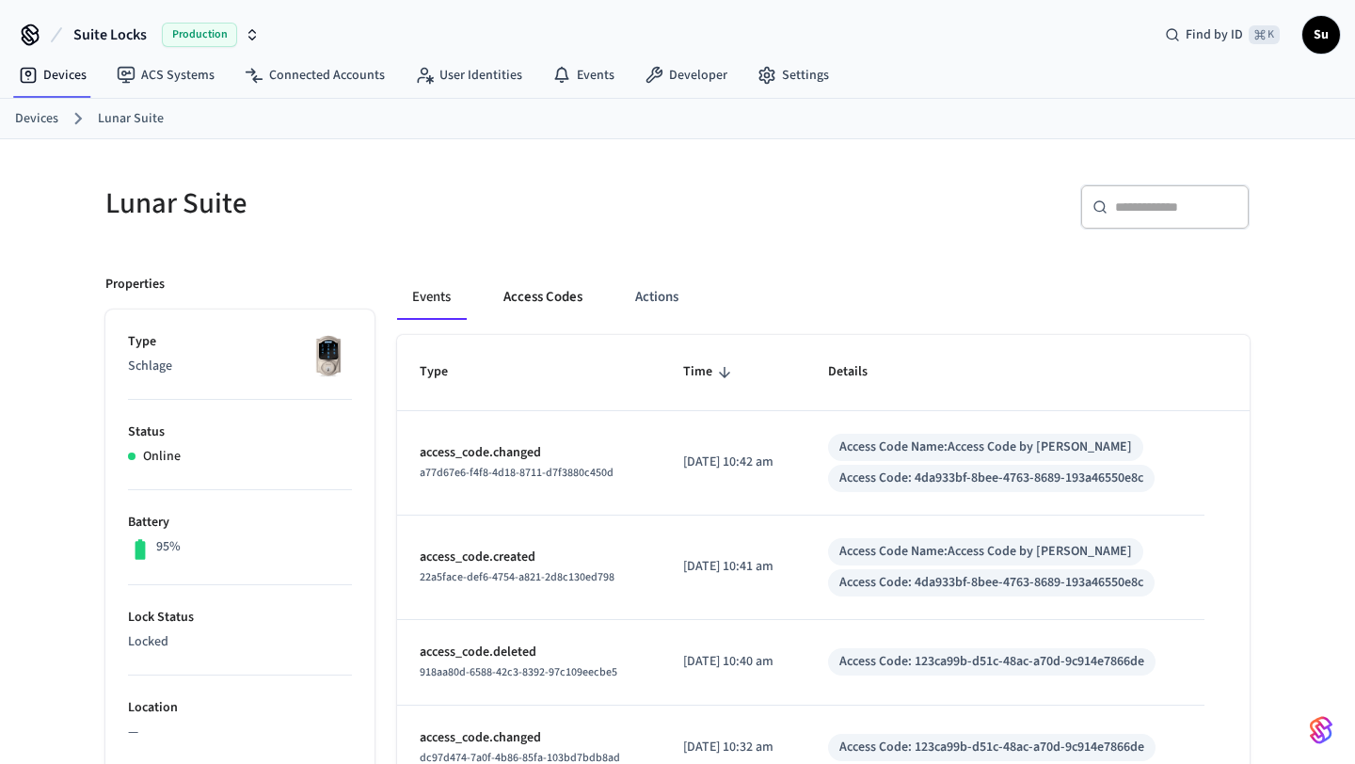
click at [565, 301] on button "Access Codes" at bounding box center [542, 297] width 109 height 45
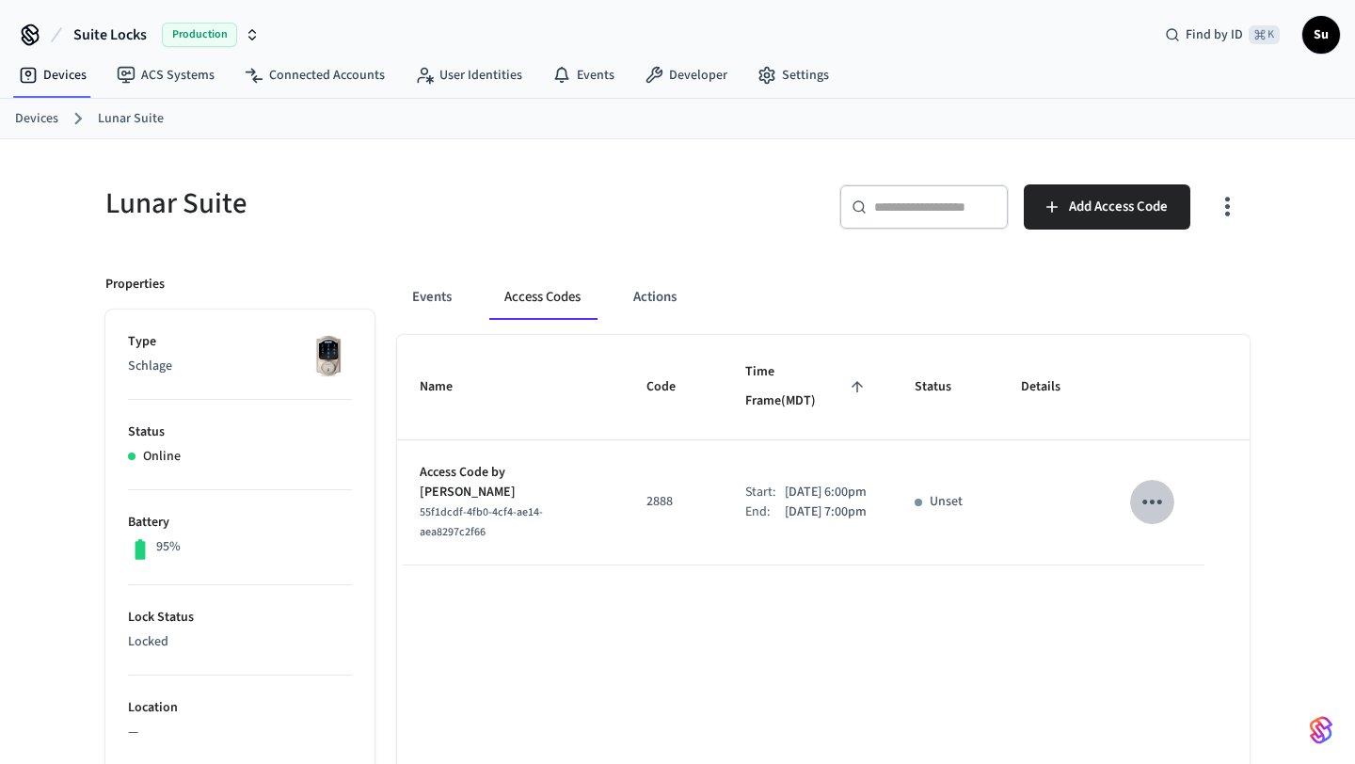
click at [1156, 487] on icon "sticky table" at bounding box center [1152, 501] width 29 height 29
click at [1184, 581] on li "Delete" at bounding box center [1197, 579] width 89 height 50
click at [67, 112] on icon at bounding box center [78, 118] width 24 height 24
click at [38, 123] on link "Devices" at bounding box center [36, 119] width 43 height 20
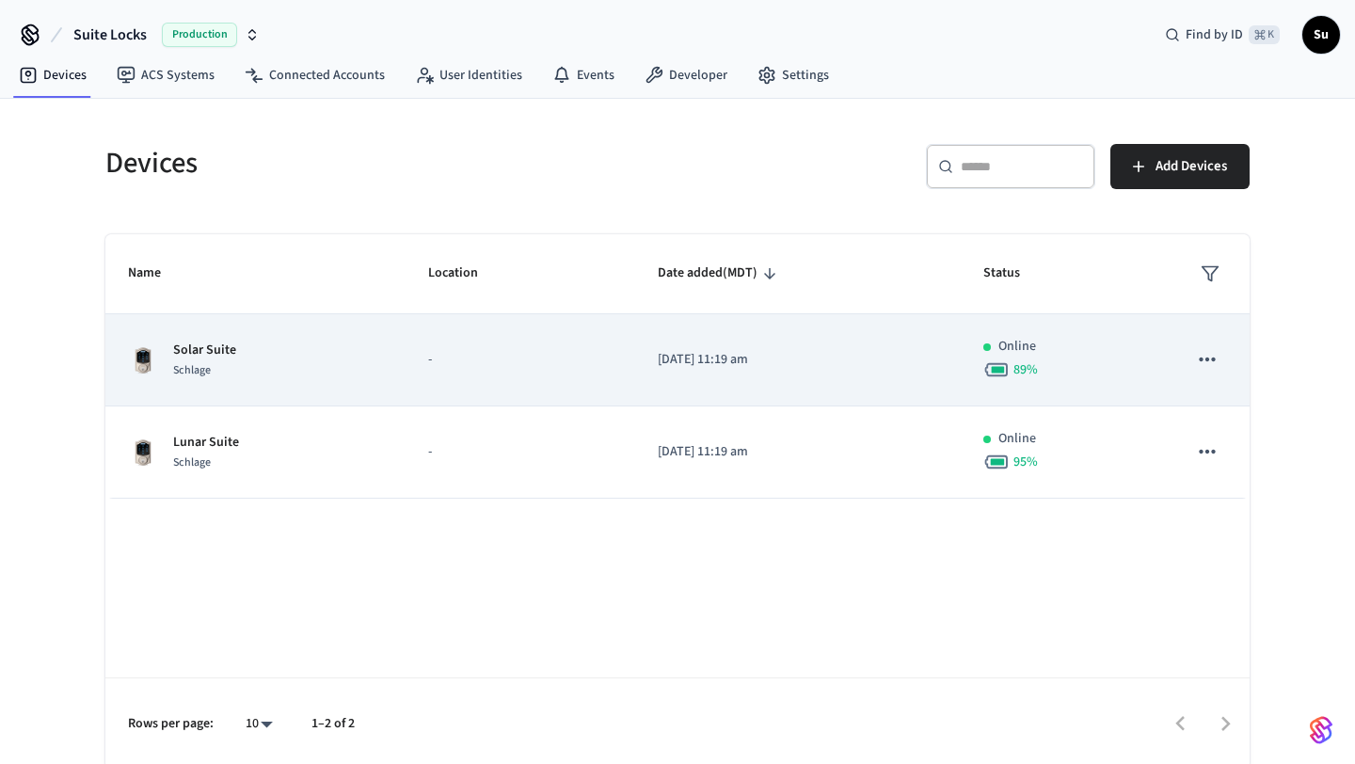
click at [281, 341] on div "Solar Suite Schlage" at bounding box center [255, 361] width 255 height 40
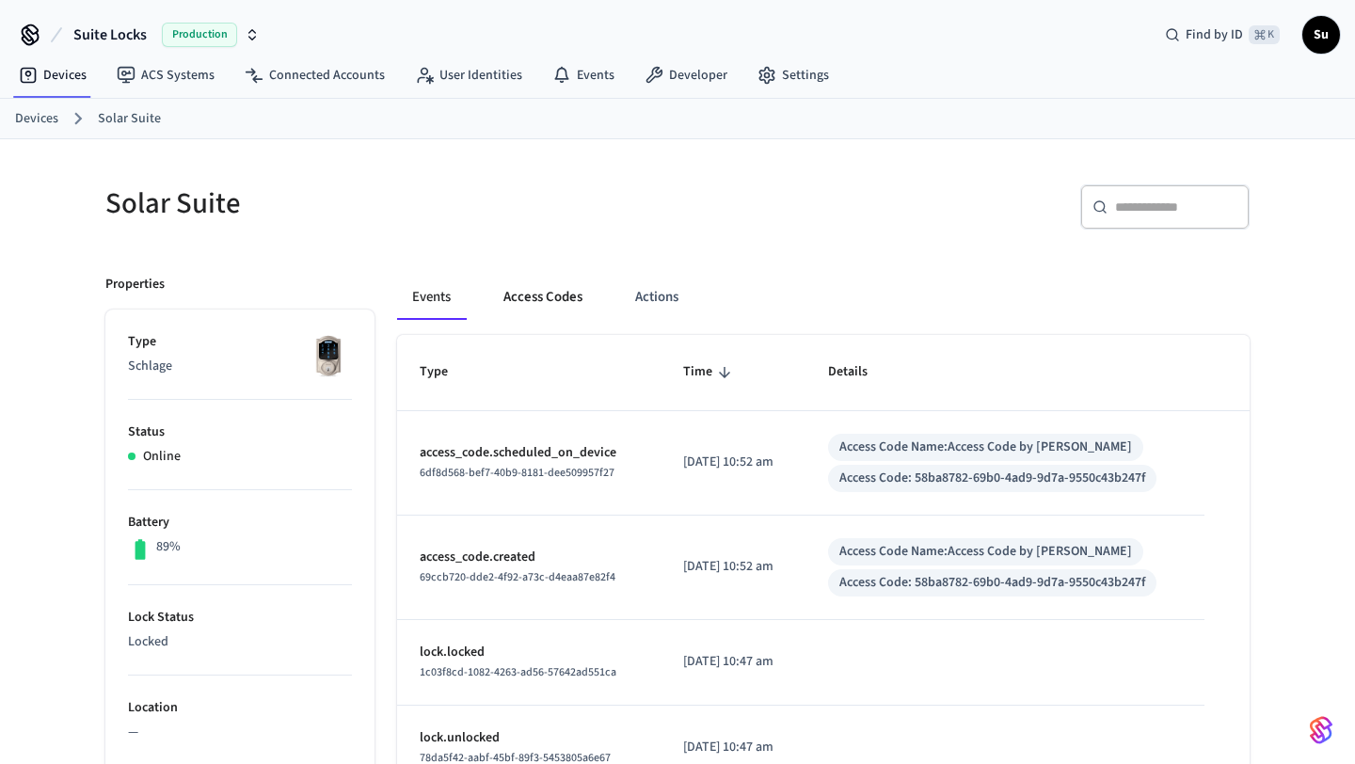
click at [553, 299] on button "Access Codes" at bounding box center [542, 297] width 109 height 45
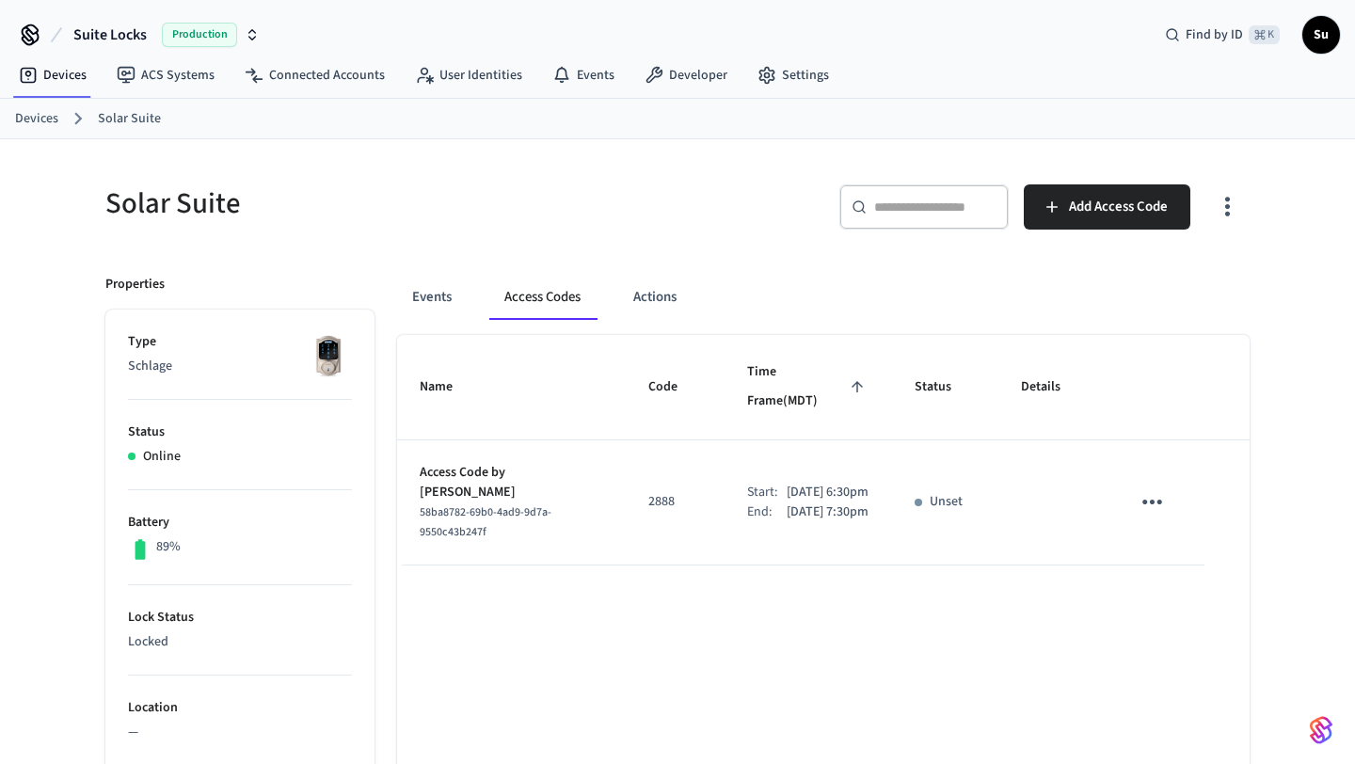
click at [1164, 487] on icon "sticky table" at bounding box center [1152, 501] width 29 height 29
click at [1176, 570] on li "Delete" at bounding box center [1197, 579] width 89 height 50
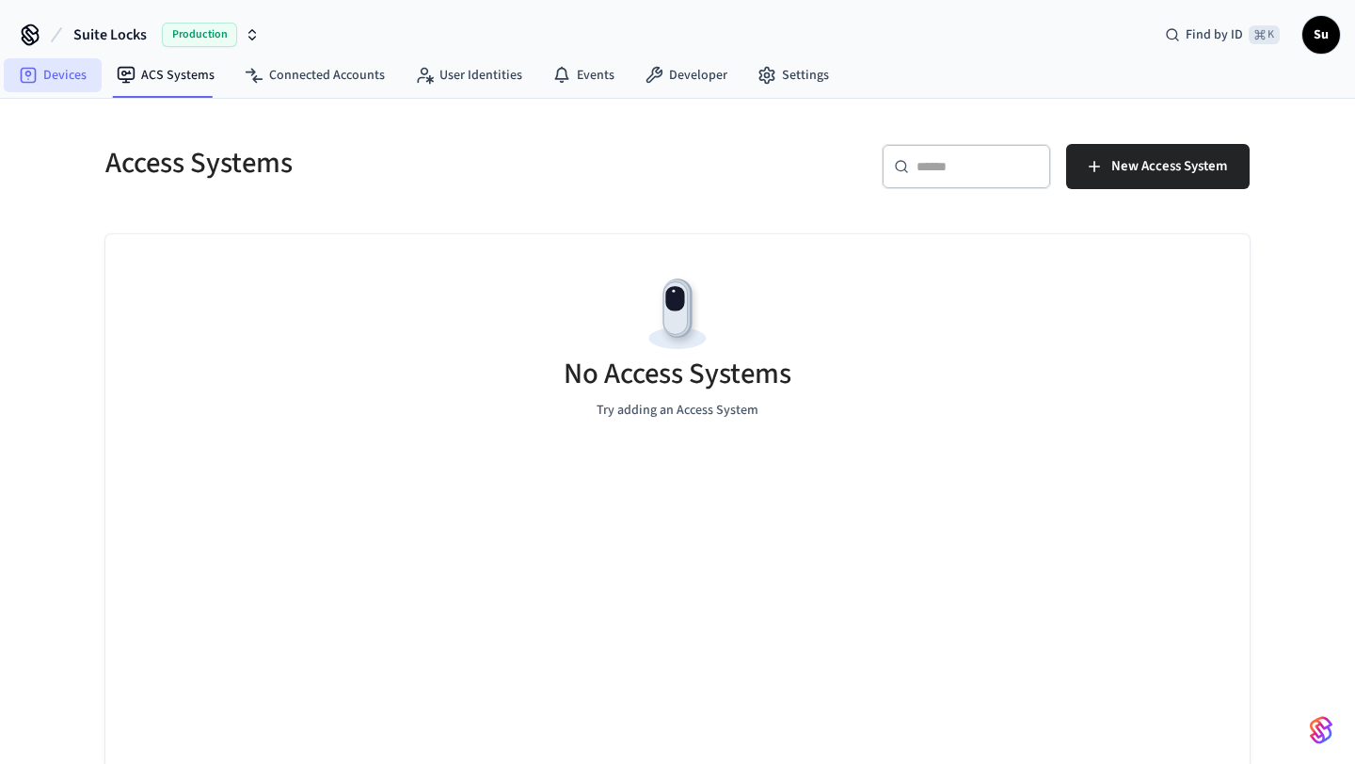
click at [53, 77] on link "Devices" at bounding box center [53, 75] width 98 height 34
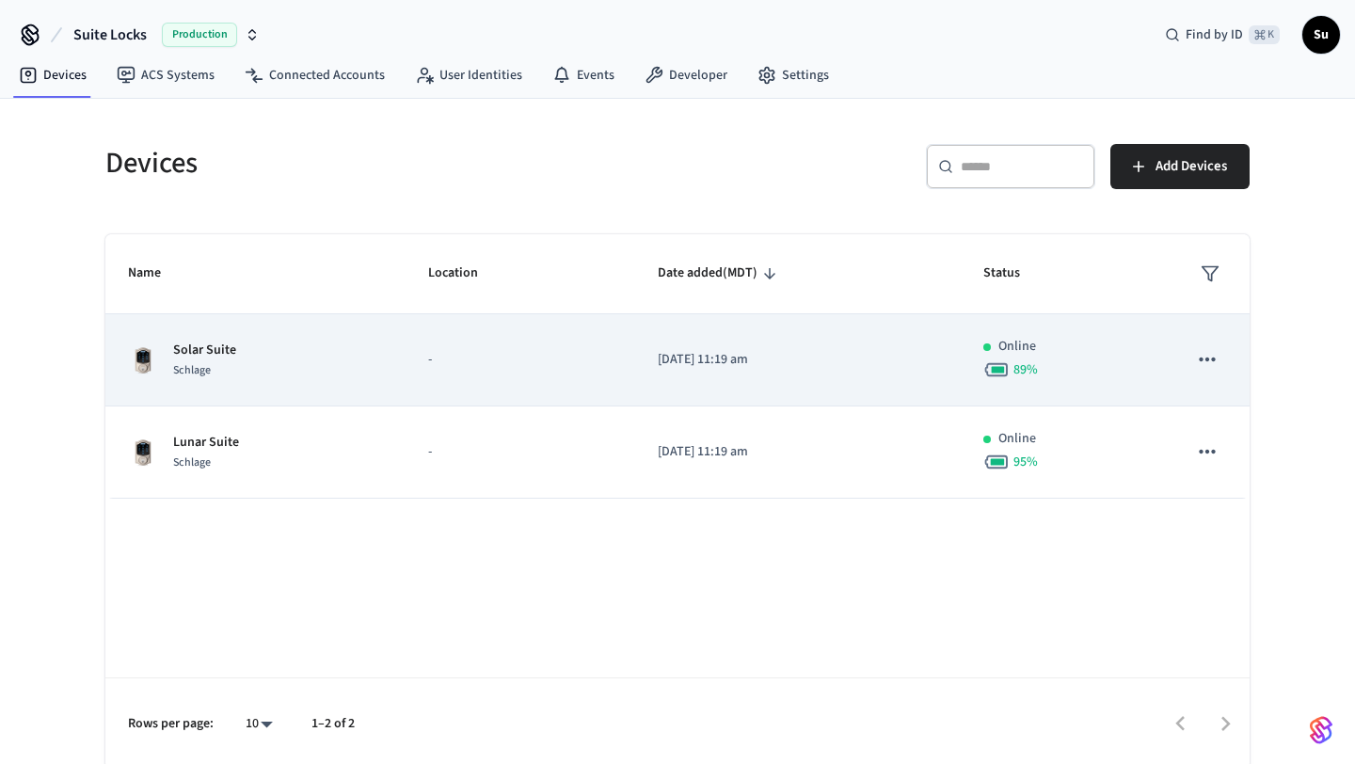
click at [623, 375] on td "-" at bounding box center [521, 360] width 230 height 92
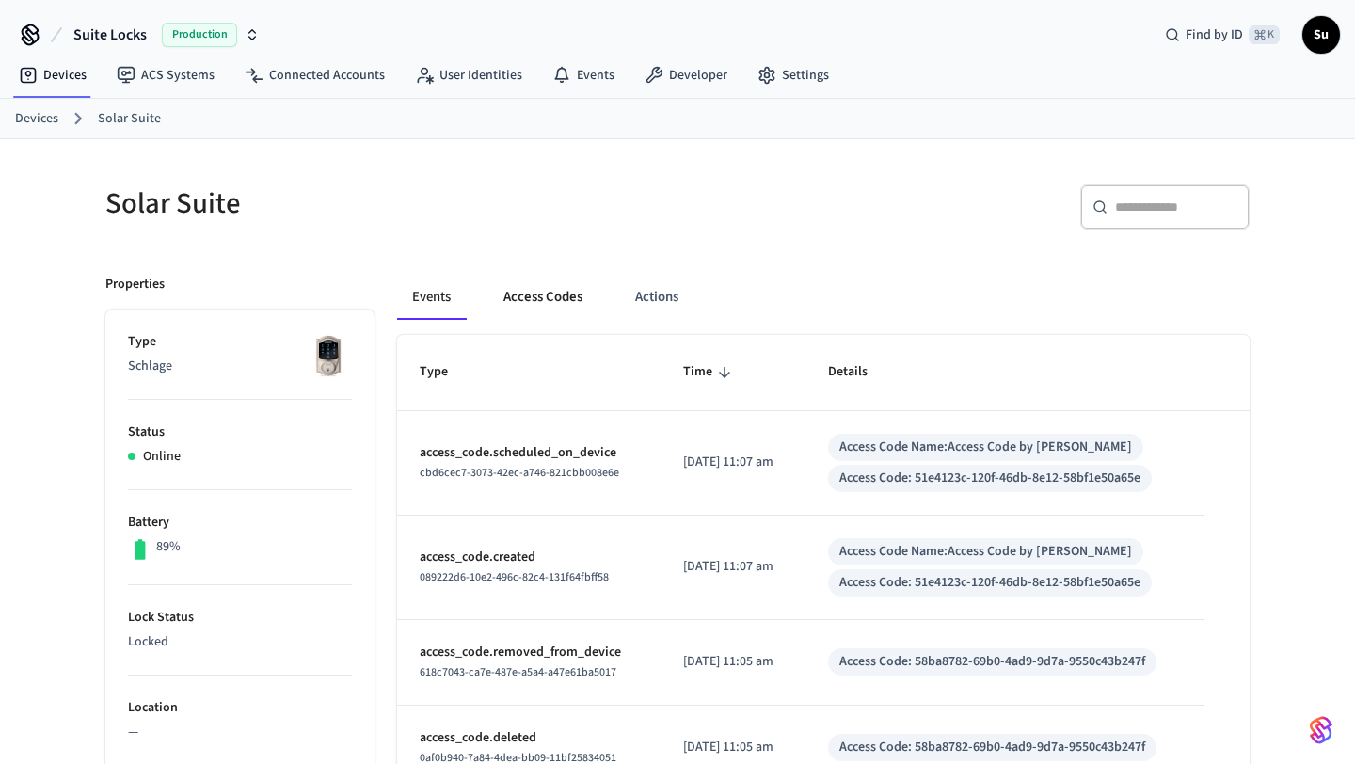
click at [565, 293] on button "Access Codes" at bounding box center [542, 297] width 109 height 45
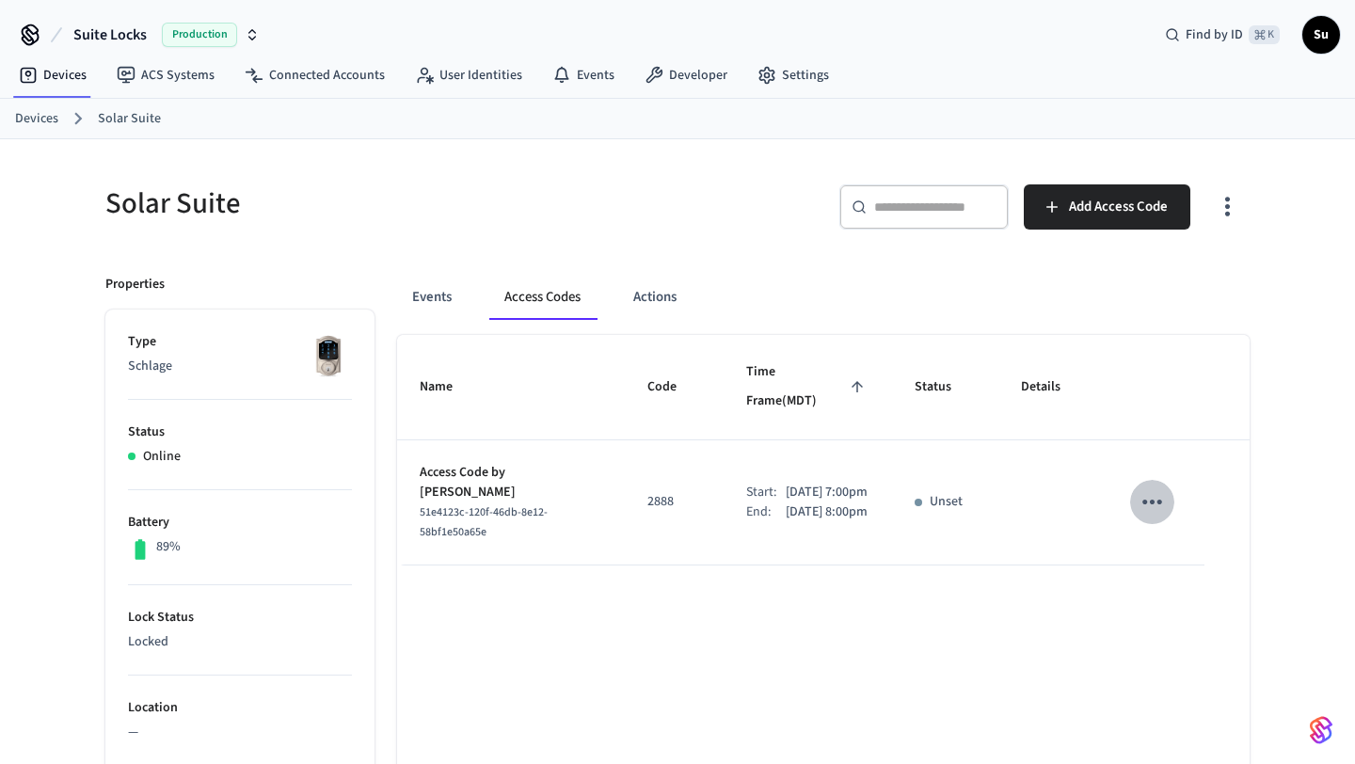
click at [1154, 500] on icon "sticky table" at bounding box center [1152, 502] width 20 height 5
click at [1175, 566] on icon at bounding box center [1179, 567] width 15 height 15
click at [47, 121] on link "Devices" at bounding box center [36, 119] width 43 height 20
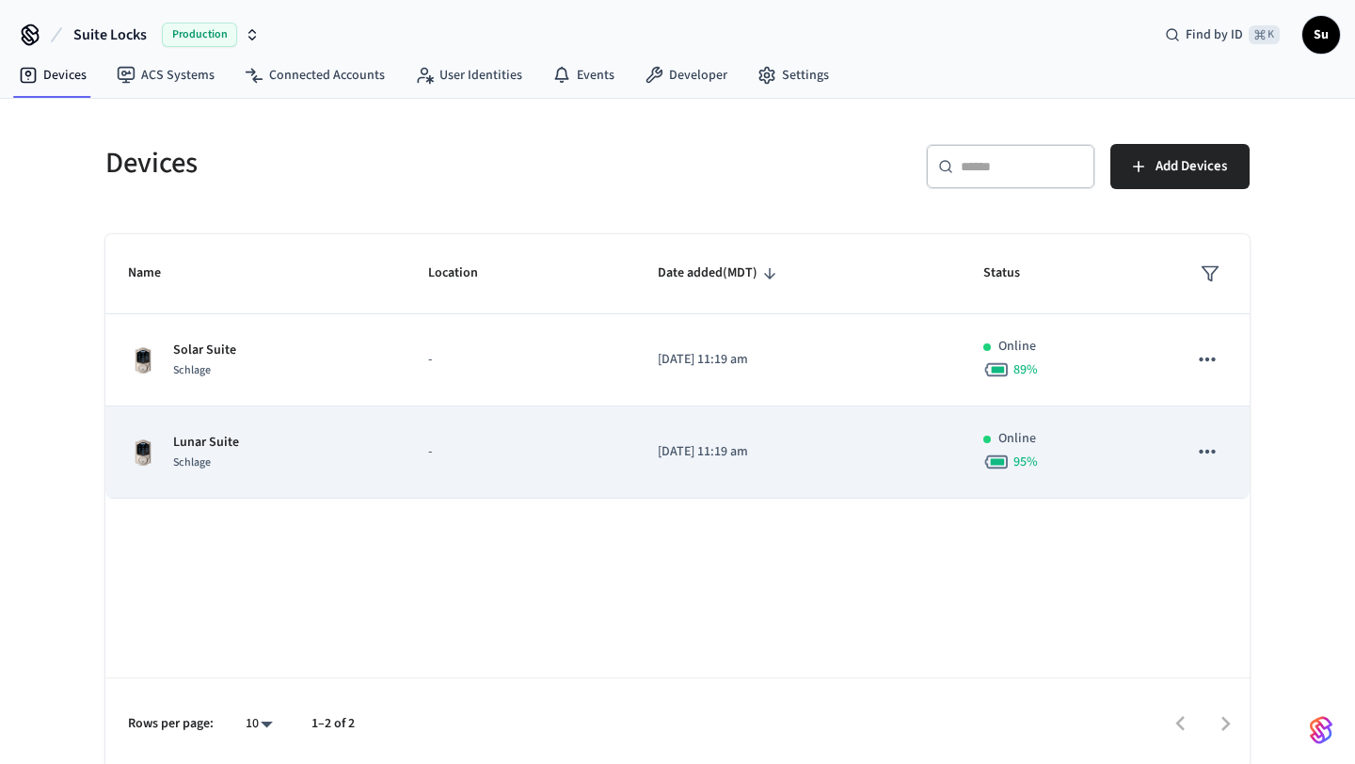
click at [511, 467] on td "-" at bounding box center [521, 452] width 230 height 92
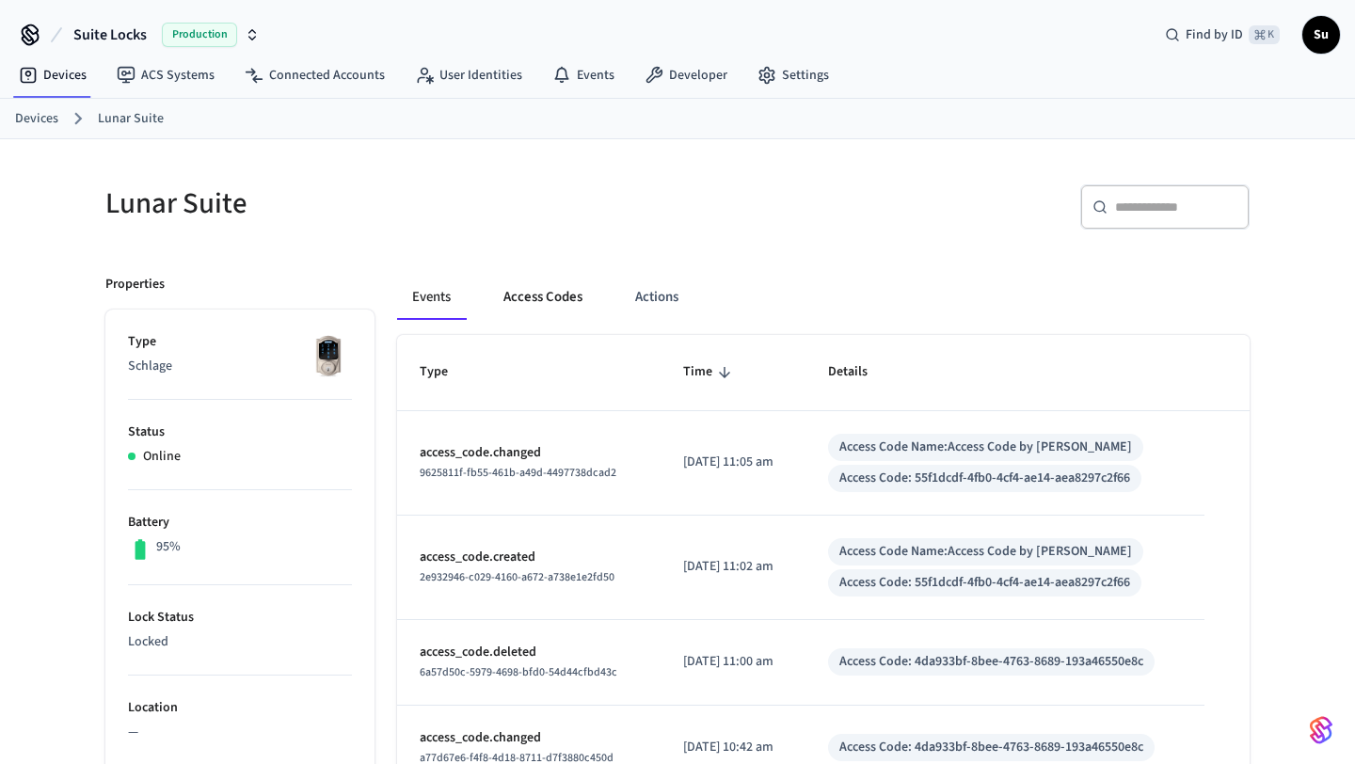
click at [547, 300] on button "Access Codes" at bounding box center [542, 297] width 109 height 45
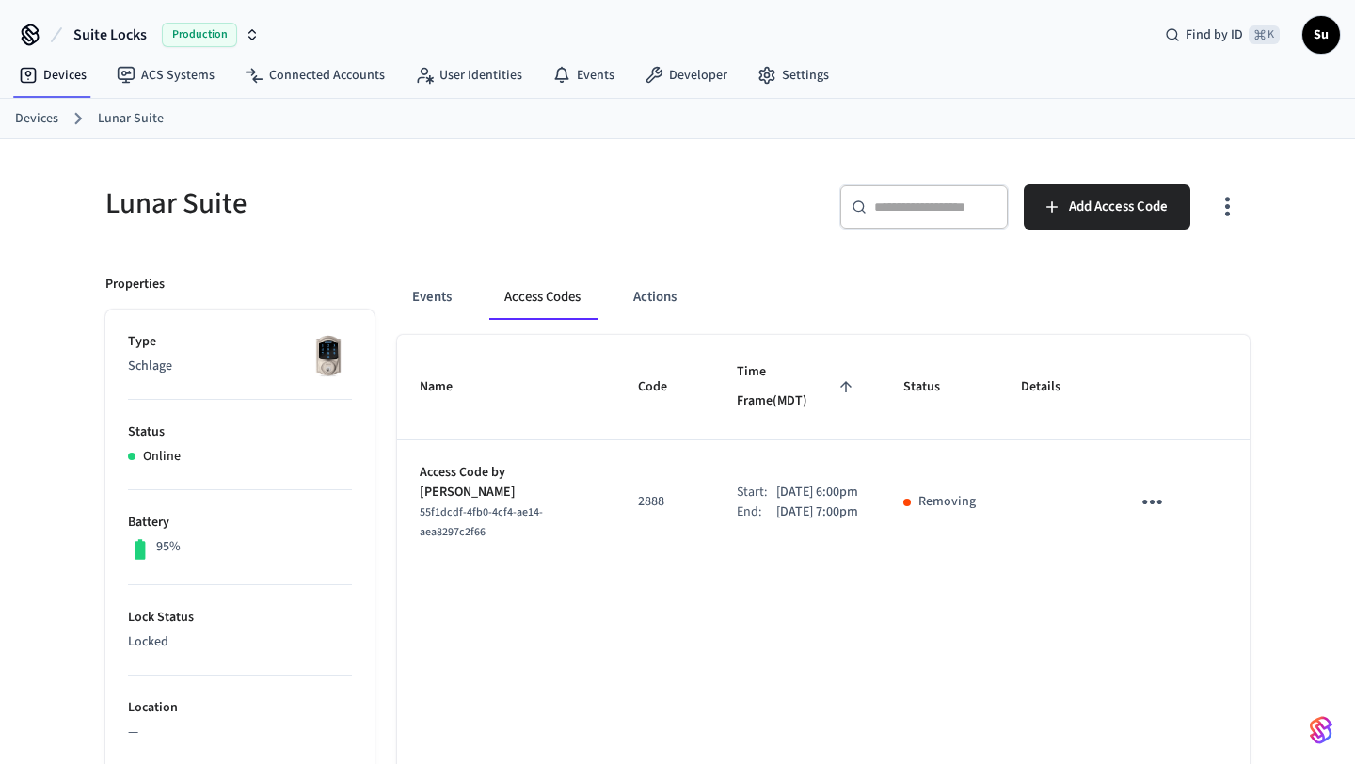
click at [1157, 500] on icon "sticky table" at bounding box center [1152, 502] width 20 height 5
click at [52, 116] on div at bounding box center [677, 382] width 1355 height 764
click at [37, 123] on link "Devices" at bounding box center [36, 119] width 43 height 20
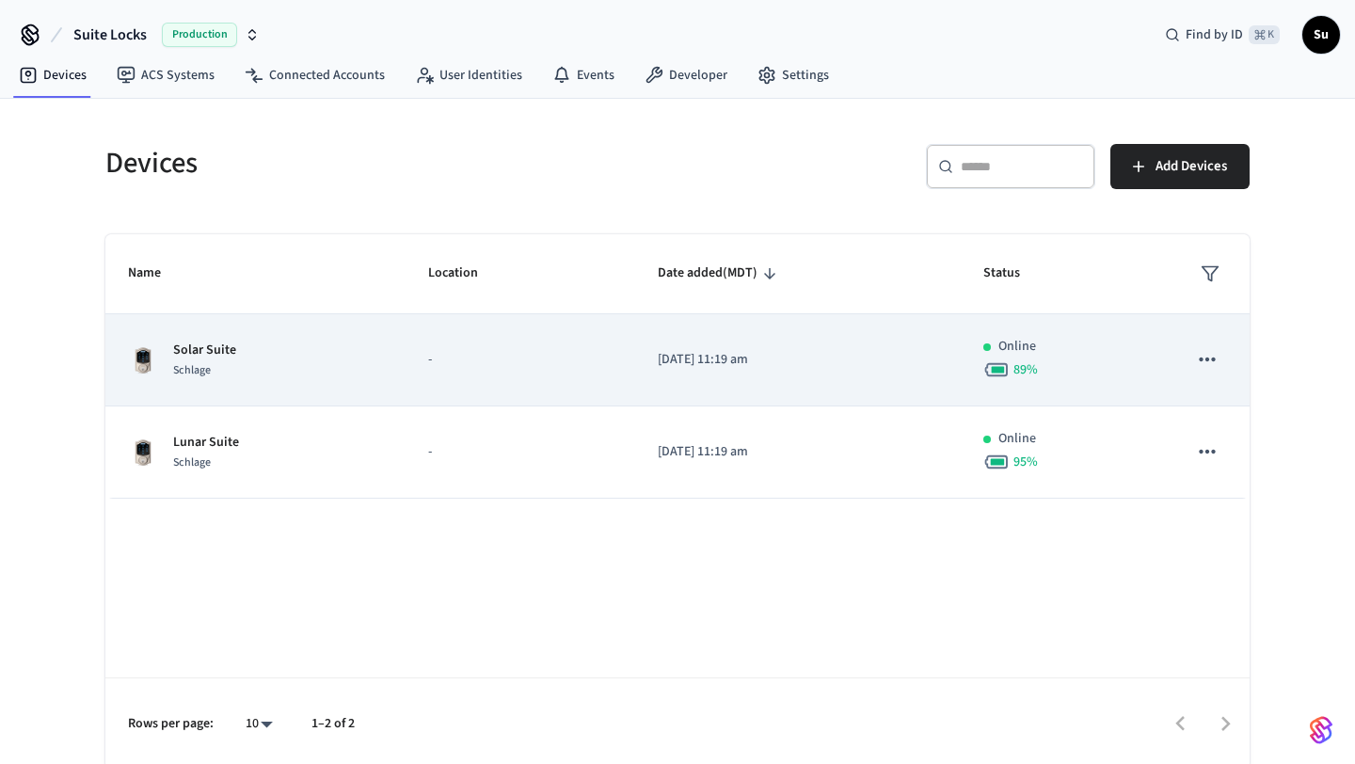
click at [227, 361] on div "Schlage" at bounding box center [204, 370] width 63 height 20
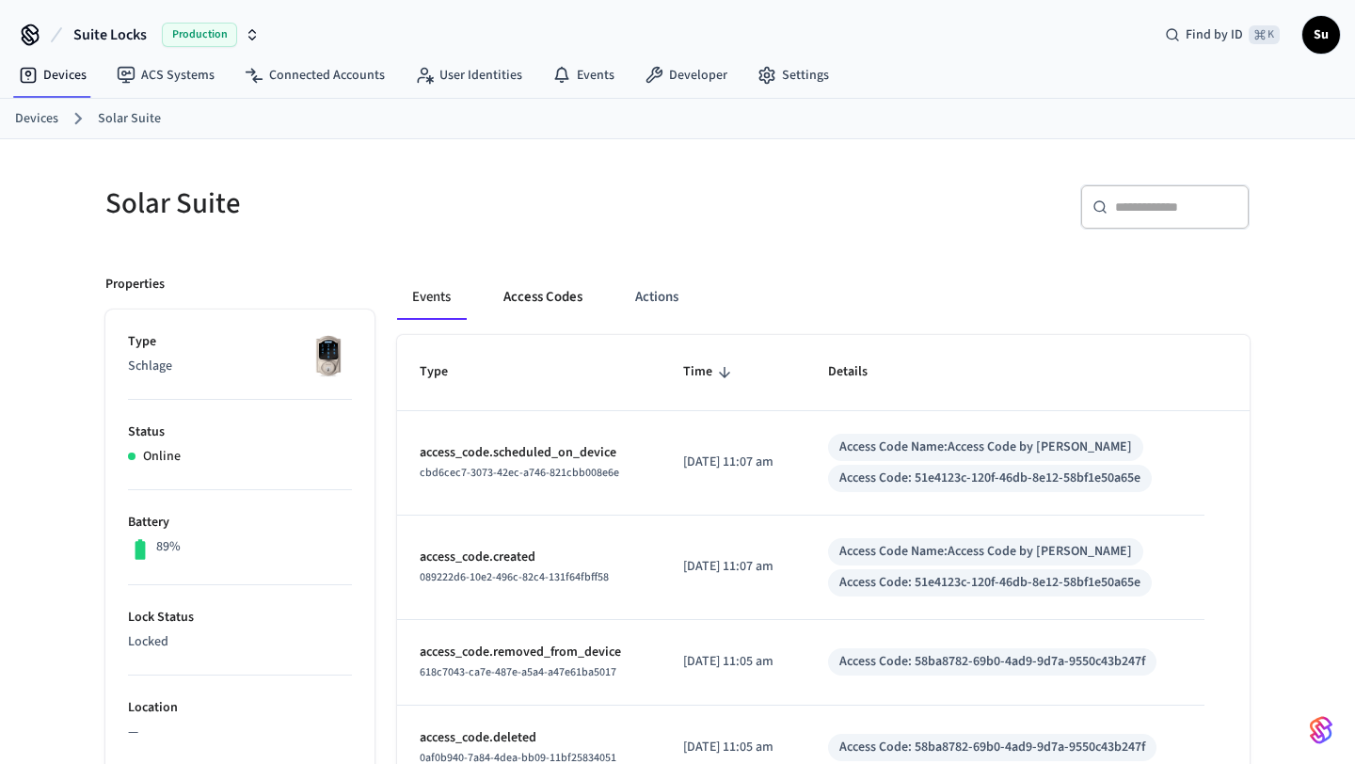
click at [535, 299] on button "Access Codes" at bounding box center [542, 297] width 109 height 45
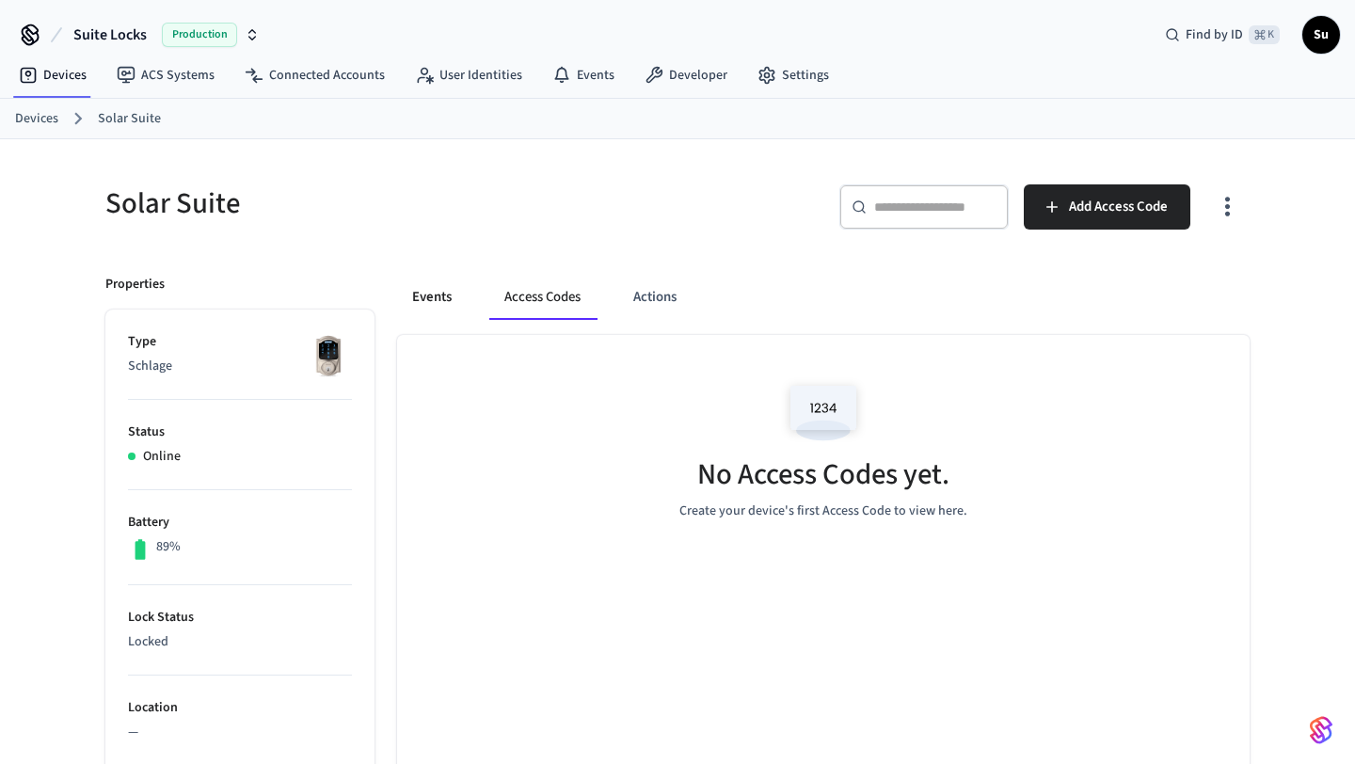
click at [434, 299] on button "Events" at bounding box center [432, 297] width 70 height 45
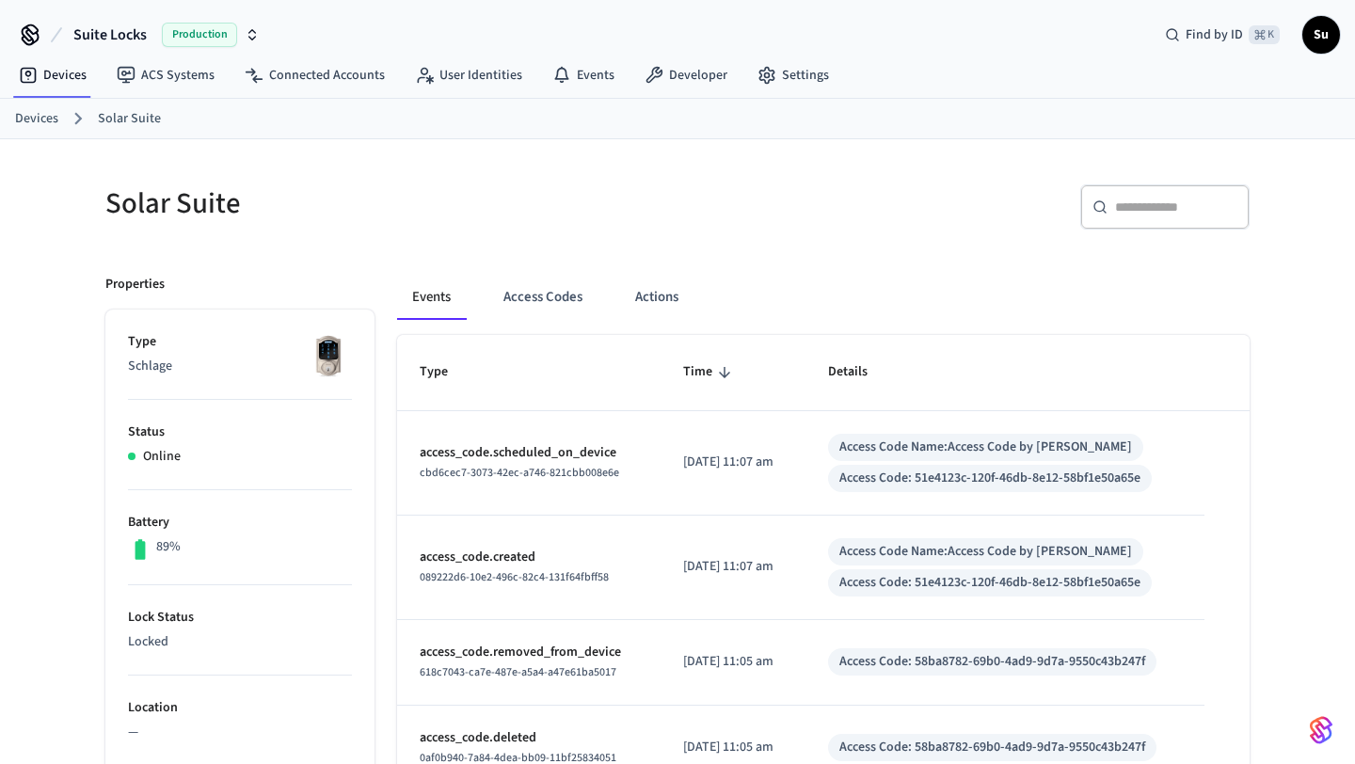
click at [22, 112] on link "Devices" at bounding box center [36, 119] width 43 height 20
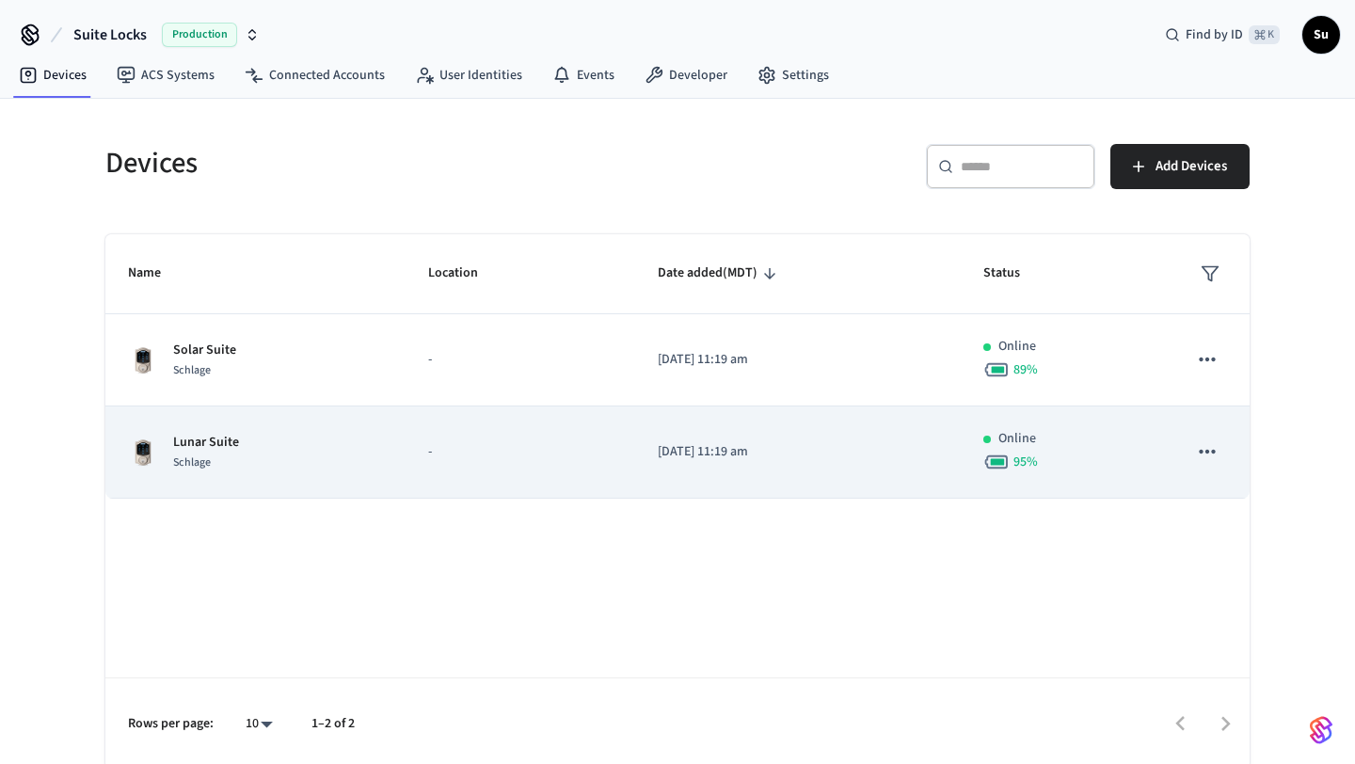
click at [326, 450] on div "Lunar Suite Schlage" at bounding box center [255, 453] width 255 height 40
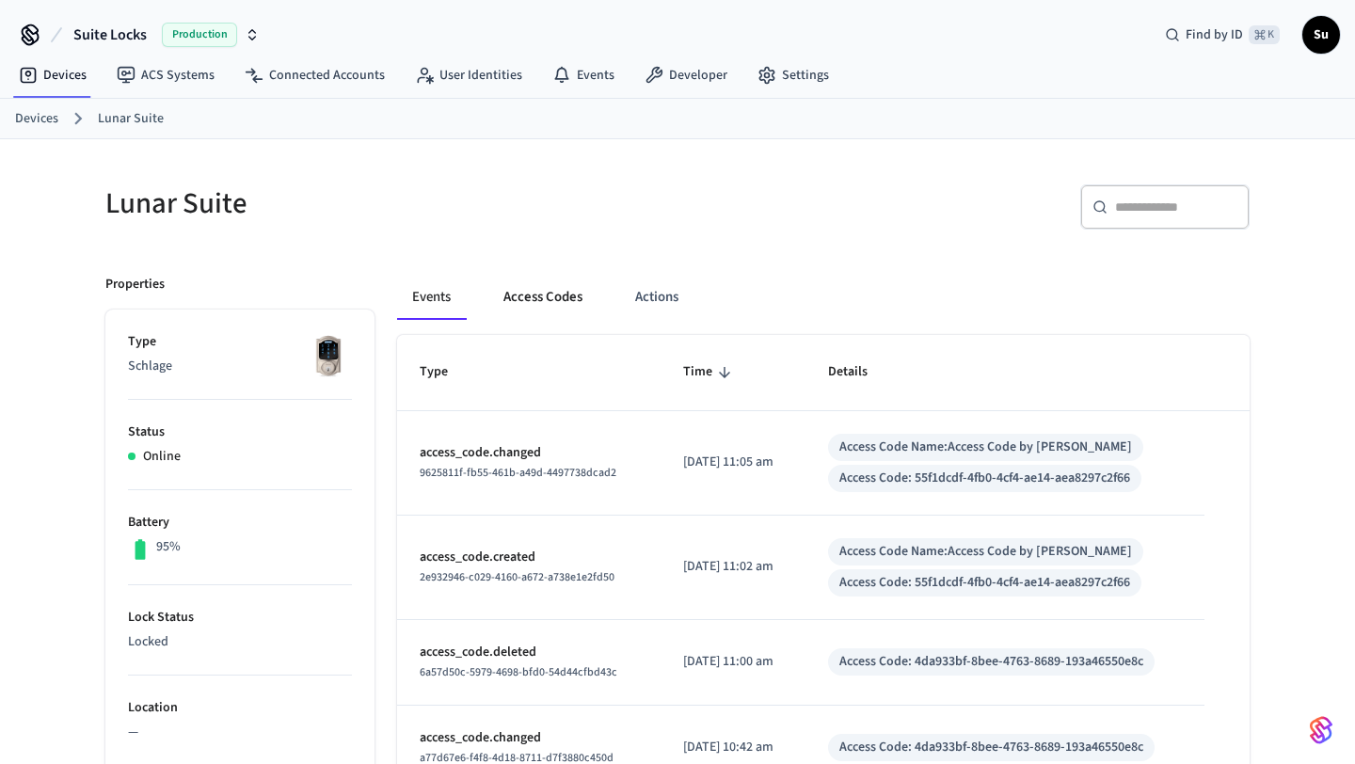
click at [543, 295] on button "Access Codes" at bounding box center [542, 297] width 109 height 45
